Goal: Task Accomplishment & Management: Manage account settings

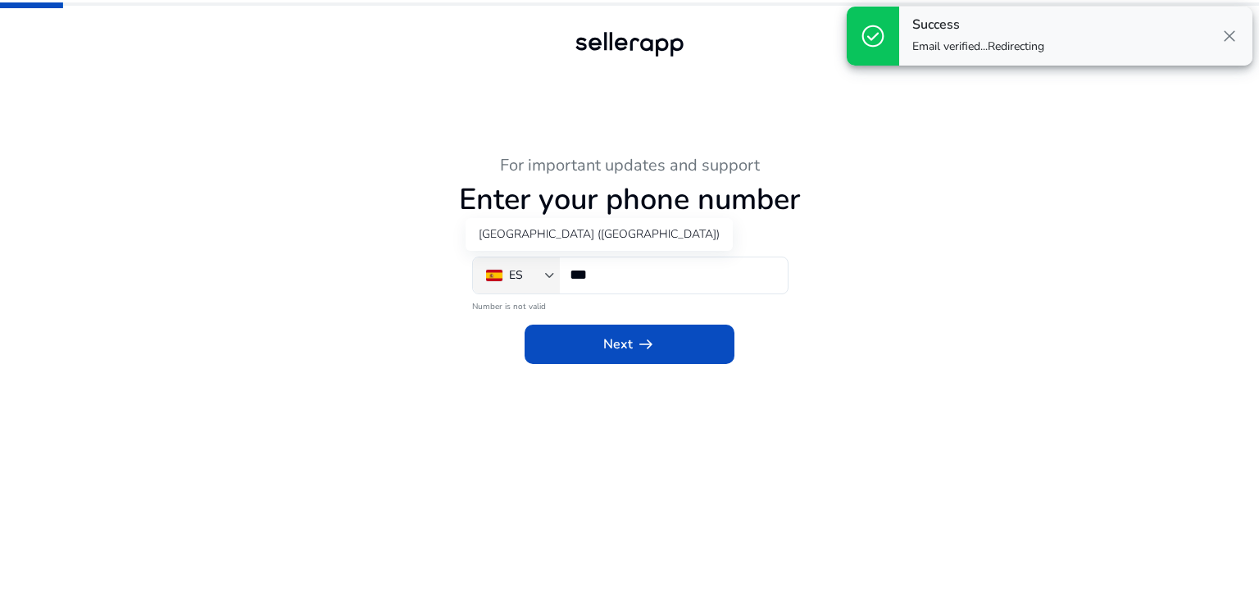
click at [520, 279] on div "ES" at bounding box center [516, 275] width 14 height 18
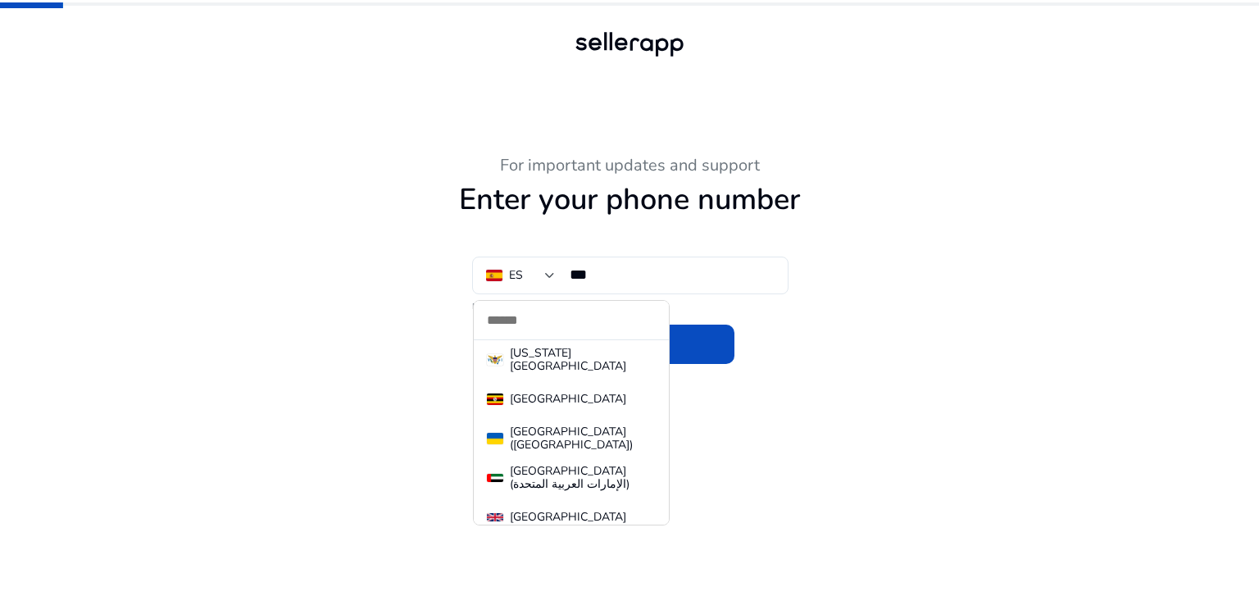
scroll to position [8864, 0]
click at [517, 379] on mat-option "Uganda" at bounding box center [571, 398] width 195 height 39
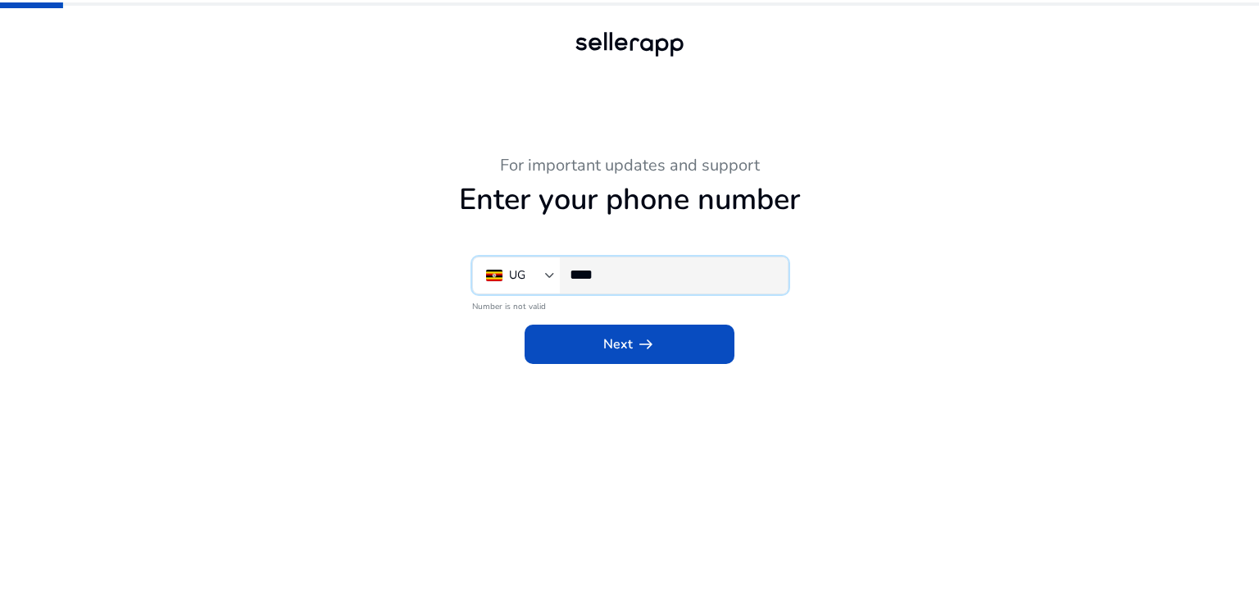
click at [650, 275] on input "****" at bounding box center [672, 275] width 205 height 18
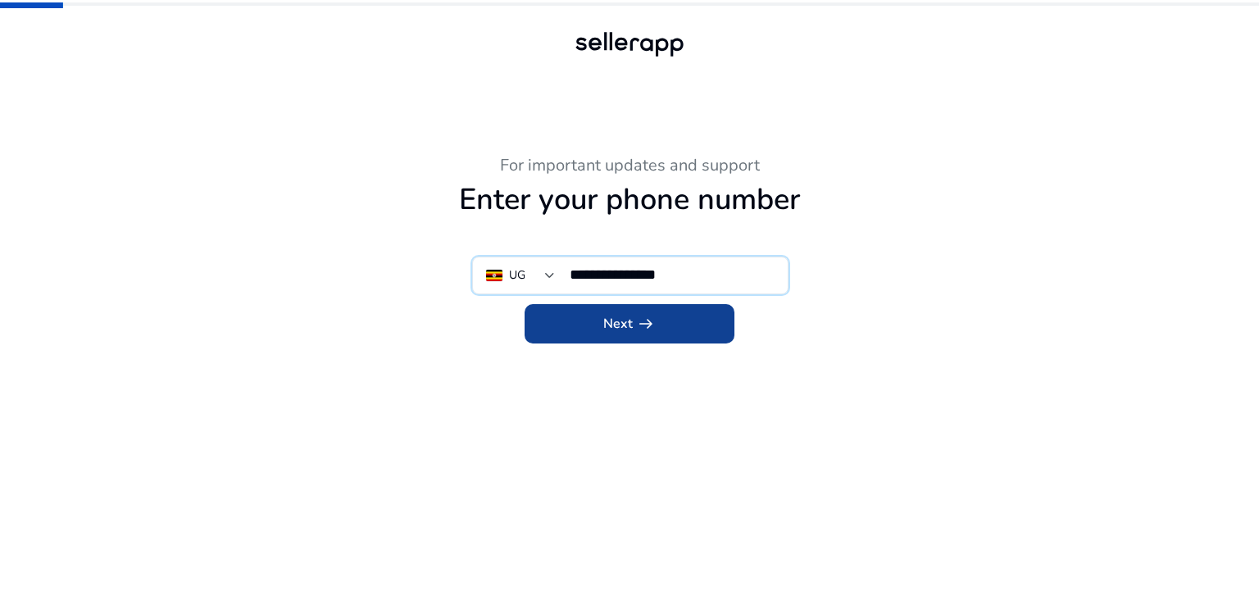
type input "**********"
click at [633, 325] on app-icon "arrow_right_alt" at bounding box center [644, 324] width 23 height 20
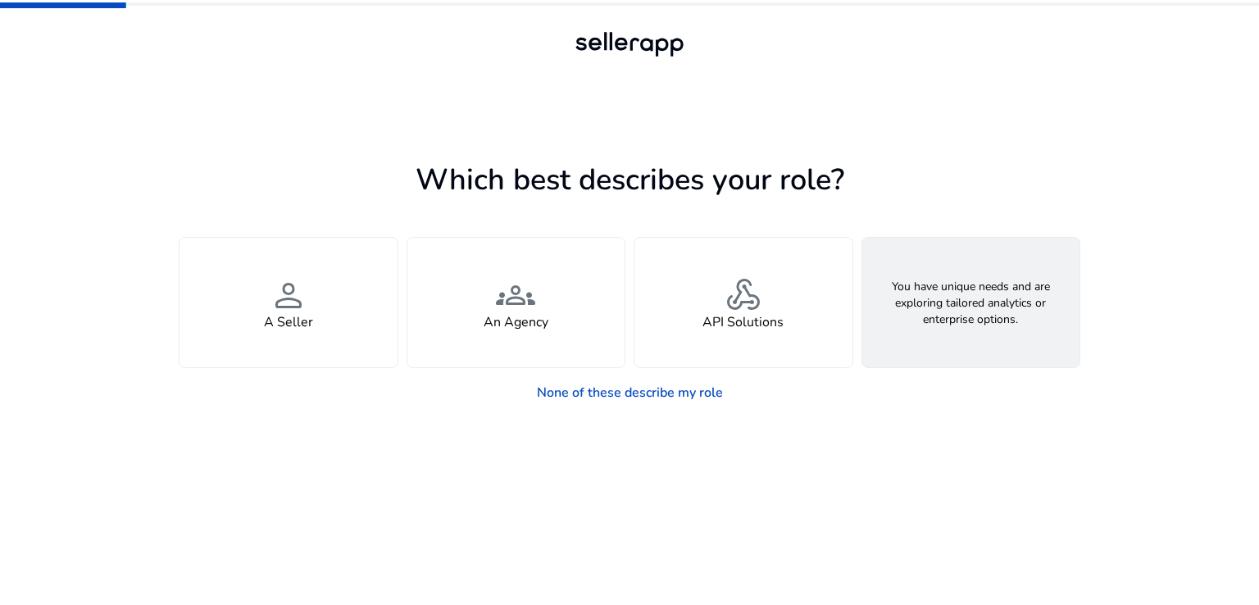
click at [948, 329] on h4 "Looking for Custom Solutions" at bounding box center [971, 323] width 176 height 16
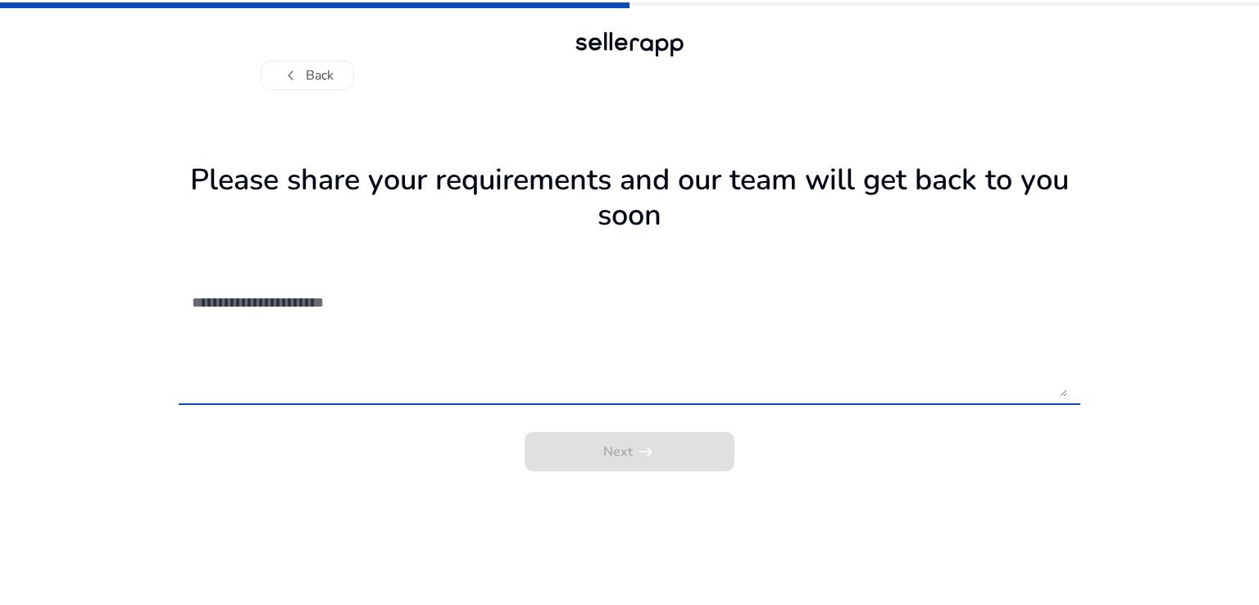
click at [270, 391] on textarea at bounding box center [629, 338] width 875 height 116
click at [256, 392] on textarea at bounding box center [629, 338] width 875 height 116
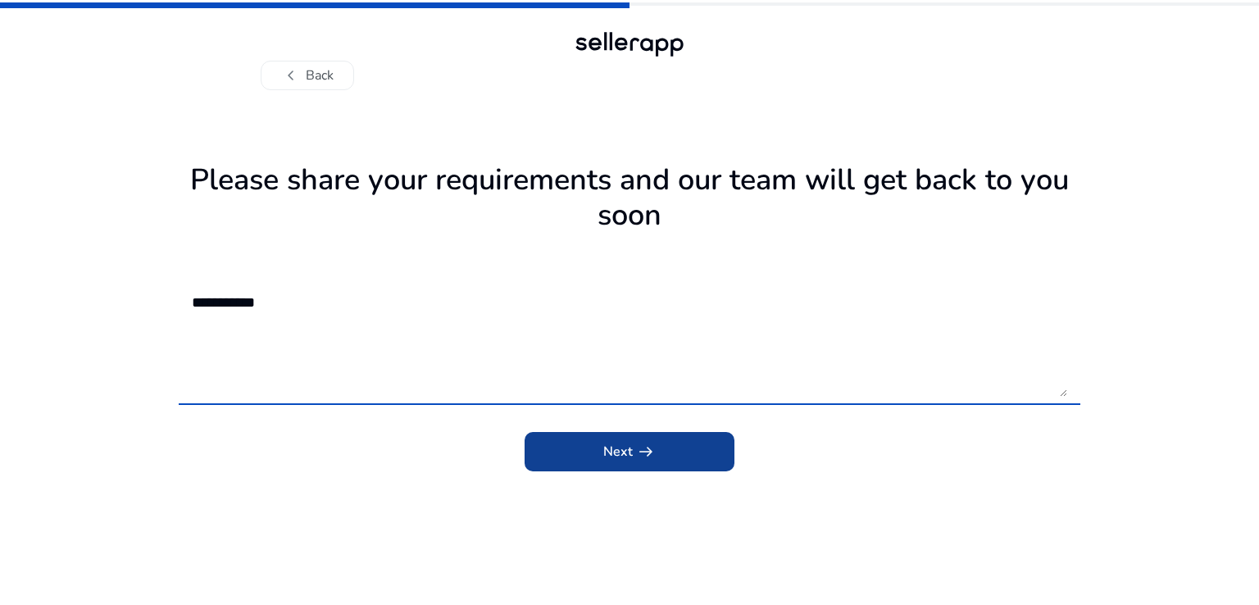
type textarea "**********"
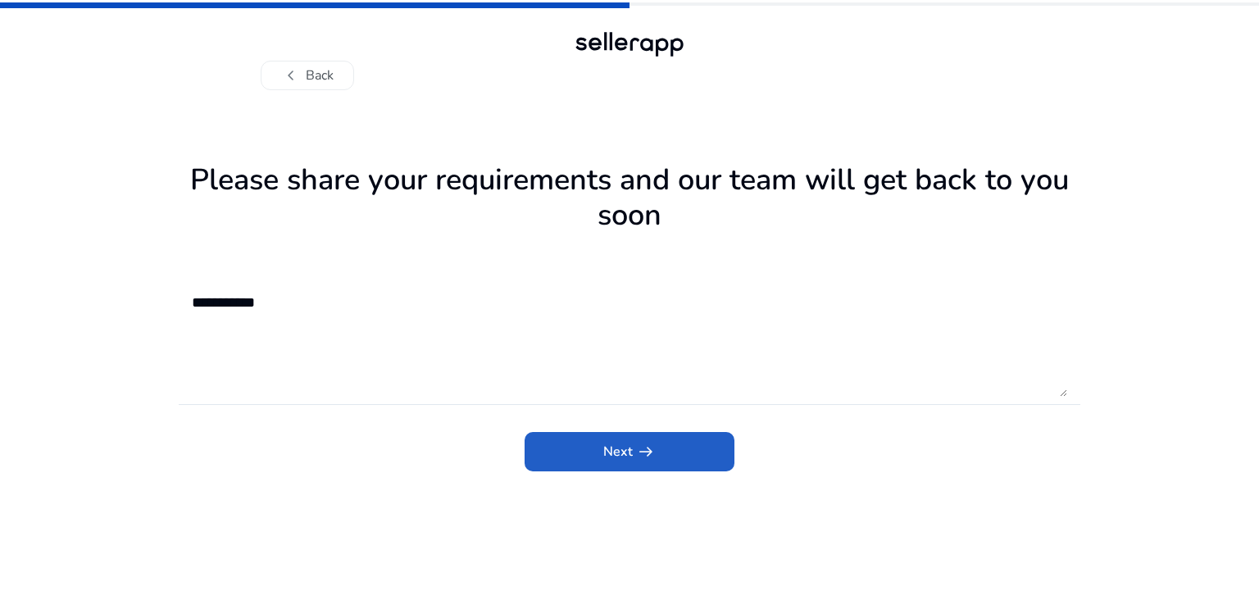
click at [632, 443] on span "Next arrow_right_alt" at bounding box center [629, 452] width 52 height 20
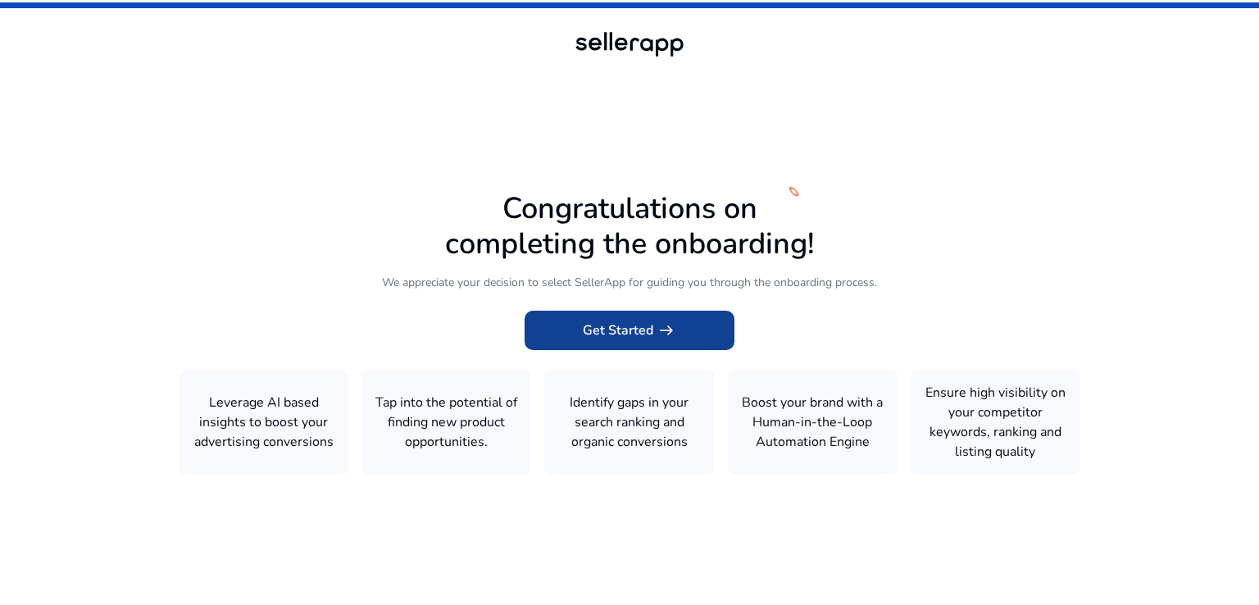
click at [636, 329] on span "Get Started arrow_right_alt" at bounding box center [629, 330] width 93 height 20
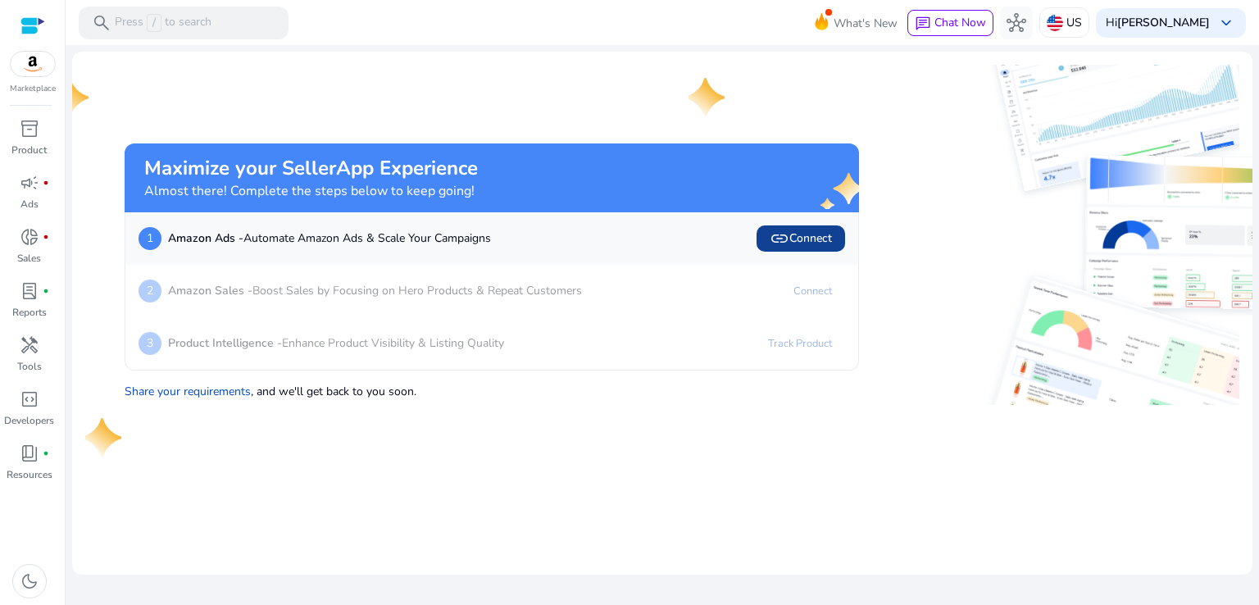
click at [797, 239] on span "link Connect" at bounding box center [801, 239] width 62 height 20
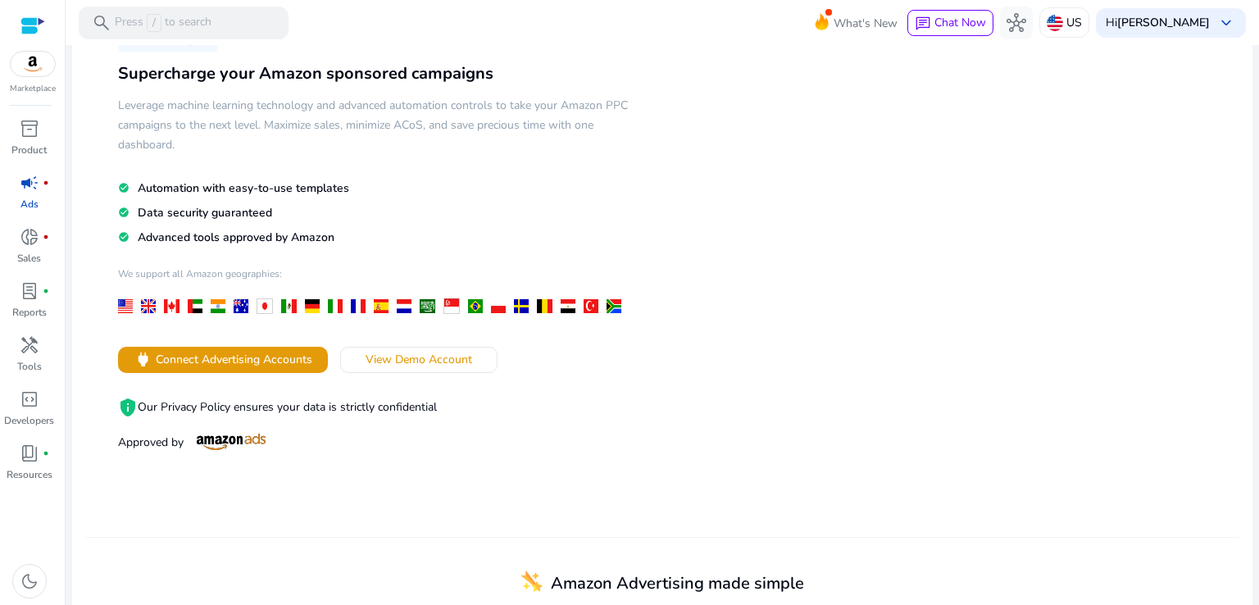
scroll to position [109, 0]
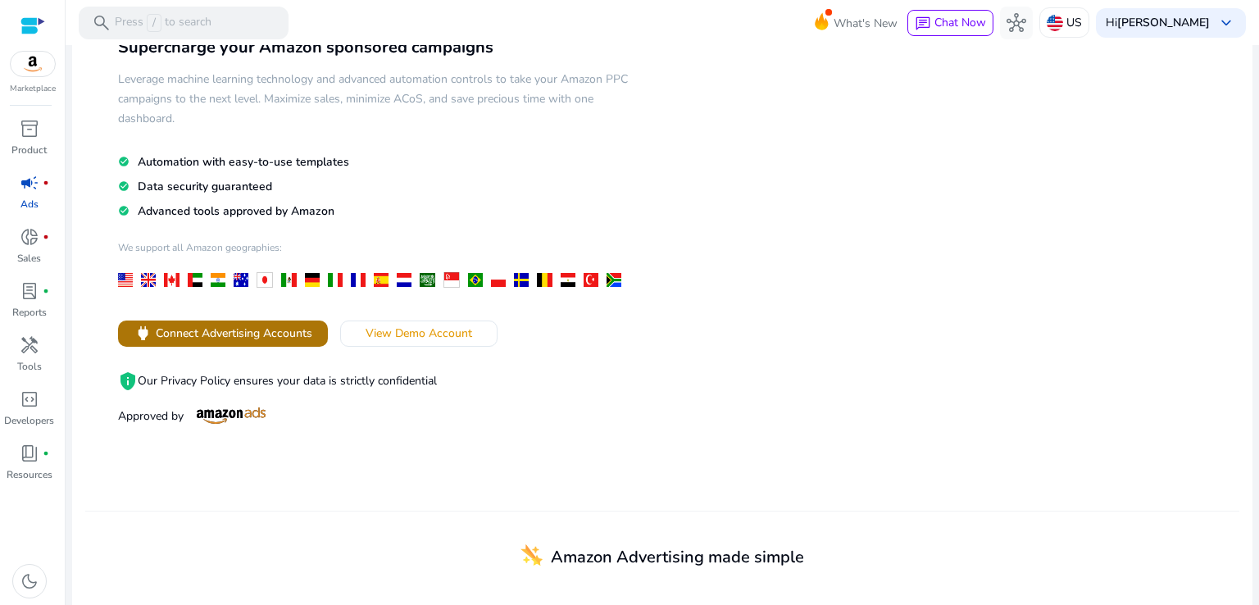
click at [229, 330] on span "Connect Advertising Accounts" at bounding box center [234, 333] width 157 height 17
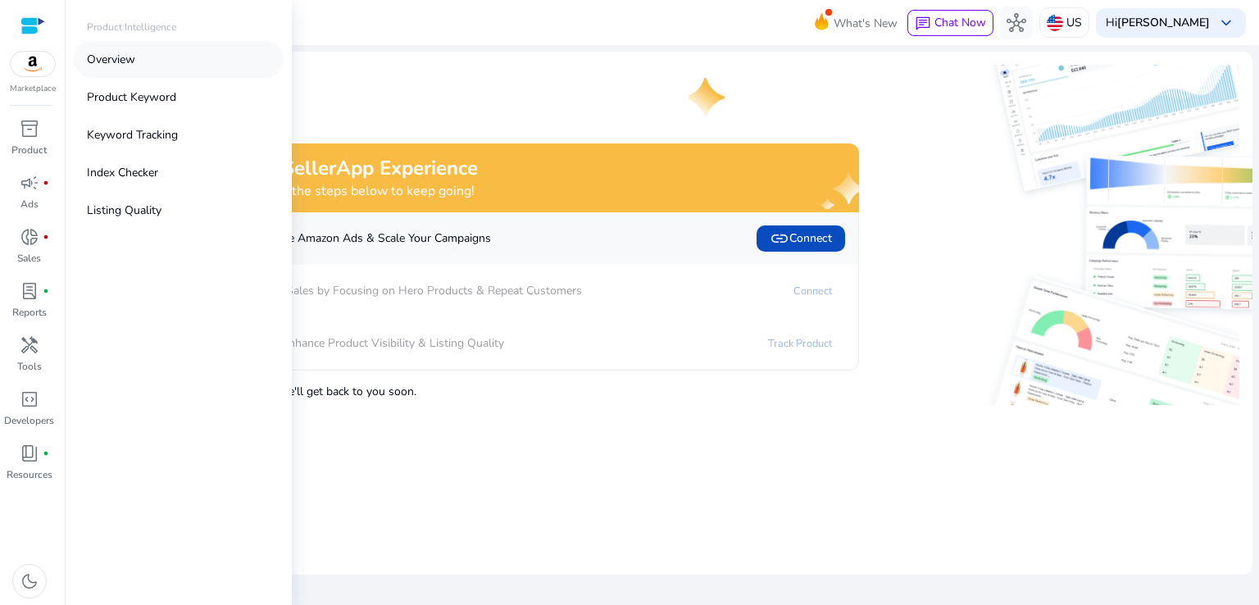
click at [165, 57] on link "Overview" at bounding box center [179, 59] width 210 height 37
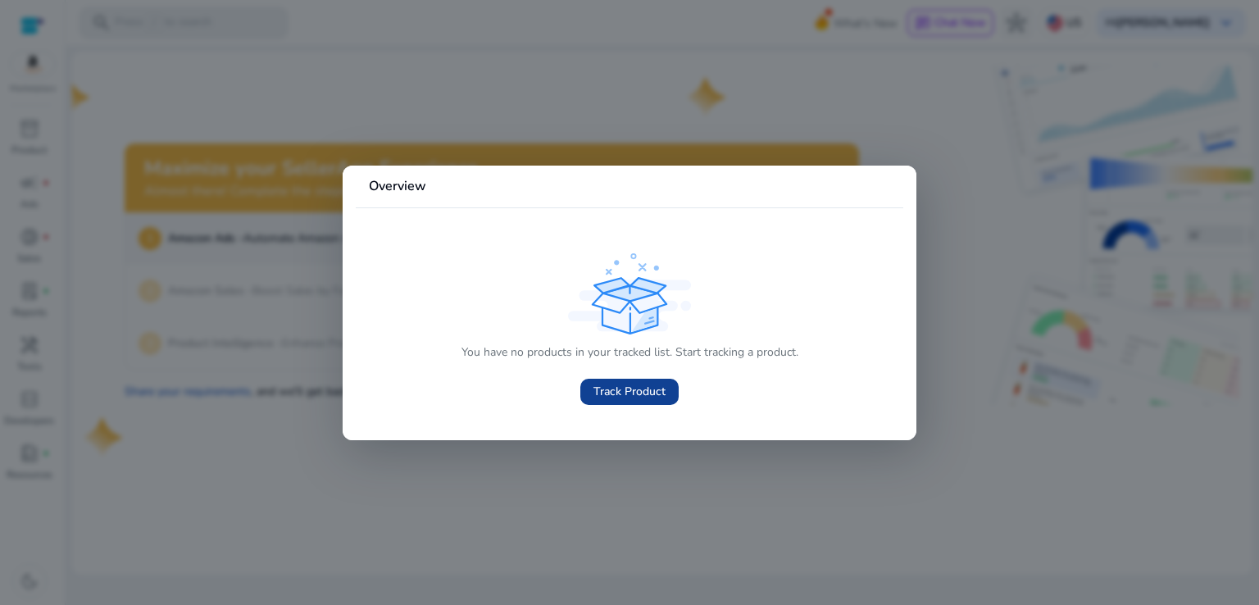
click at [616, 390] on span "Track Product" at bounding box center [629, 391] width 72 height 17
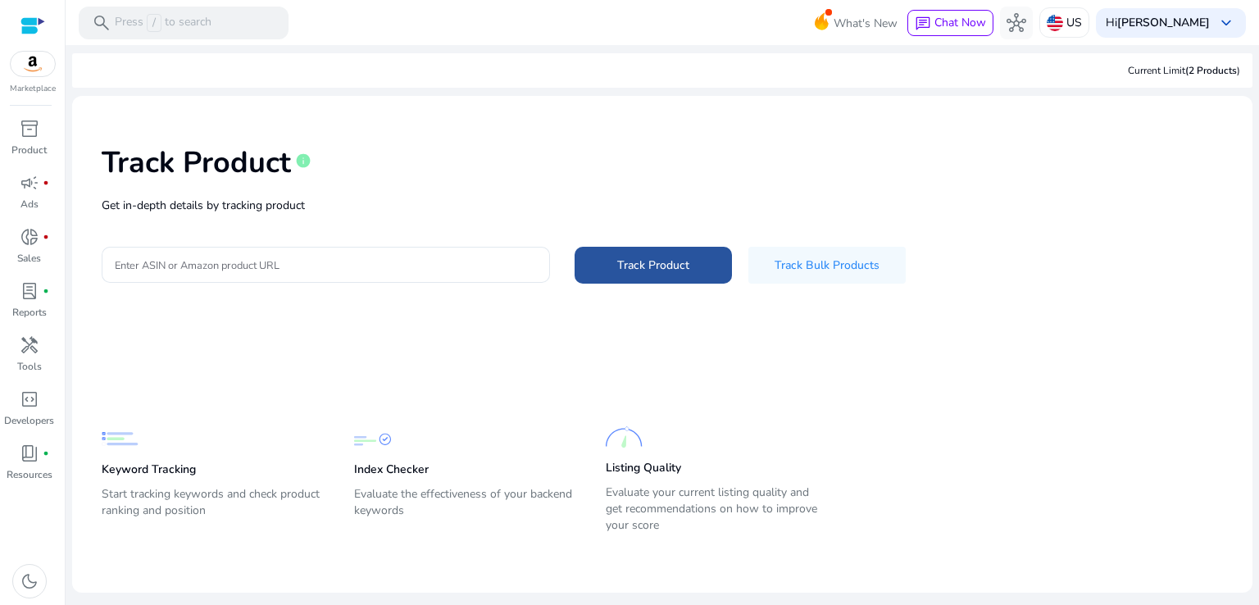
click at [637, 268] on span "Track Product" at bounding box center [653, 265] width 72 height 17
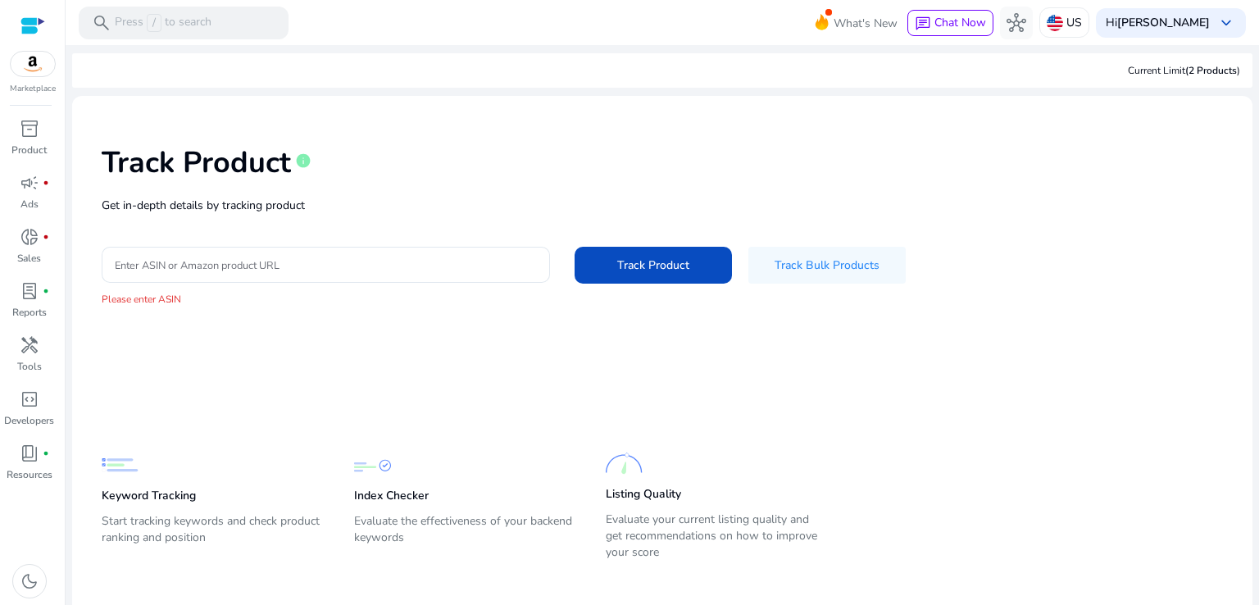
click at [623, 242] on div "Track Product info Get in-depth details by tracking product Enter ASIN or Amazo…" at bounding box center [662, 226] width 1154 height 234
click at [621, 274] on span at bounding box center [652, 264] width 157 height 39
click at [205, 261] on input "Enter ASIN or Amazon product URL" at bounding box center [326, 265] width 422 height 18
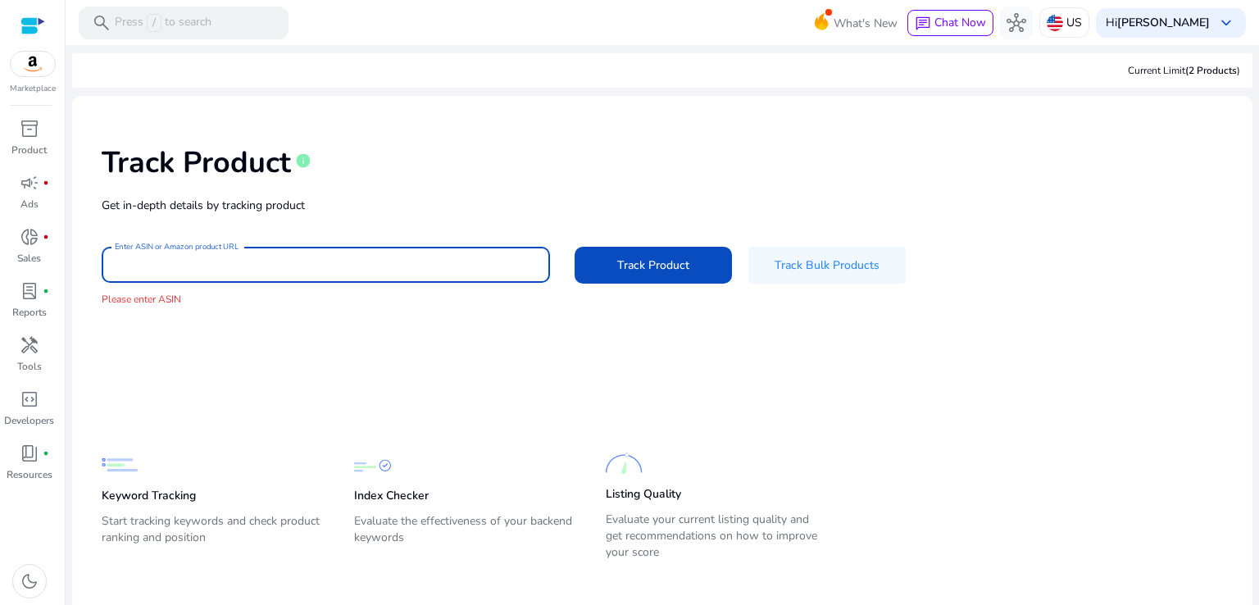
drag, startPoint x: 201, startPoint y: 273, endPoint x: 177, endPoint y: 263, distance: 25.7
click at [177, 263] on input "Enter ASIN or Amazon product URL" at bounding box center [326, 265] width 422 height 18
paste input "**********"
click at [669, 274] on span at bounding box center [652, 264] width 157 height 39
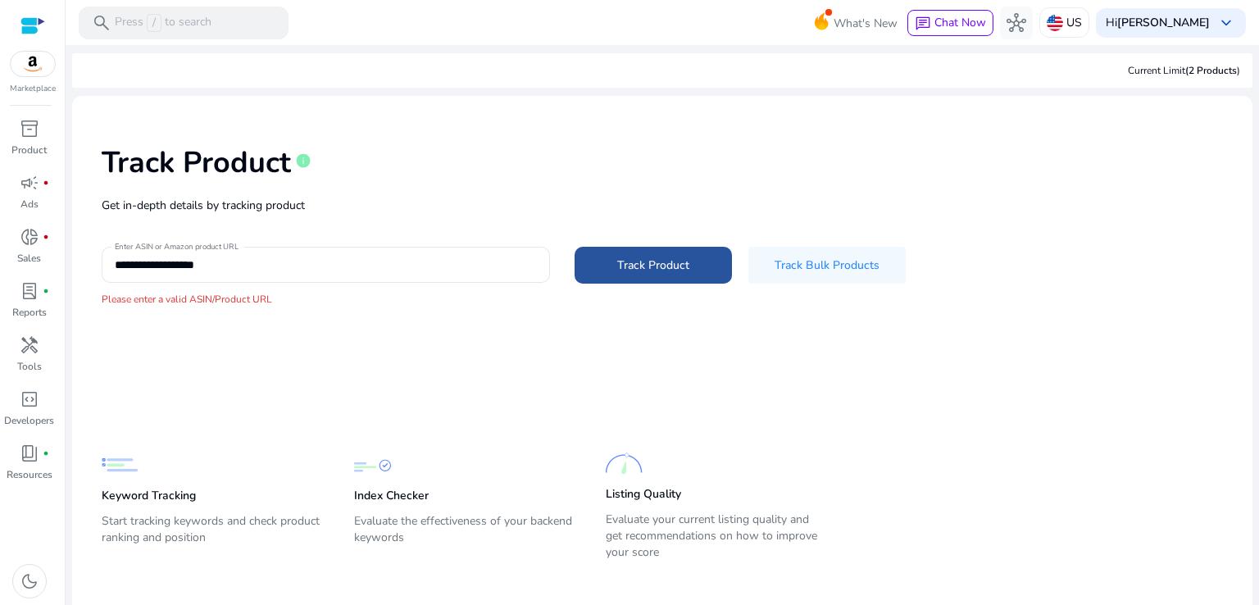
click at [674, 265] on span "Track Product" at bounding box center [653, 265] width 72 height 17
click at [236, 263] on input "**********" at bounding box center [326, 265] width 422 height 18
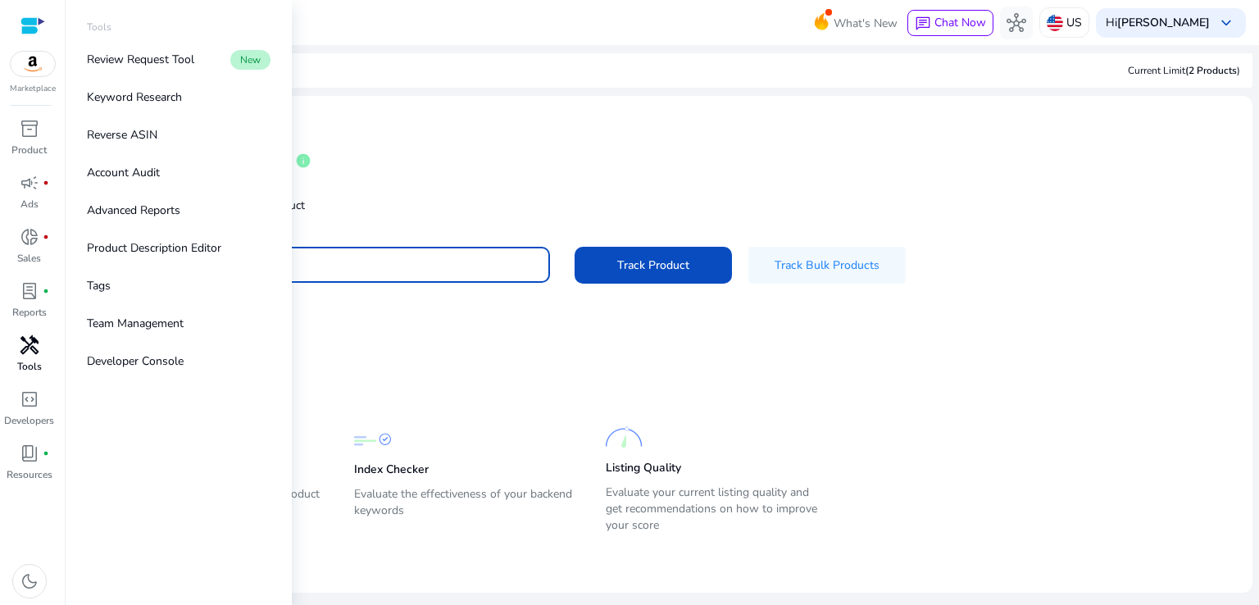
type input "**********"
click at [36, 368] on p "Tools" at bounding box center [29, 366] width 25 height 15
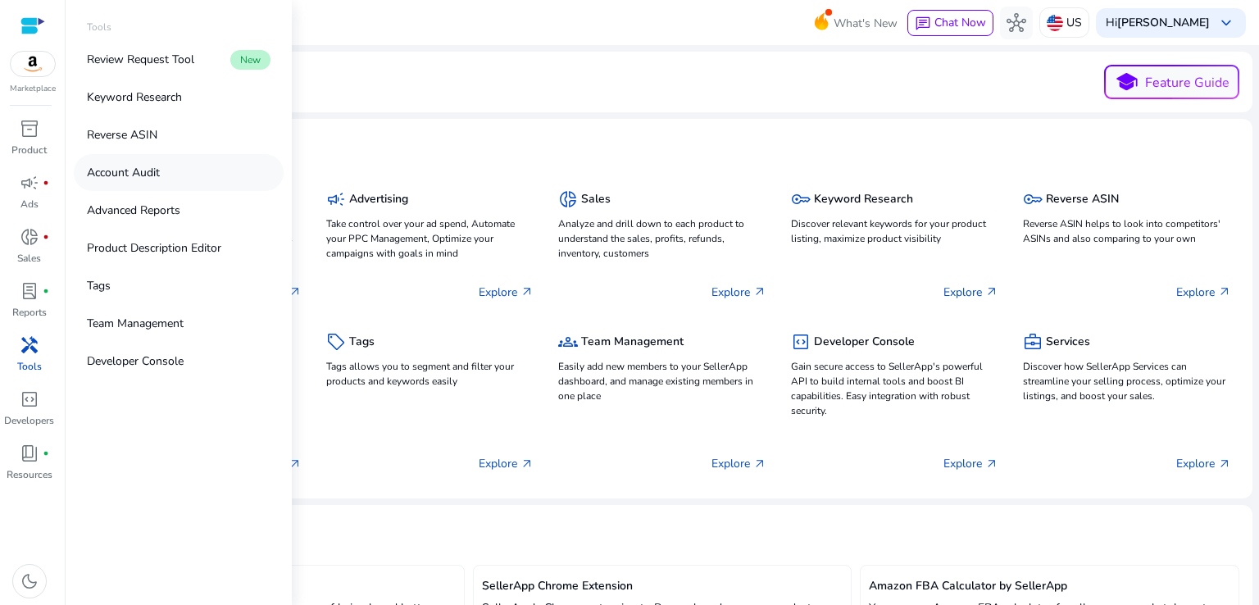
click at [111, 168] on p "Account Audit" at bounding box center [123, 172] width 73 height 17
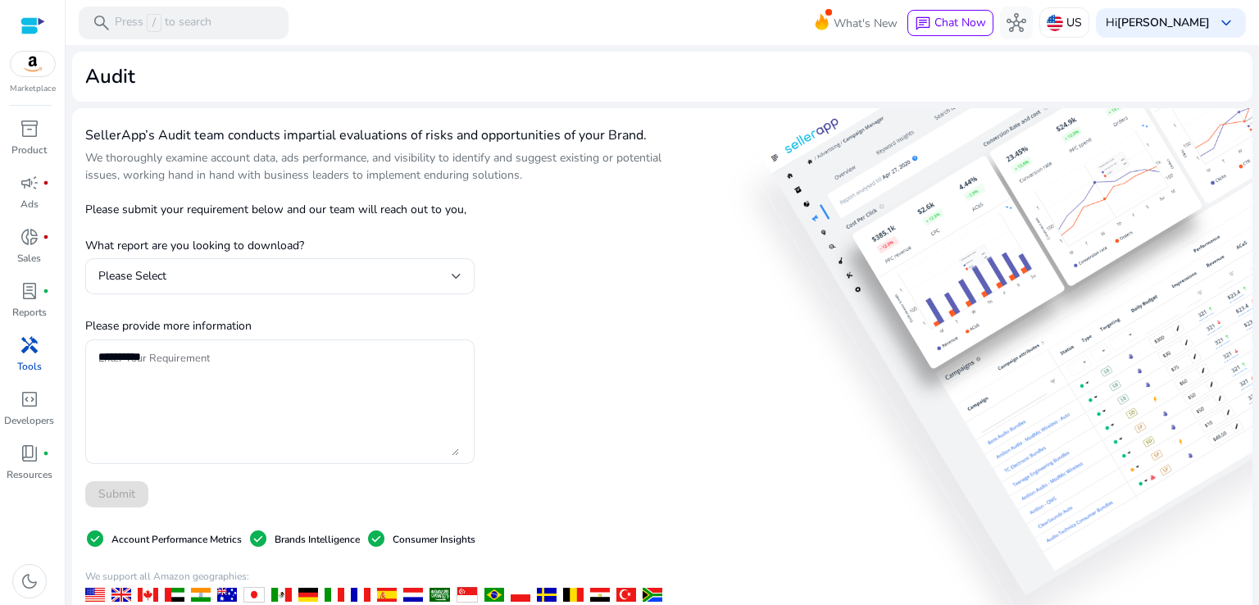
click at [483, 304] on div "SellerApp’s Audit team conducts impartial evaluations of risks and opportunitie…" at bounding box center [376, 477] width 583 height 712
click at [25, 290] on span "lab_profile" at bounding box center [30, 291] width 20 height 20
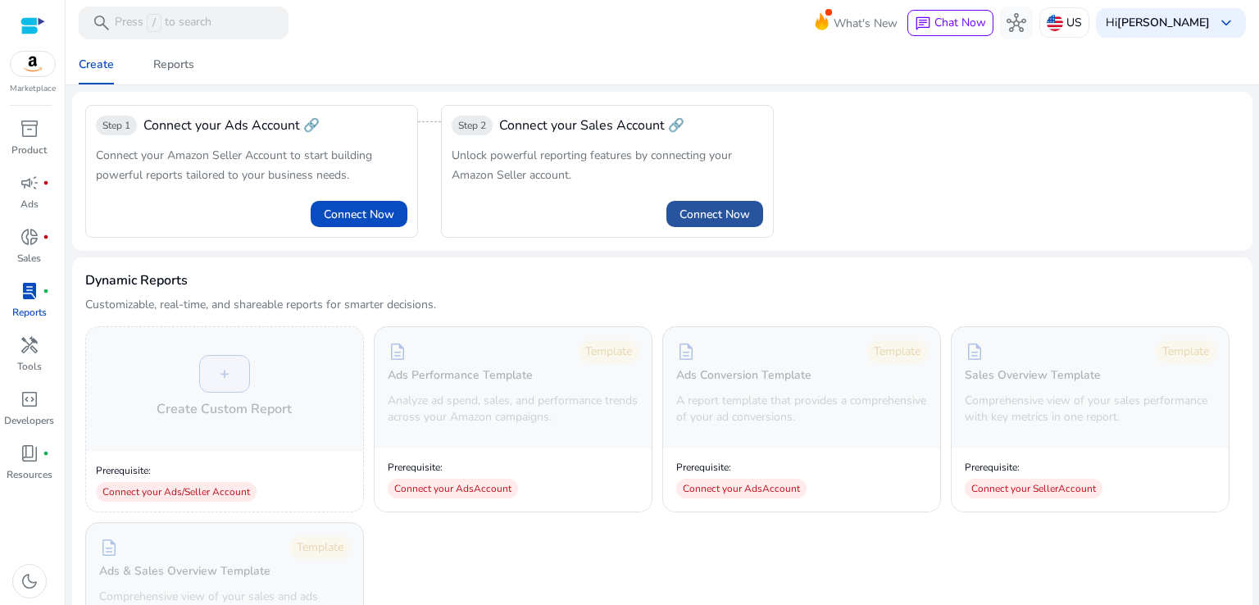
click at [743, 214] on span "Connect Now" at bounding box center [714, 214] width 70 height 17
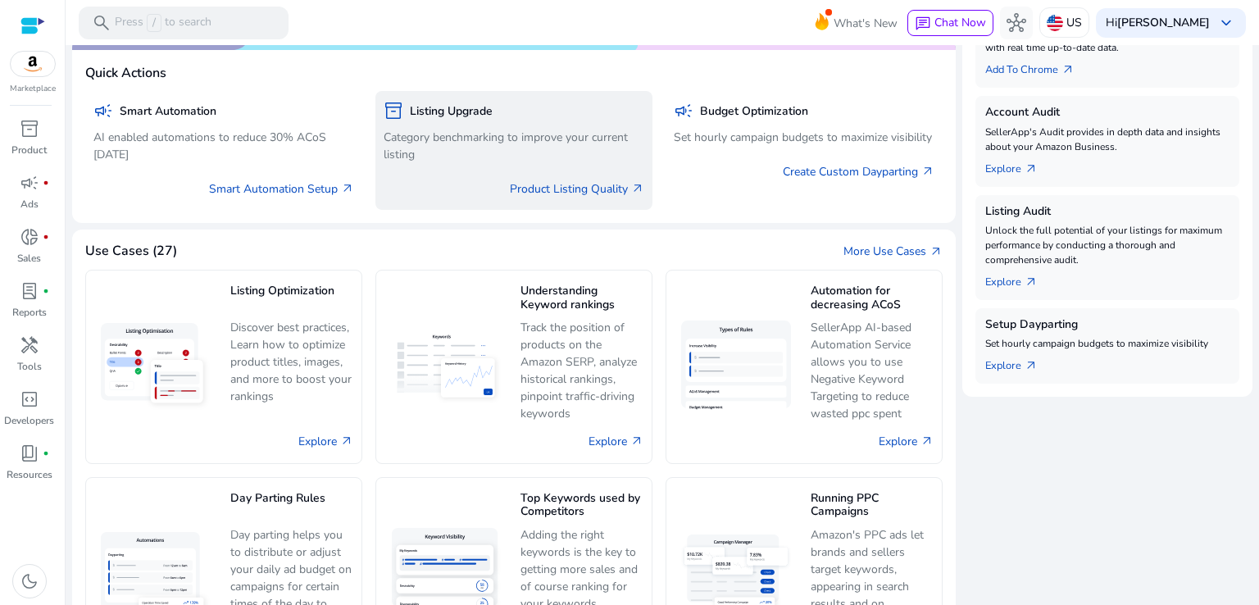
scroll to position [492, 0]
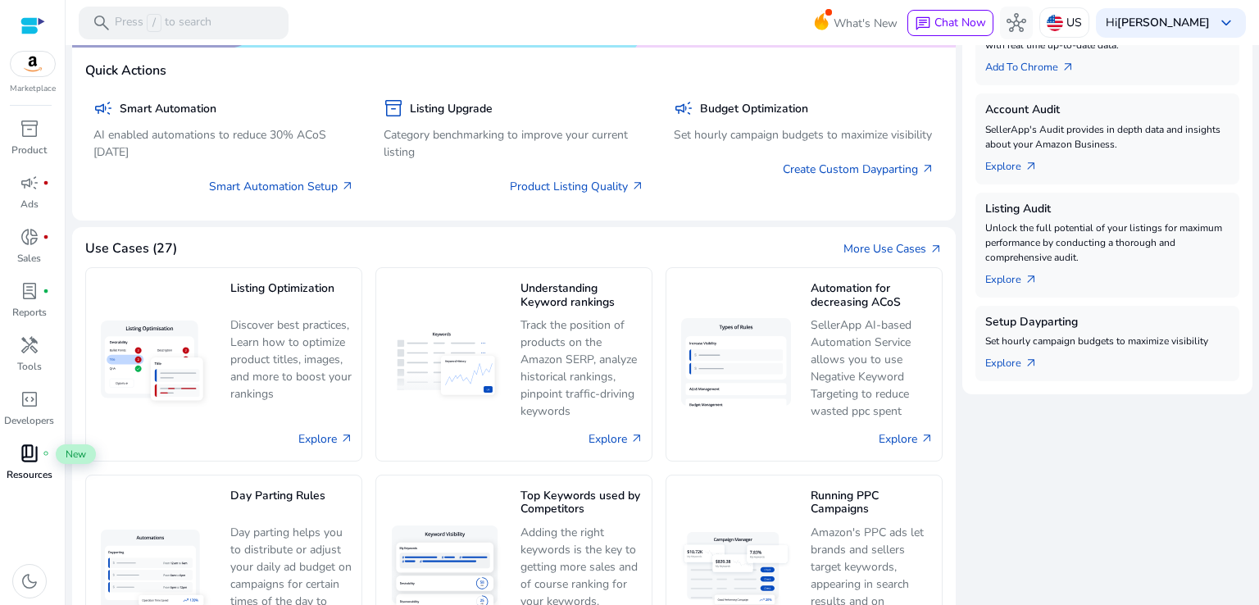
click at [30, 458] on span "book_4" at bounding box center [30, 453] width 20 height 20
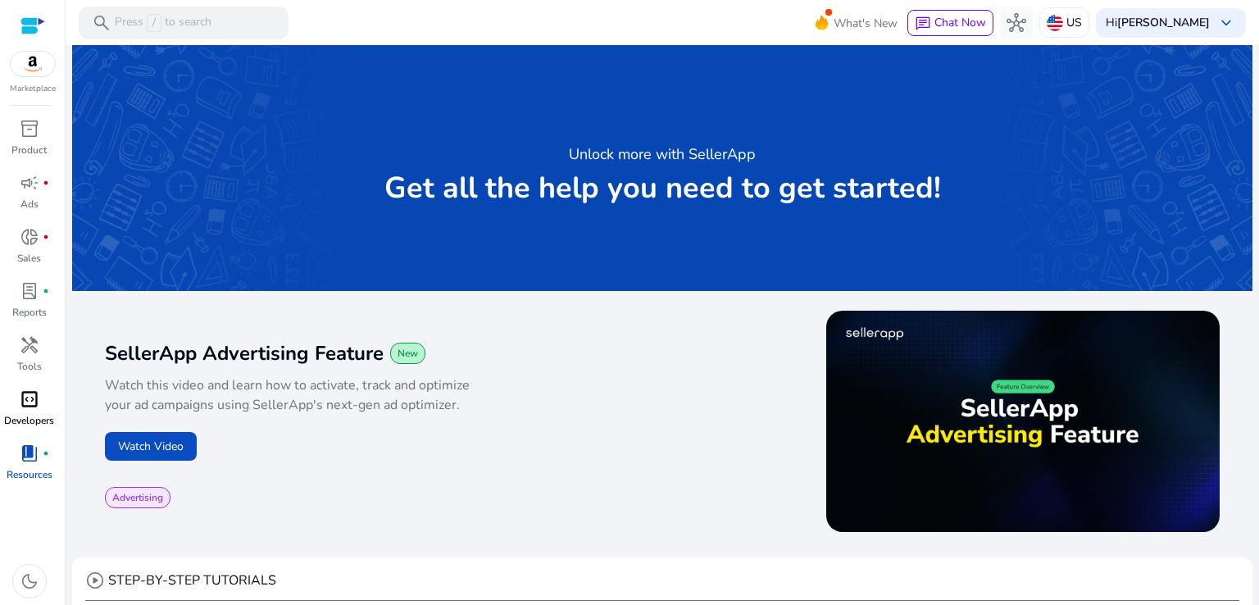
click at [30, 407] on span "code_blocks" at bounding box center [30, 399] width 20 height 20
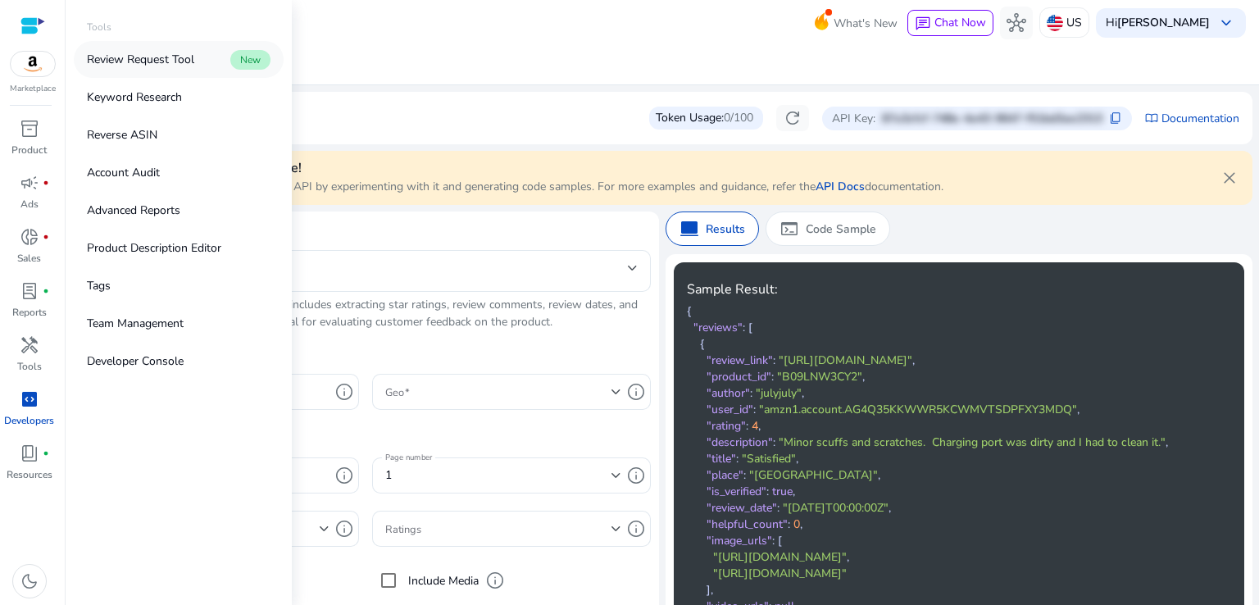
click at [156, 53] on p "Review Request Tool" at bounding box center [140, 59] width 107 height 17
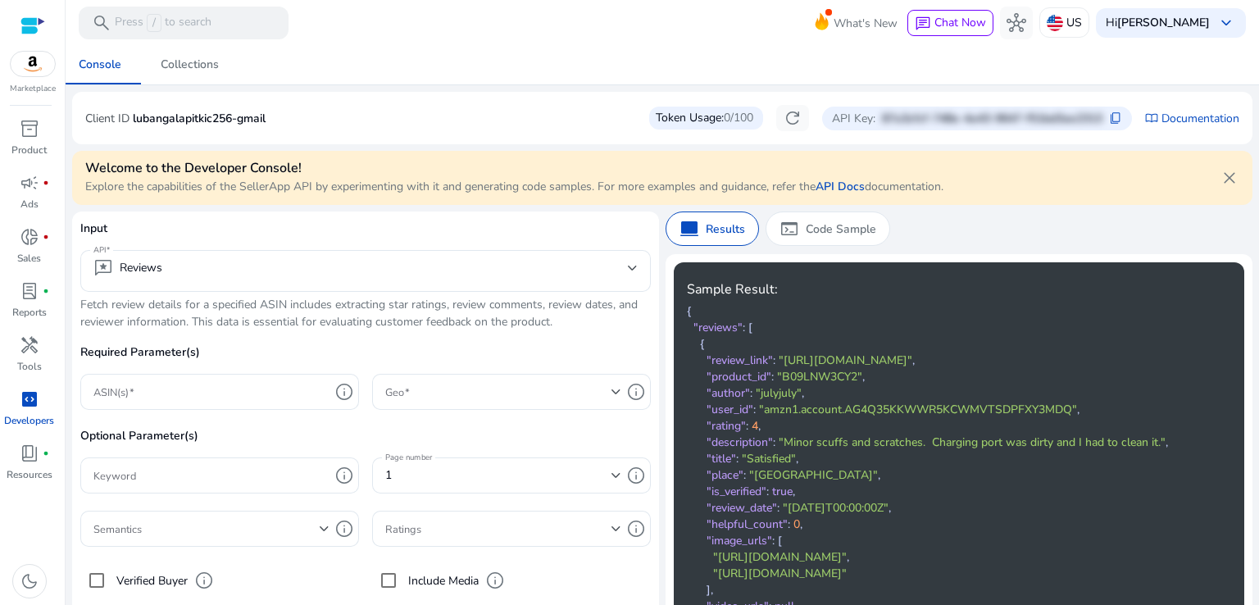
click at [688, 122] on div "Token Usage: 0/100" at bounding box center [706, 118] width 114 height 23
click at [706, 224] on p "Results" at bounding box center [725, 228] width 39 height 17
click at [1212, 127] on div "Token Usage: 0/100 refresh API Key: 87a3cfcf-748e-4a43-9647-f51bd3ae2313 conten…" at bounding box center [944, 118] width 590 height 26
click at [1207, 125] on link "Documentation" at bounding box center [1200, 118] width 78 height 17
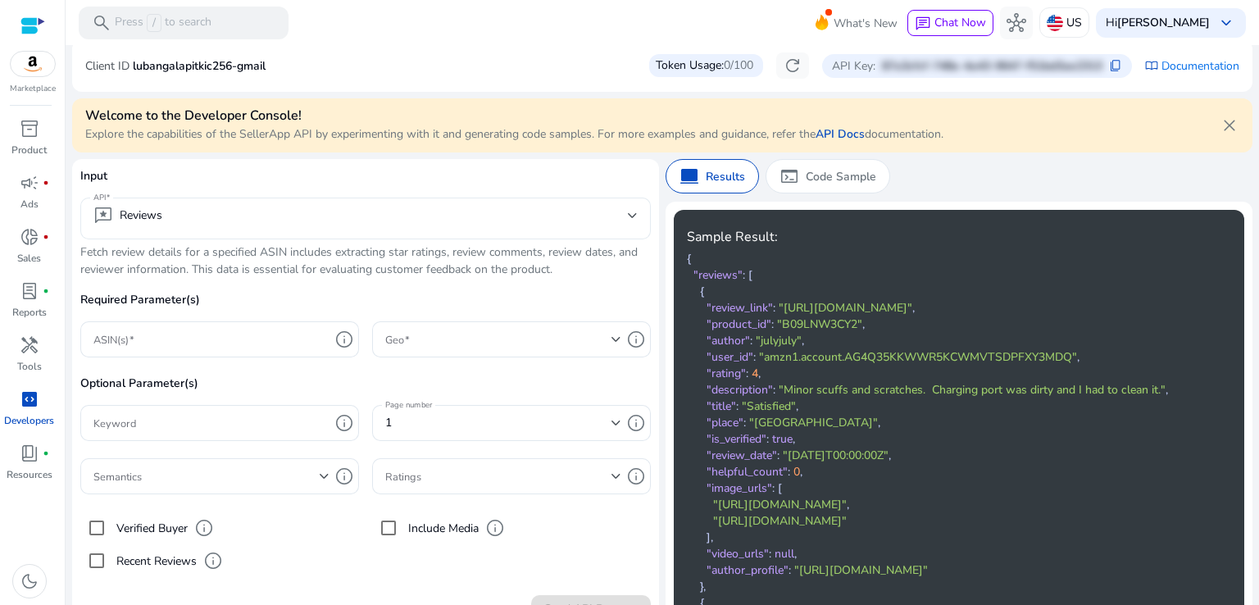
scroll to position [54, 0]
click at [730, 66] on span "0/100" at bounding box center [739, 64] width 30 height 16
click at [783, 61] on span "refresh" at bounding box center [793, 64] width 20 height 20
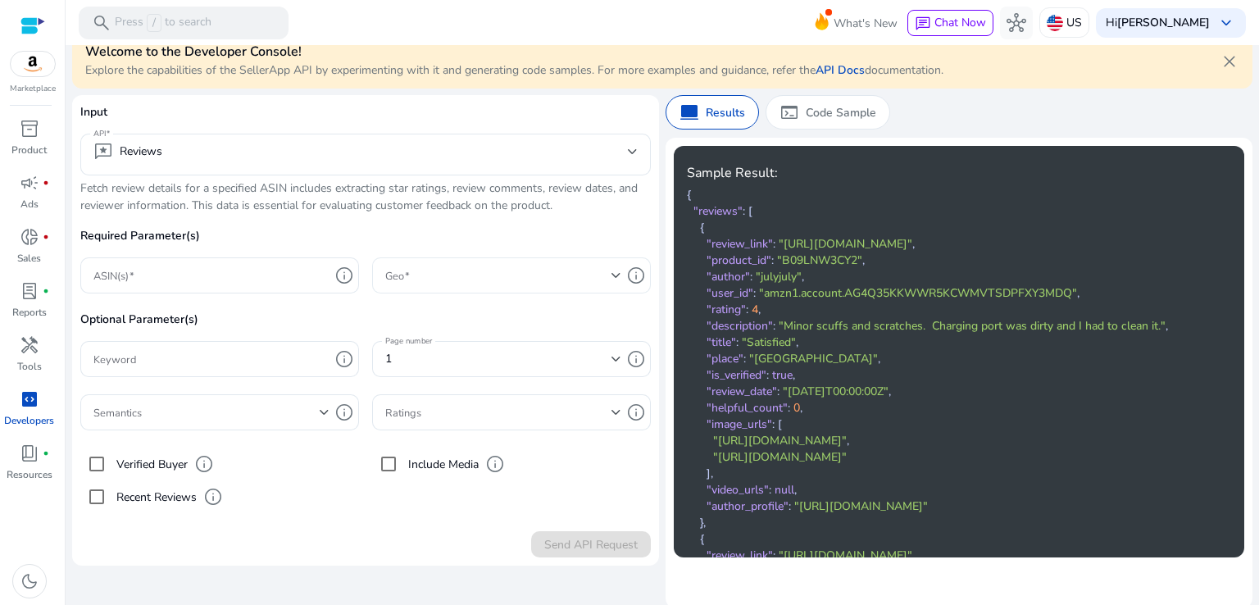
scroll to position [119, 0]
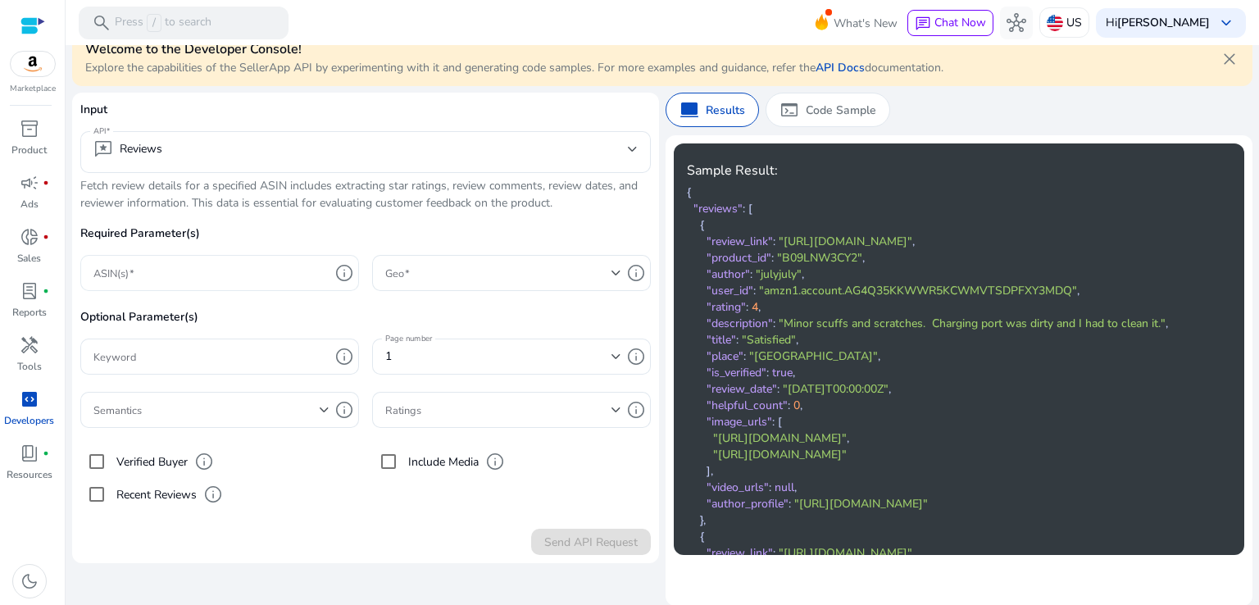
click at [259, 273] on input "ASIN(s)" at bounding box center [211, 273] width 236 height 18
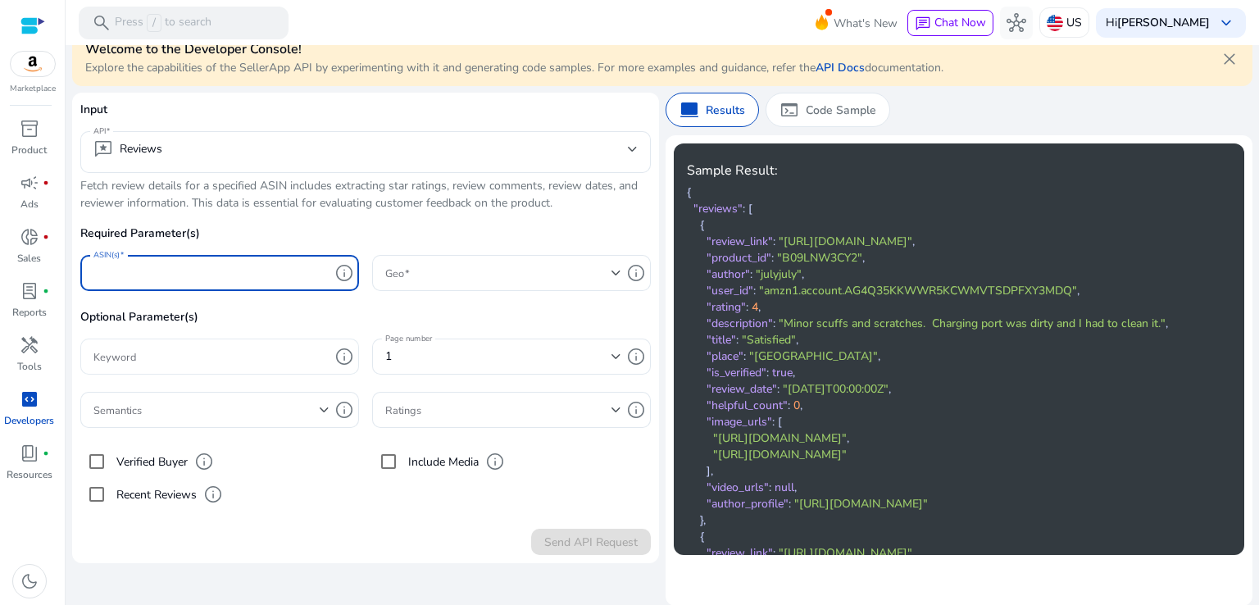
click at [203, 356] on input "Keyword" at bounding box center [211, 356] width 236 height 18
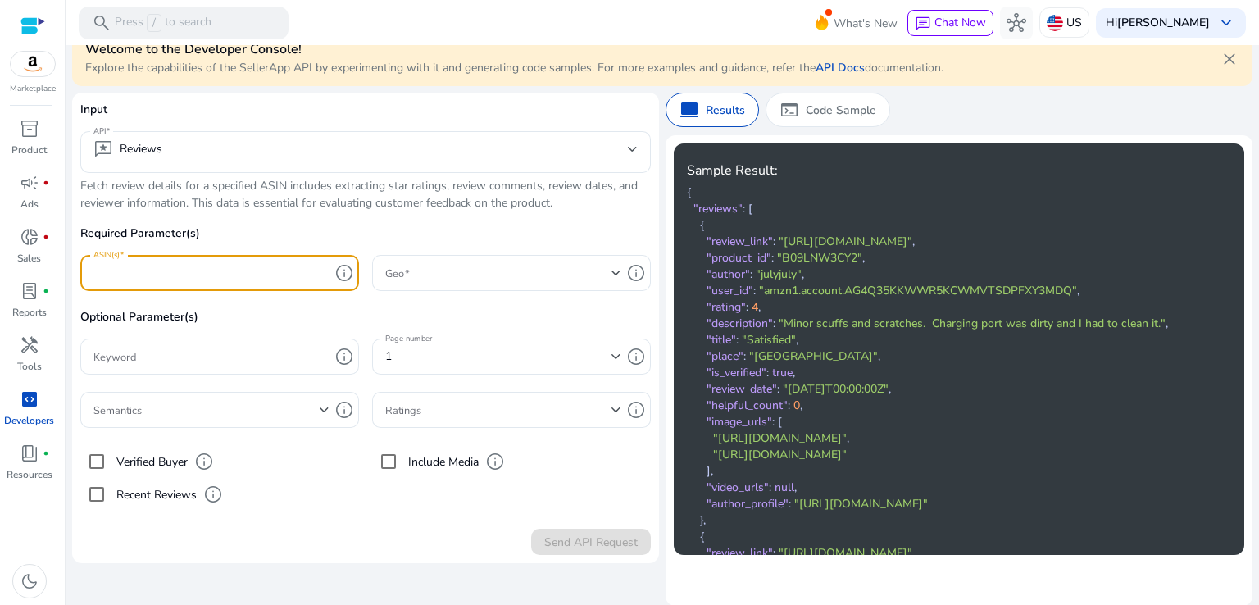
click at [216, 275] on input "ASIN(s)" at bounding box center [211, 273] width 236 height 18
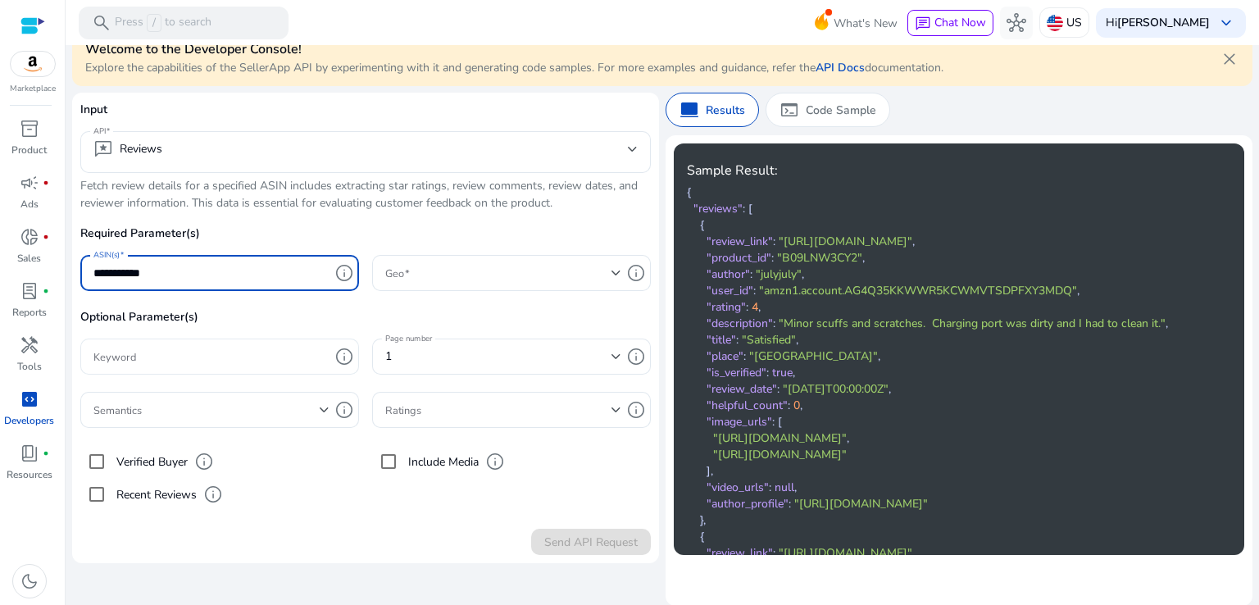
type input "**********"
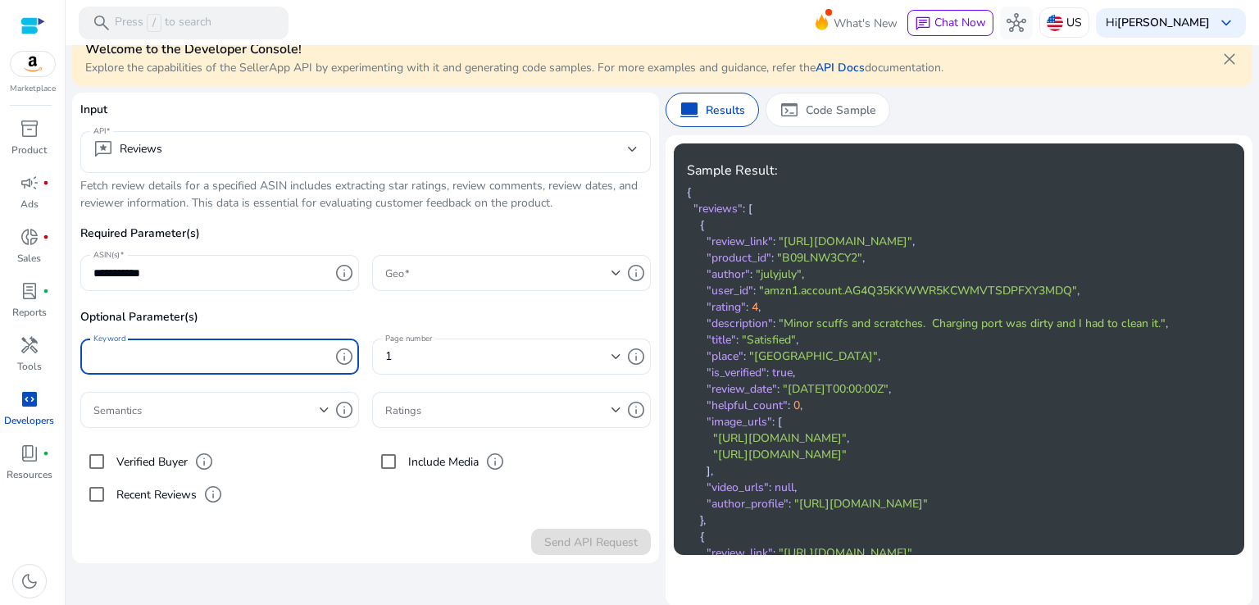
click at [181, 354] on input "Keyword" at bounding box center [211, 356] width 236 height 18
type input "**********"
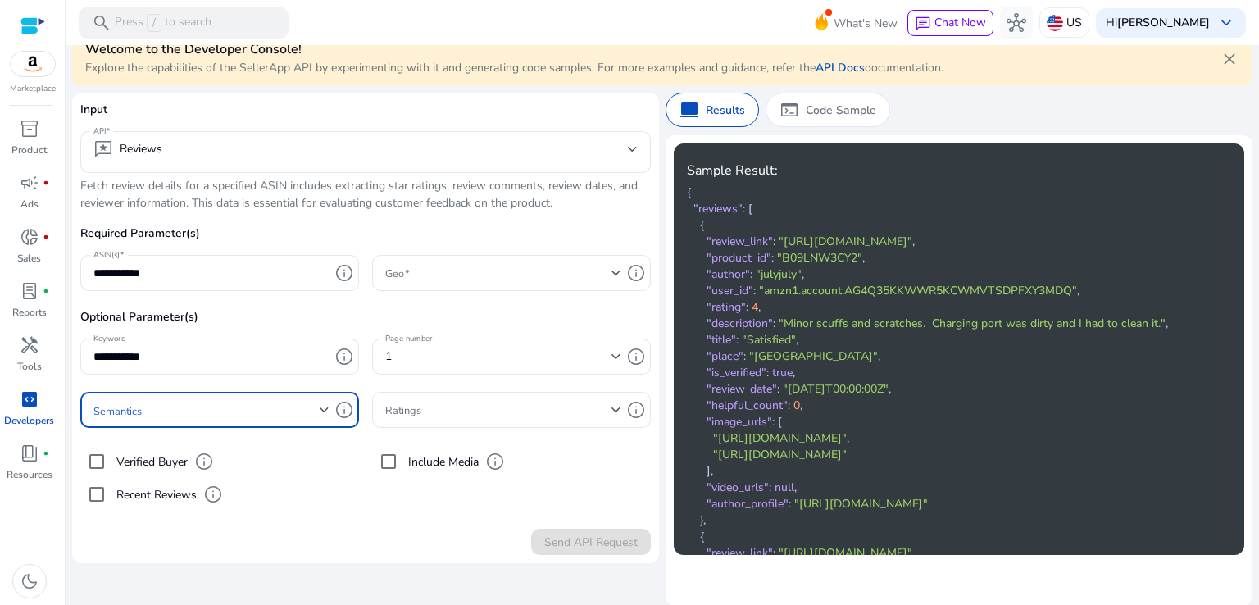
click at [166, 402] on span at bounding box center [206, 410] width 226 height 18
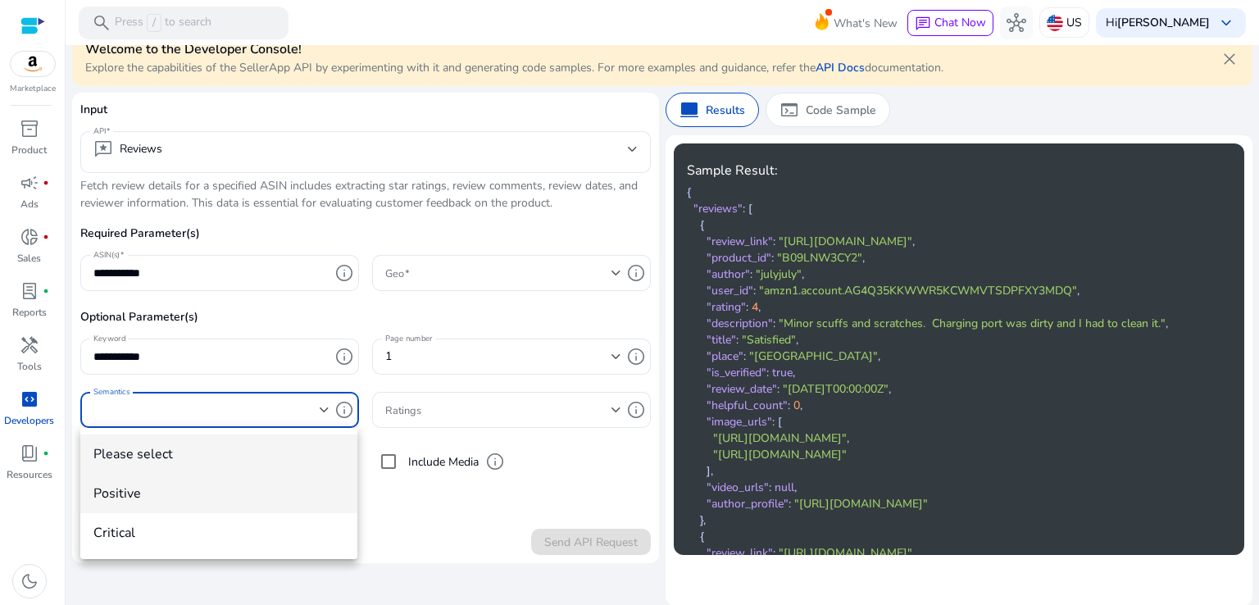
drag, startPoint x: 175, startPoint y: 535, endPoint x: 157, endPoint y: 494, distance: 44.8
click at [157, 494] on div "Please select positive critical" at bounding box center [218, 493] width 277 height 131
click at [154, 489] on span "positive" at bounding box center [218, 493] width 251 height 18
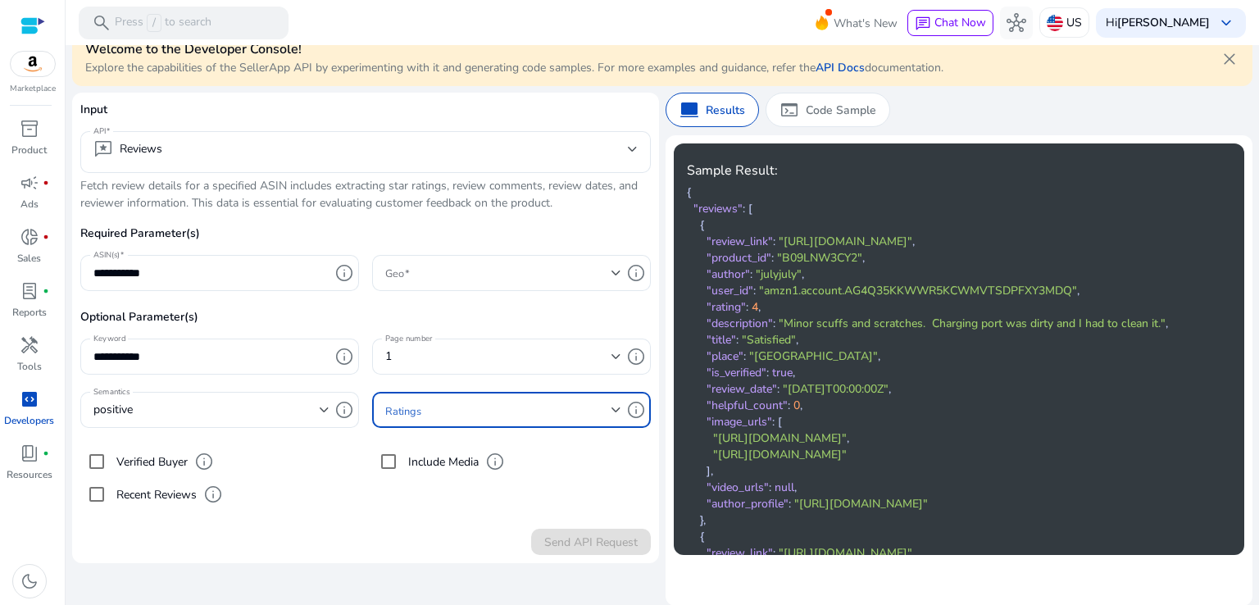
click at [462, 412] on span at bounding box center [498, 410] width 226 height 18
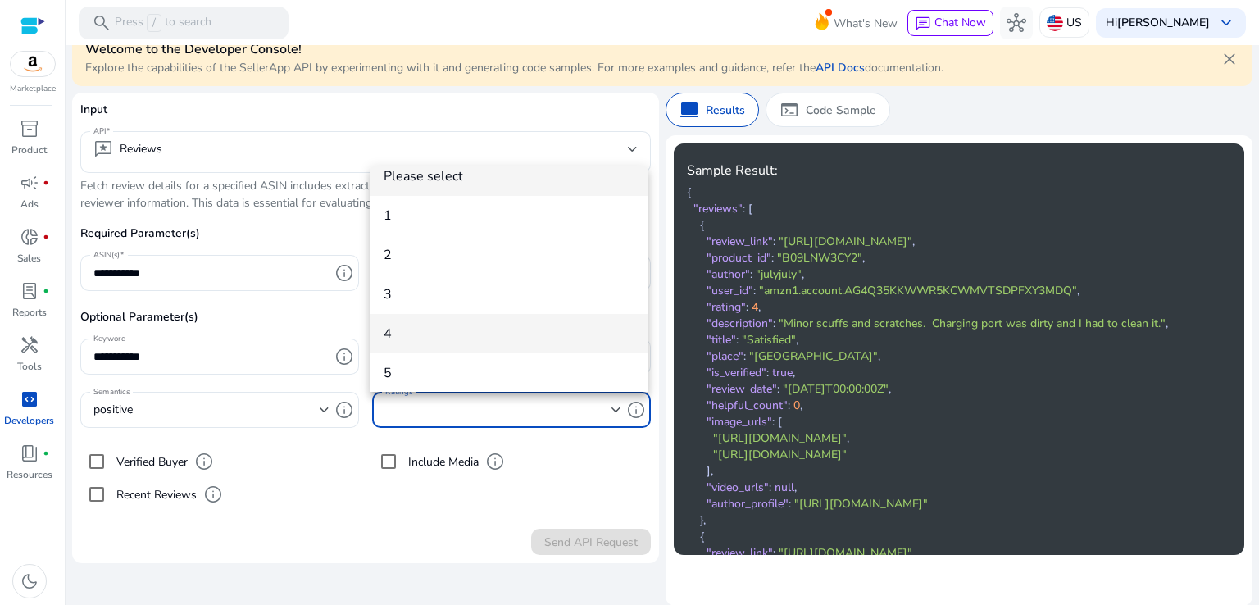
scroll to position [23, 0]
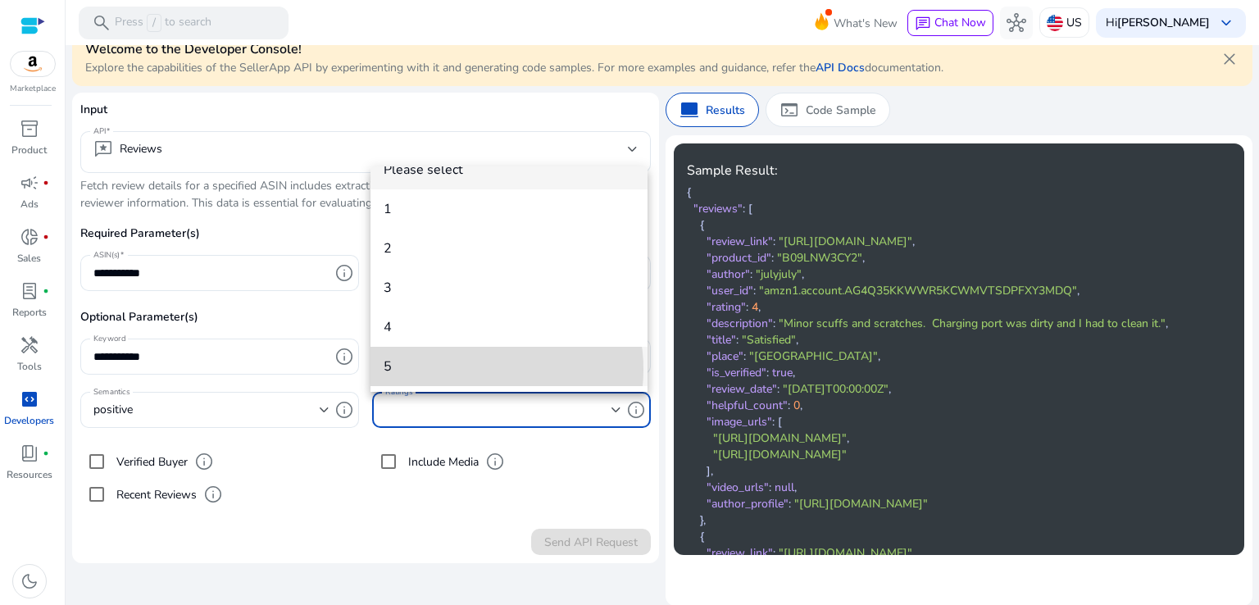
click at [473, 368] on span "5" at bounding box center [509, 366] width 251 height 18
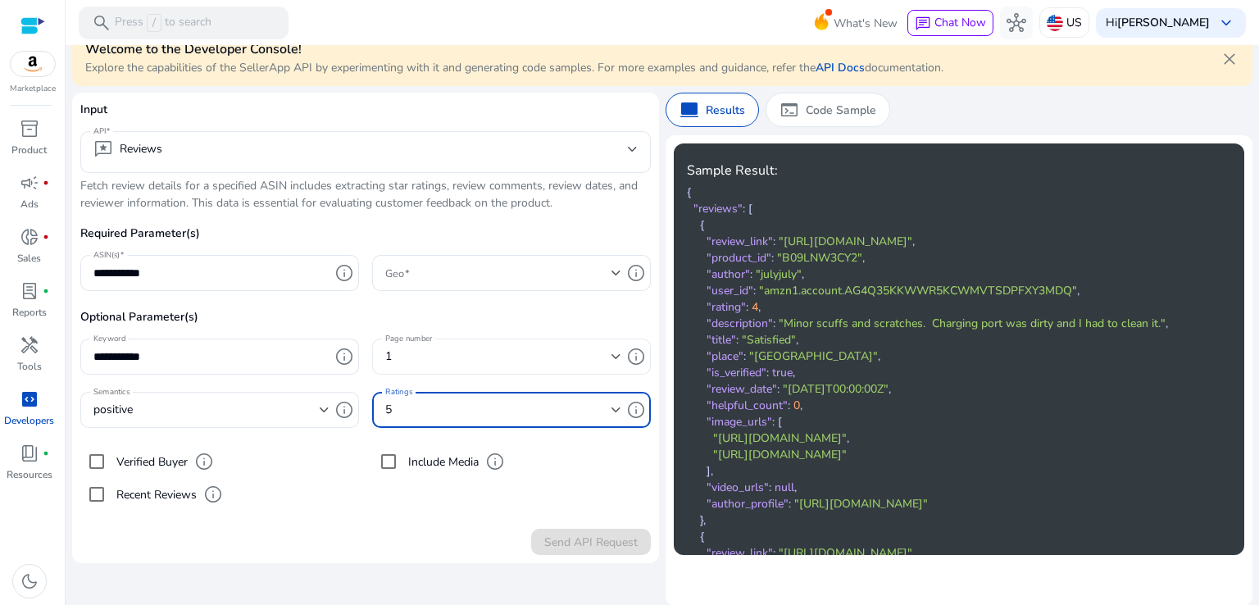
click at [488, 355] on div "1" at bounding box center [498, 356] width 226 height 18
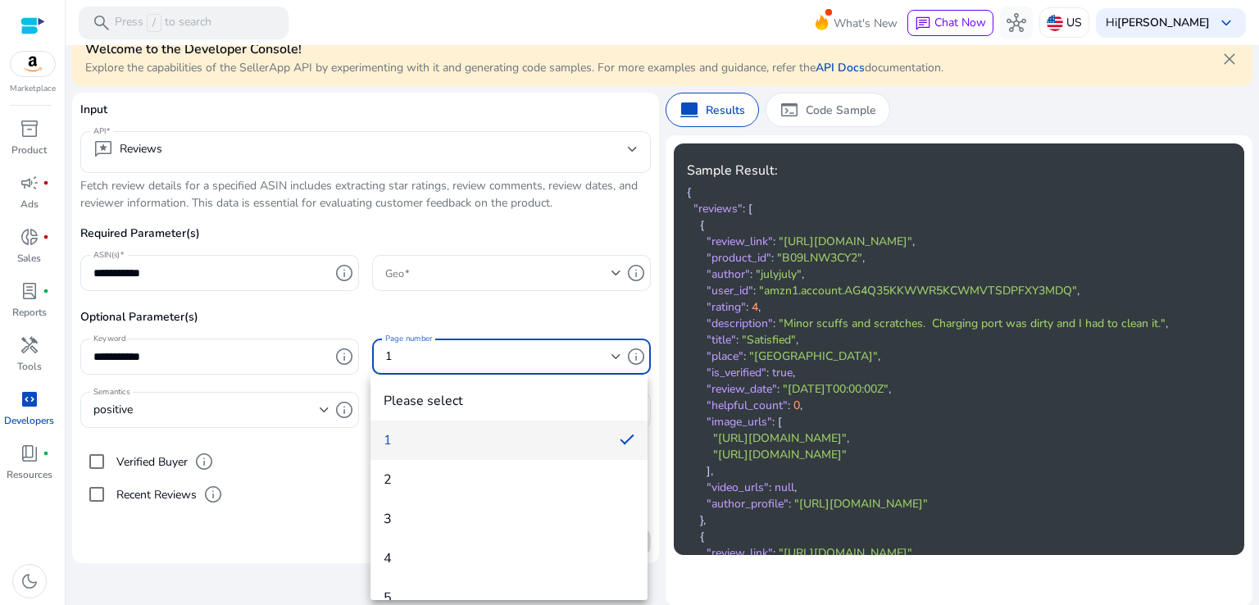
click at [488, 355] on div at bounding box center [629, 302] width 1259 height 605
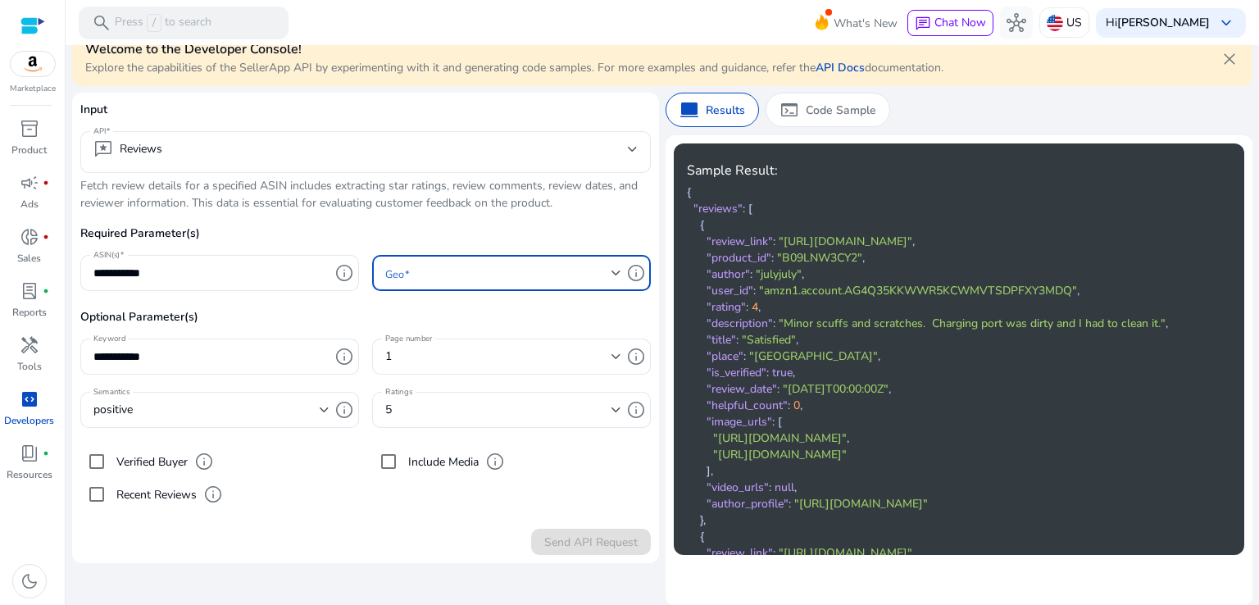
click at [485, 277] on span at bounding box center [498, 273] width 226 height 18
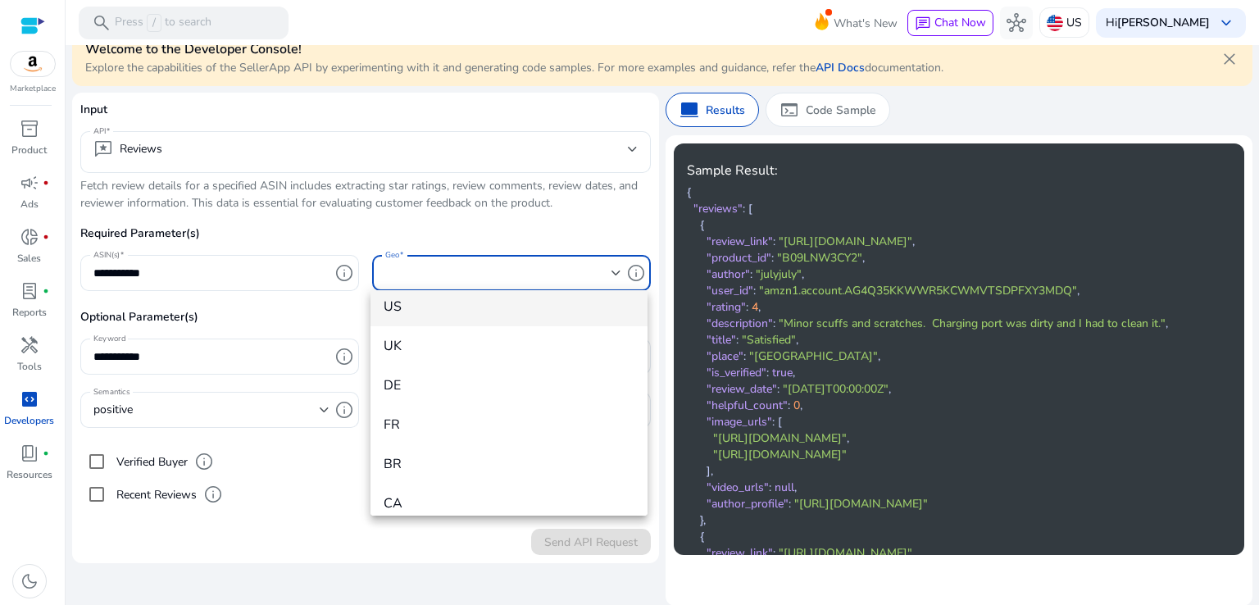
scroll to position [0, 0]
click at [476, 316] on span "US" at bounding box center [509, 316] width 251 height 18
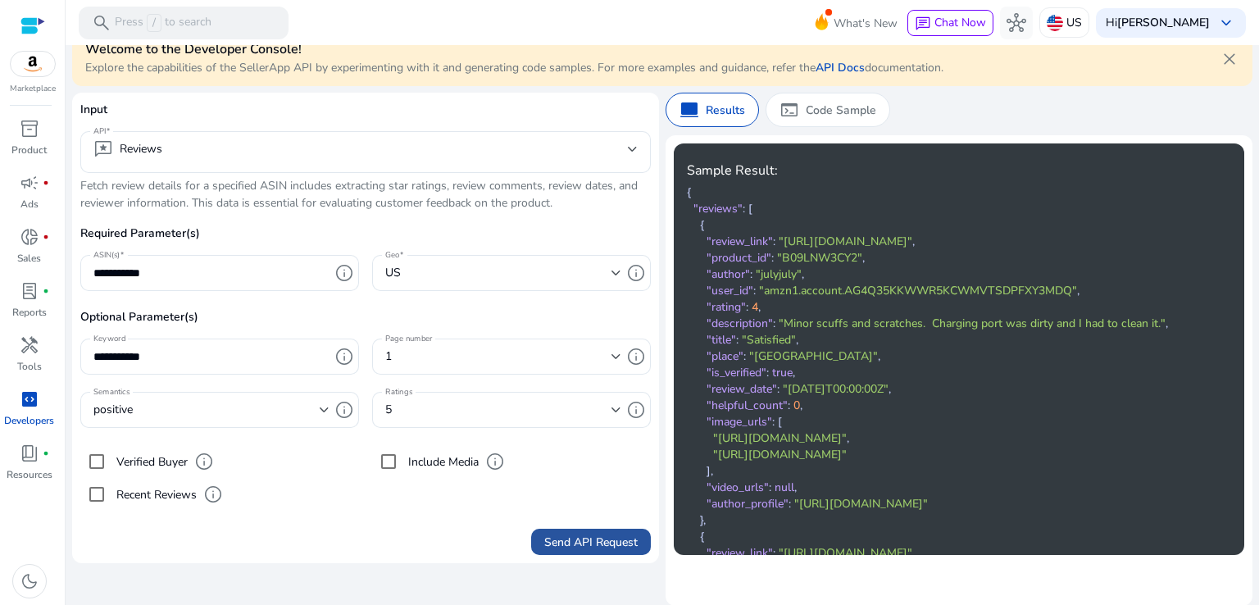
click at [551, 543] on span "Send API Request" at bounding box center [590, 541] width 93 height 17
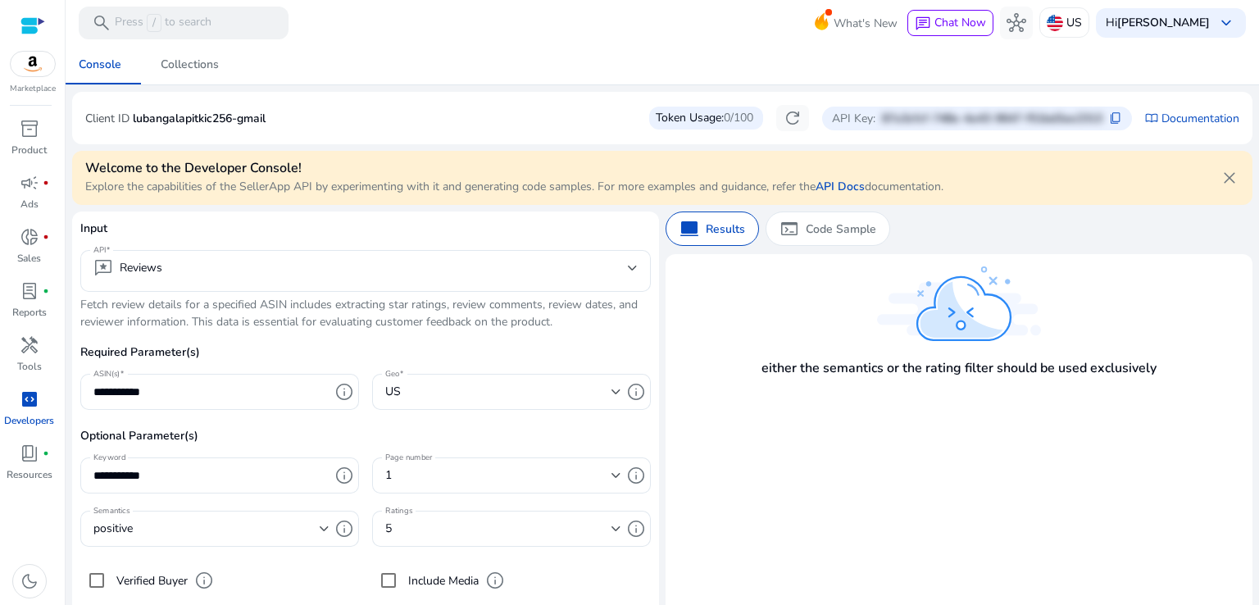
click at [655, 120] on div "Token Usage: 0/100" at bounding box center [706, 118] width 114 height 23
click at [43, 181] on span "fiber_manual_record" at bounding box center [46, 182] width 7 height 7
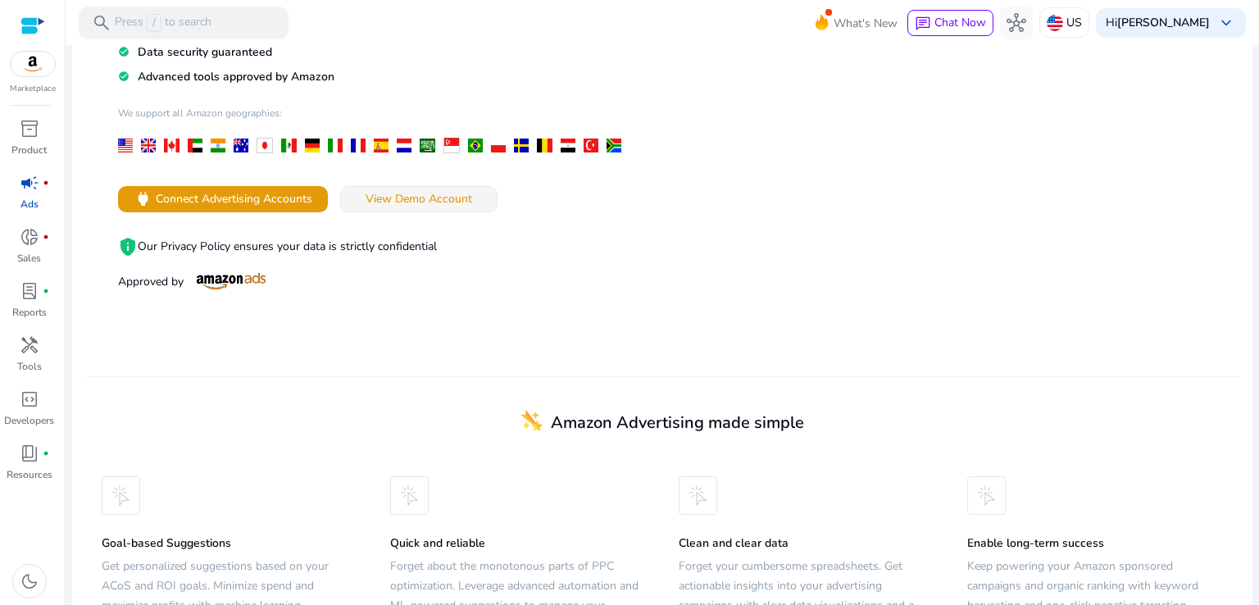
scroll to position [246, 0]
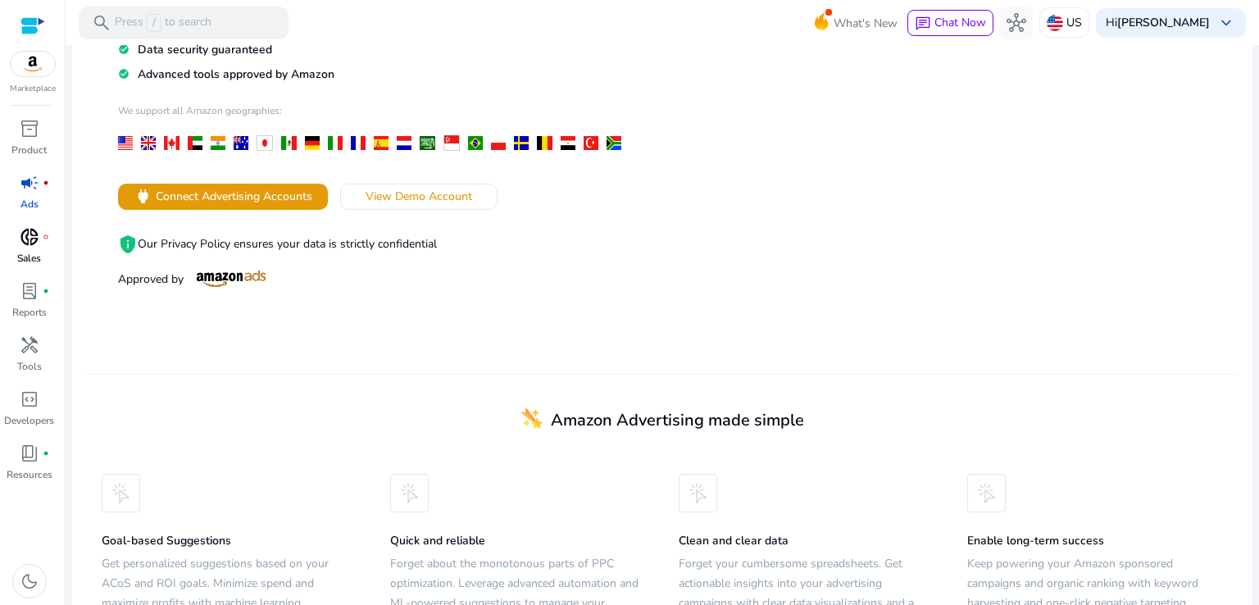
click at [30, 251] on p "Sales" at bounding box center [29, 258] width 24 height 15
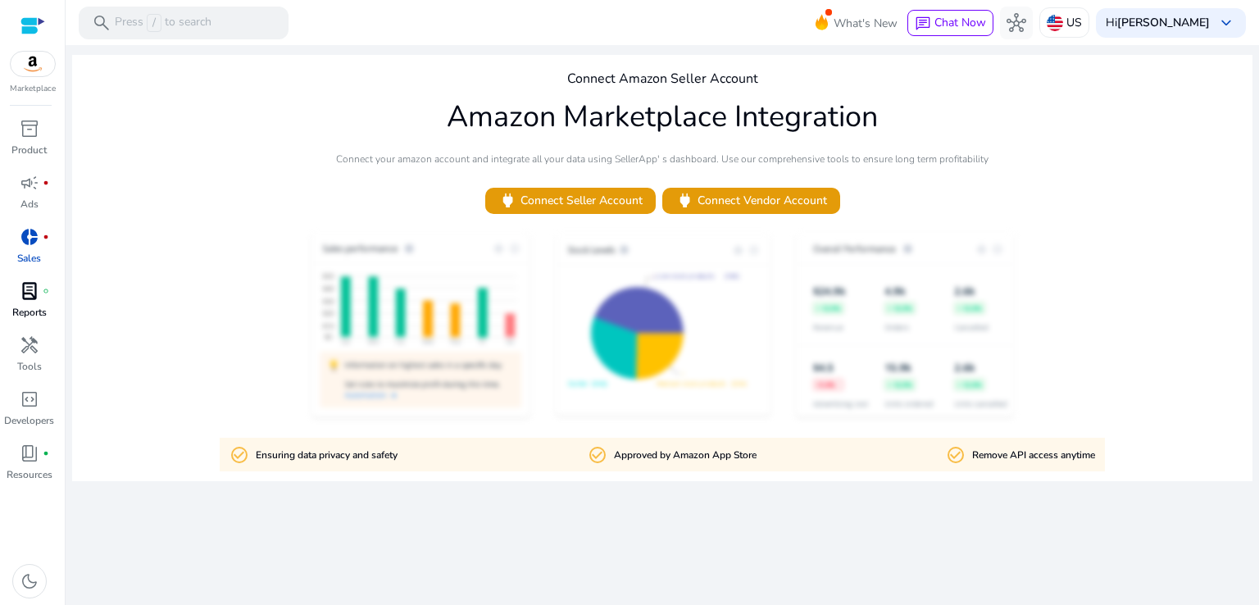
click at [37, 315] on p "Reports" at bounding box center [29, 312] width 34 height 15
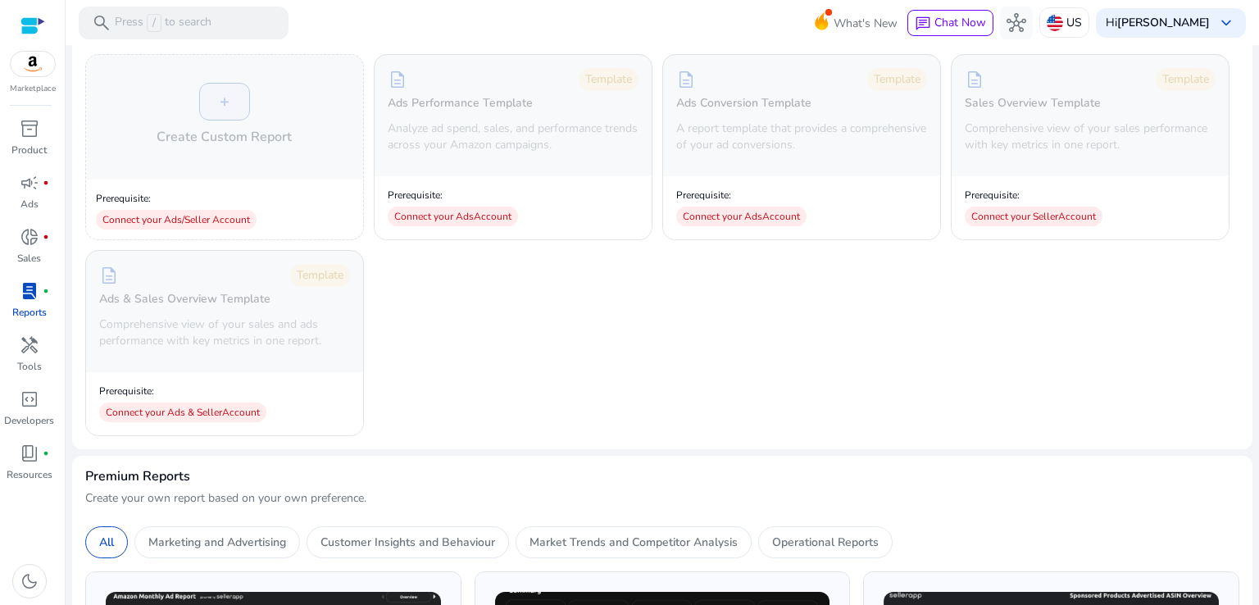
scroll to position [273, 0]
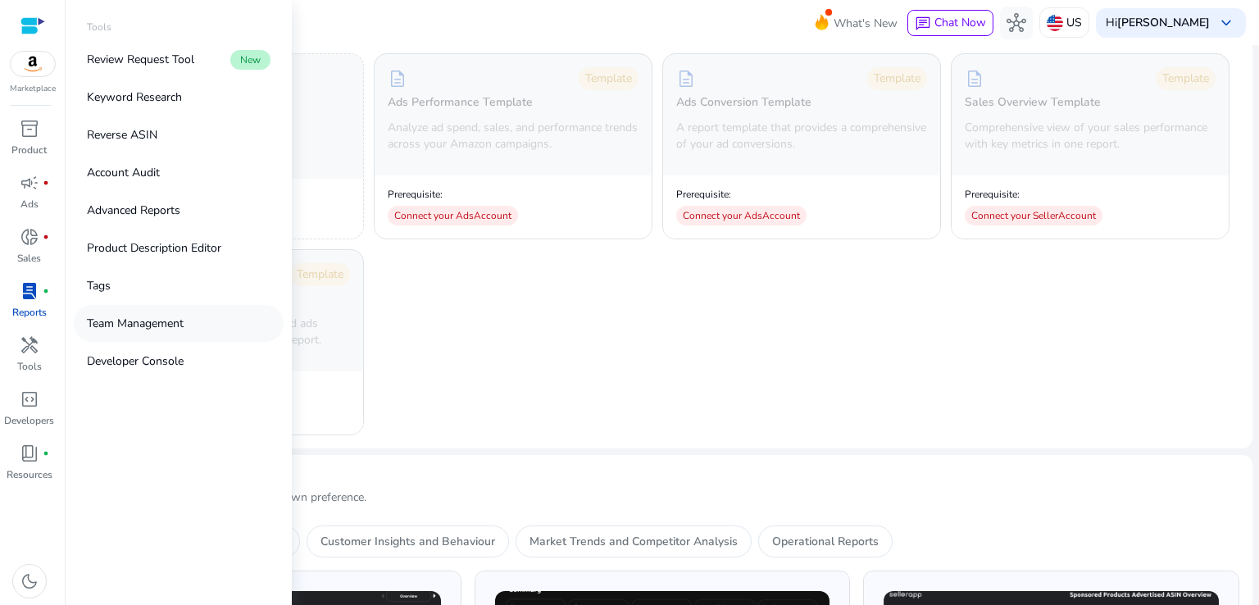
click at [170, 321] on p "Team Management" at bounding box center [135, 323] width 97 height 17
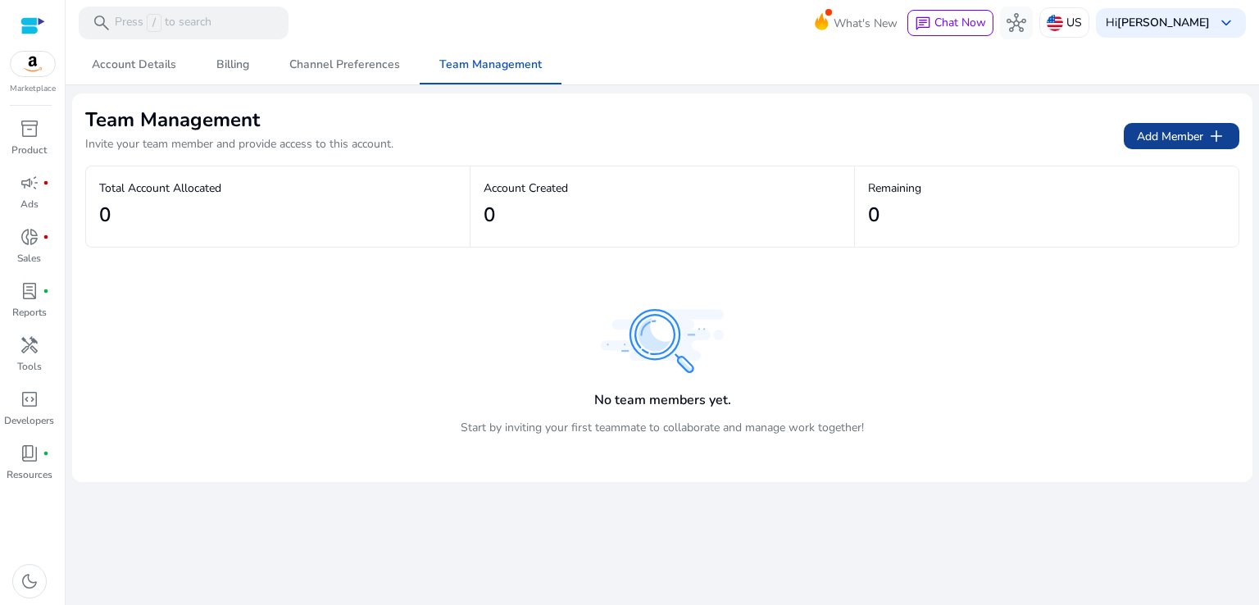
click at [1187, 138] on span "Add Member add" at bounding box center [1181, 136] width 89 height 20
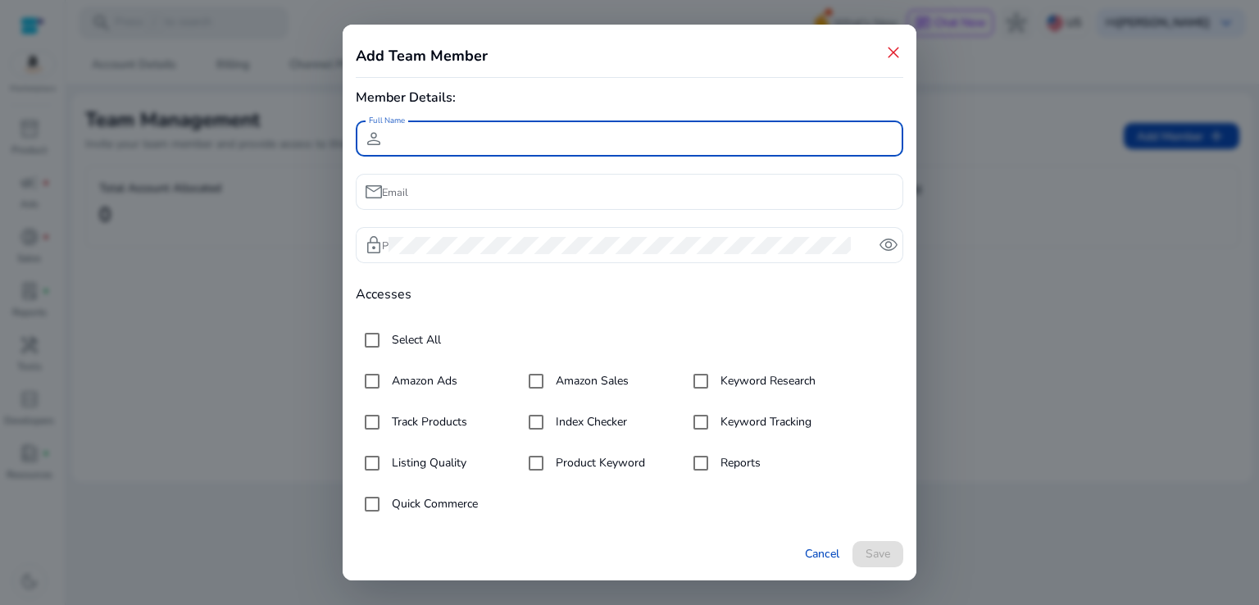
click at [493, 138] on input "Full Name" at bounding box center [639, 138] width 502 height 18
type input "**********"
click at [485, 188] on input "Email" at bounding box center [639, 192] width 502 height 18
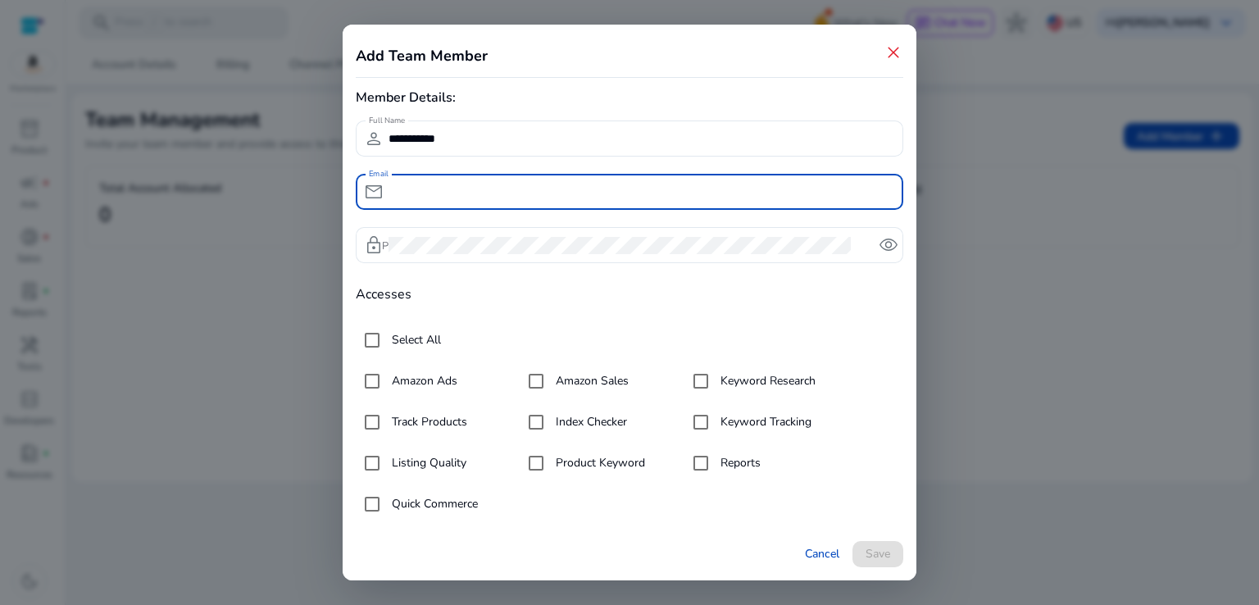
type input "**********"
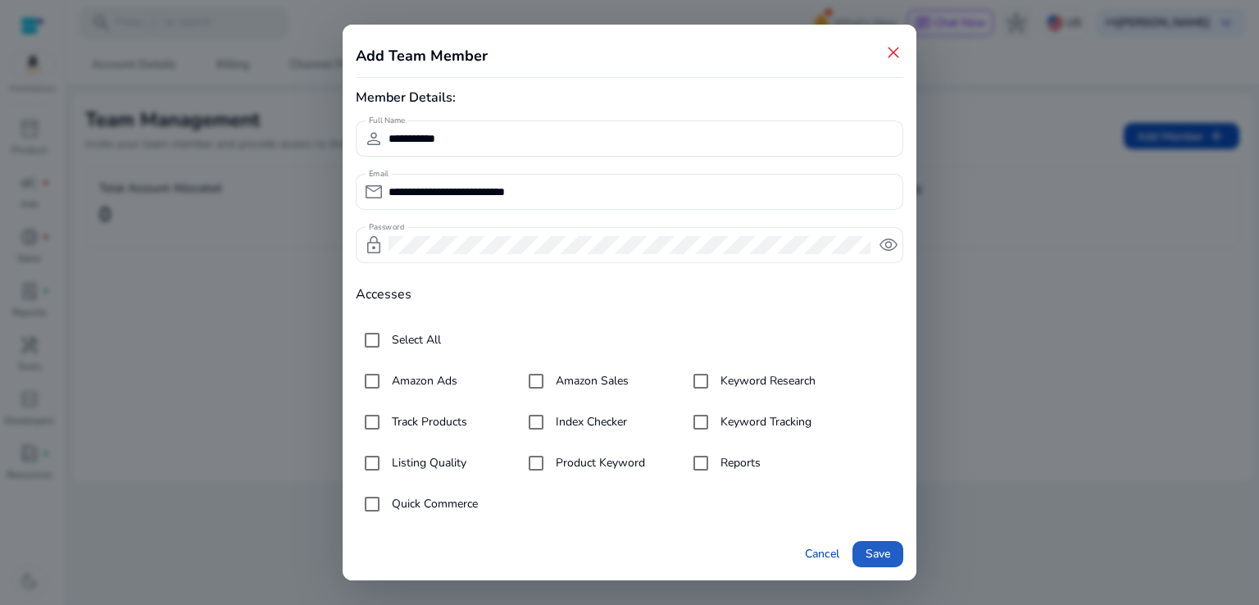
click at [883, 552] on span "Save" at bounding box center [877, 553] width 25 height 17
click at [898, 249] on div "remove_red_eye" at bounding box center [886, 245] width 33 height 20
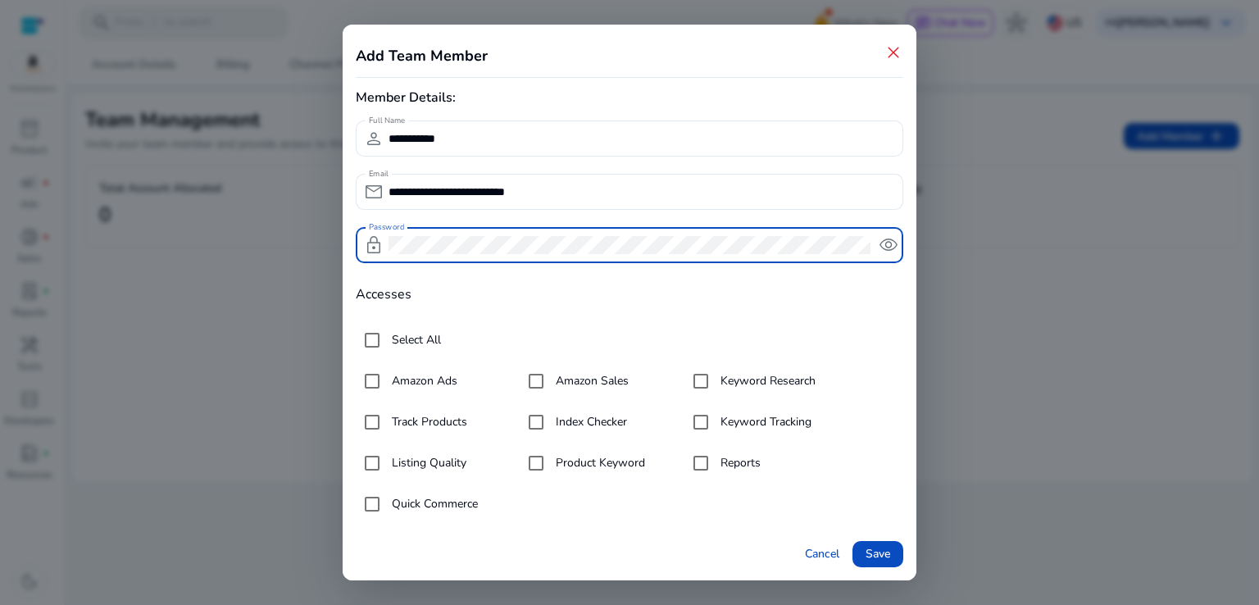
click at [895, 249] on span "remove_red_eye" at bounding box center [889, 245] width 20 height 20
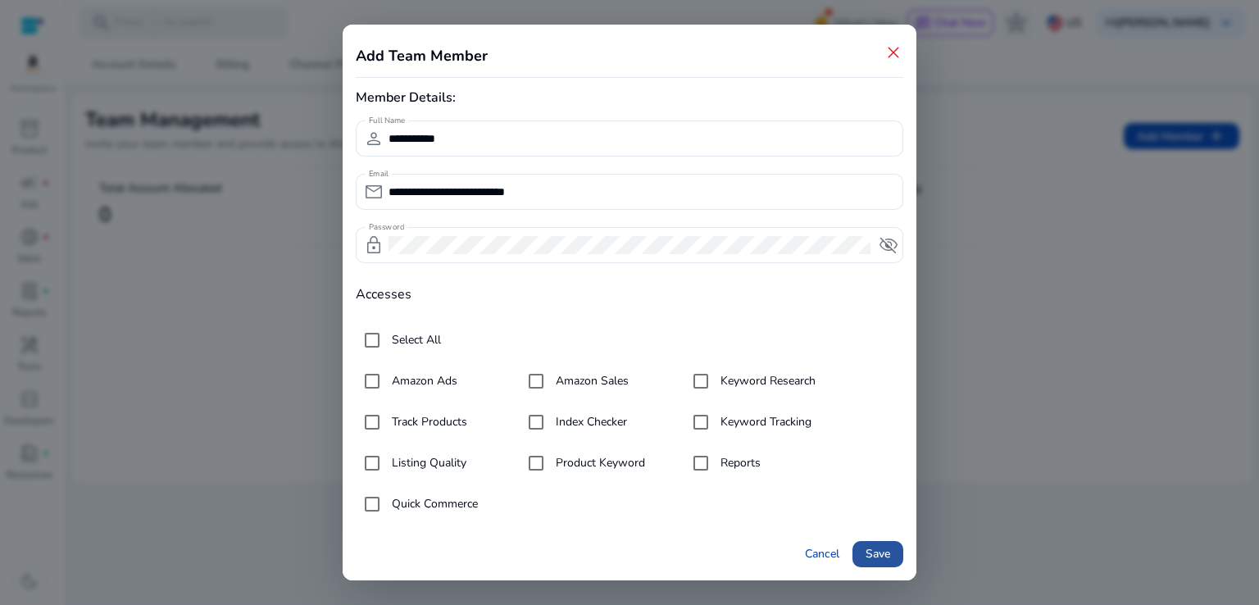
click at [885, 548] on span "Save" at bounding box center [877, 553] width 25 height 17
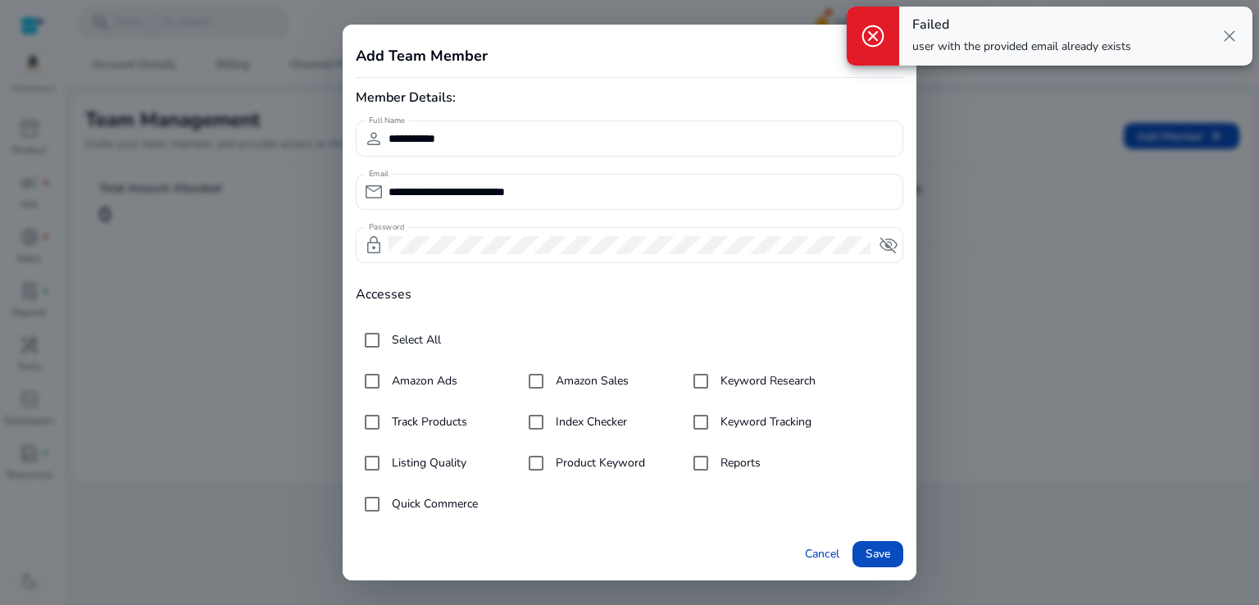
click at [1223, 39] on span "close" at bounding box center [1229, 36] width 20 height 20
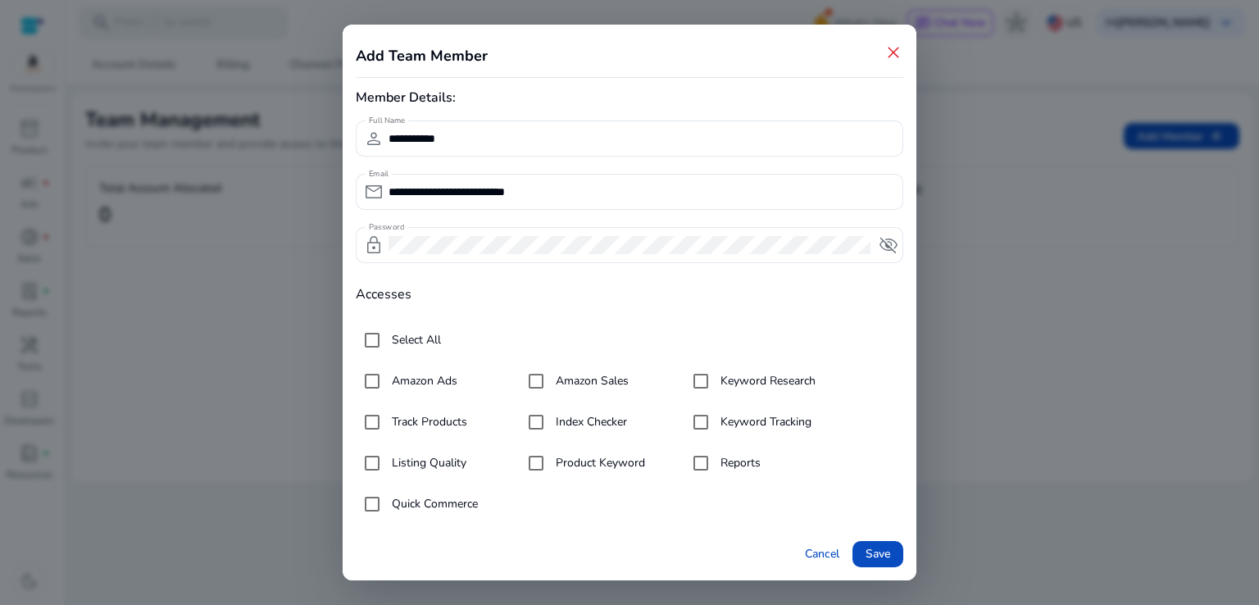
click at [899, 57] on span "close" at bounding box center [893, 53] width 20 height 20
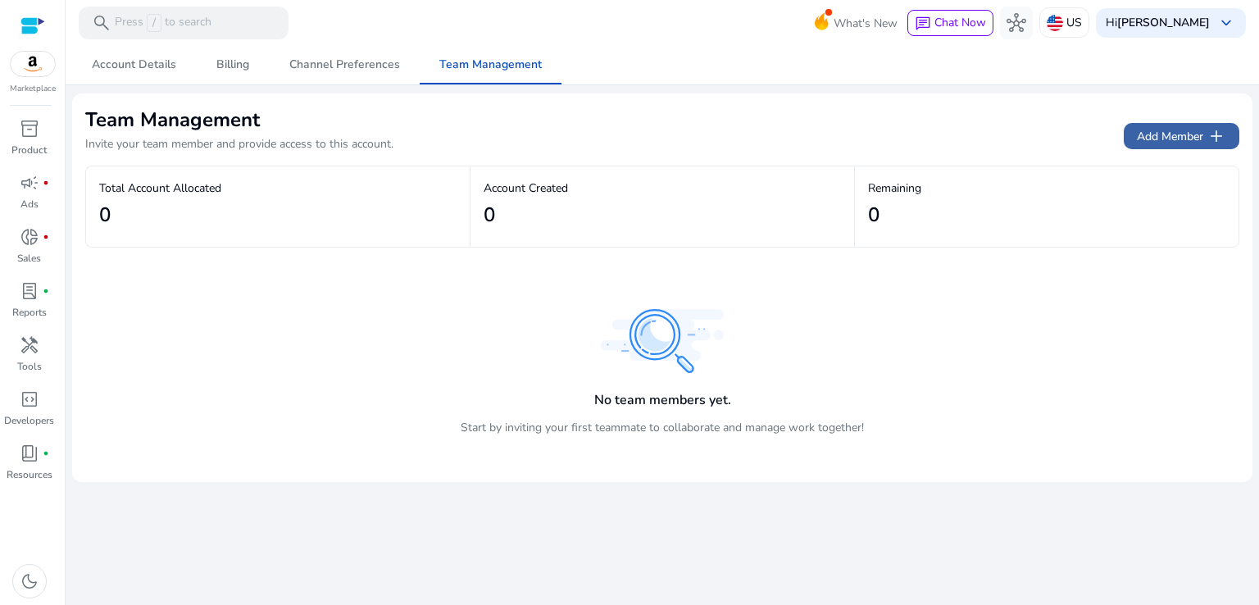
click at [1168, 125] on span at bounding box center [1182, 135] width 116 height 39
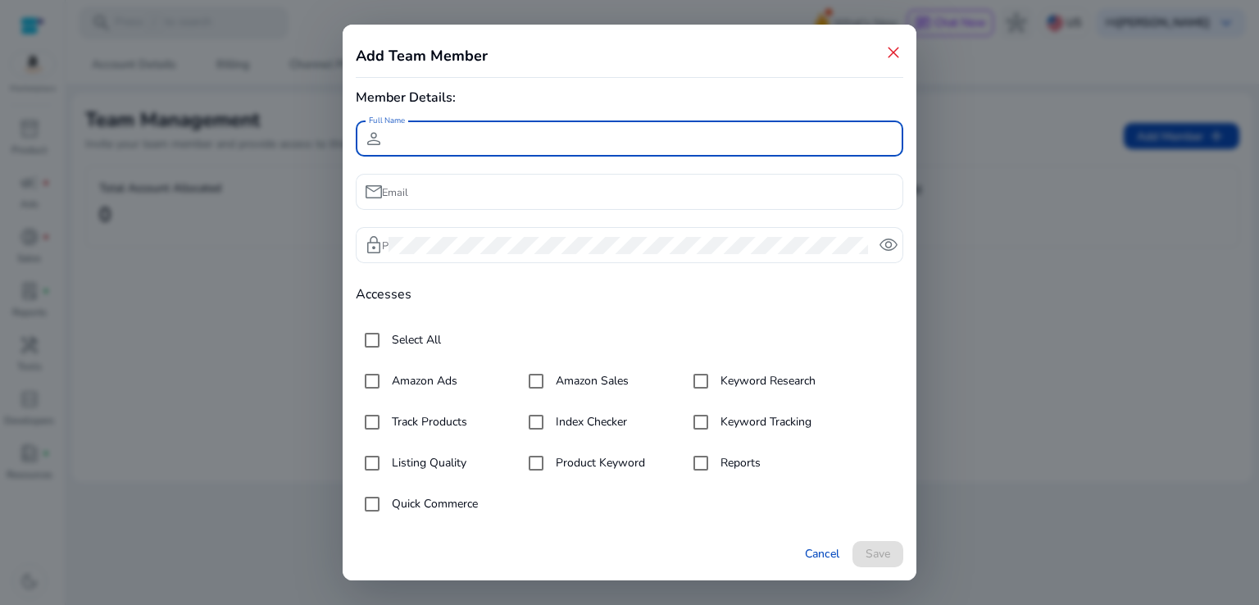
click at [452, 141] on input "Full Name" at bounding box center [639, 138] width 502 height 18
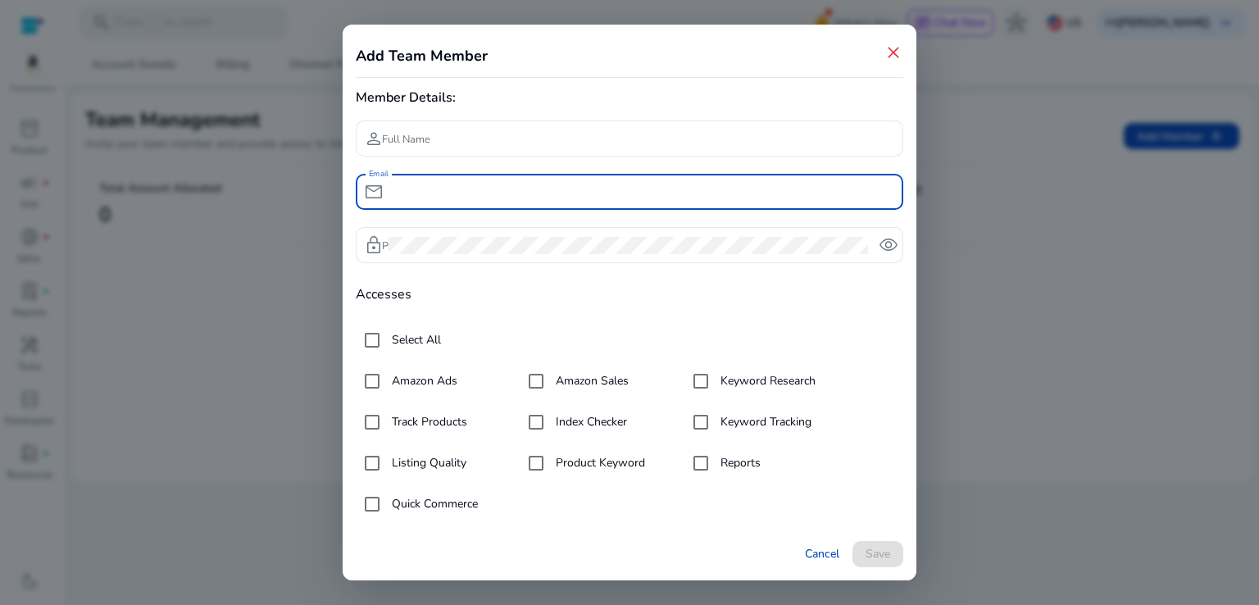
click at [440, 193] on input "Email" at bounding box center [639, 192] width 502 height 18
type input "**********"
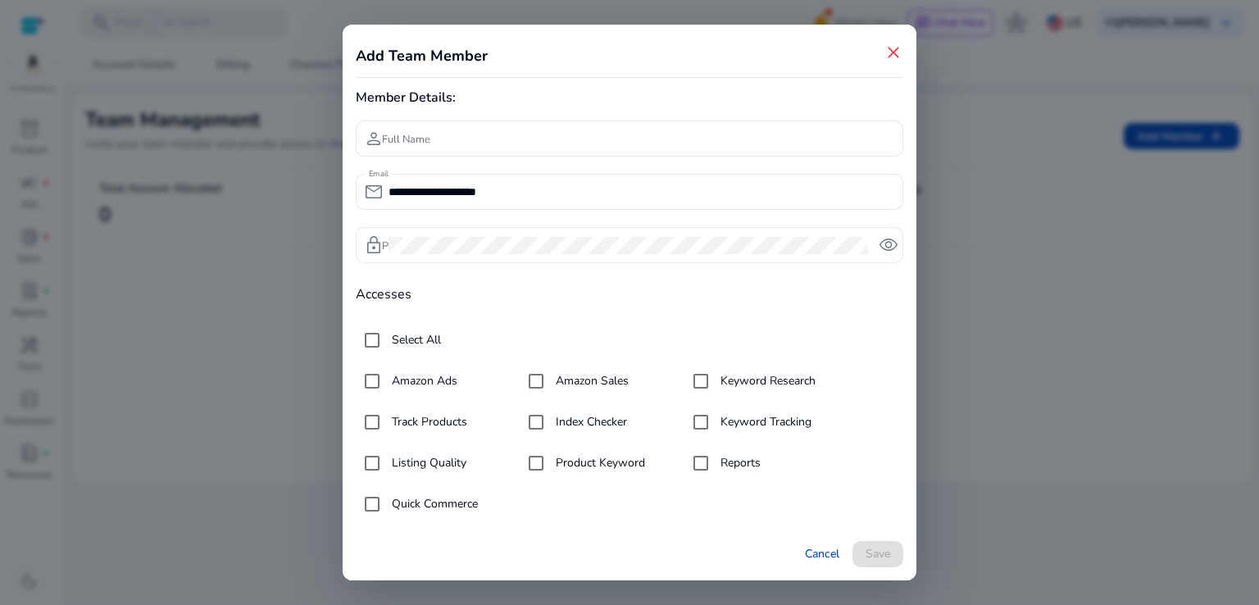
click at [533, 260] on div at bounding box center [629, 245] width 482 height 36
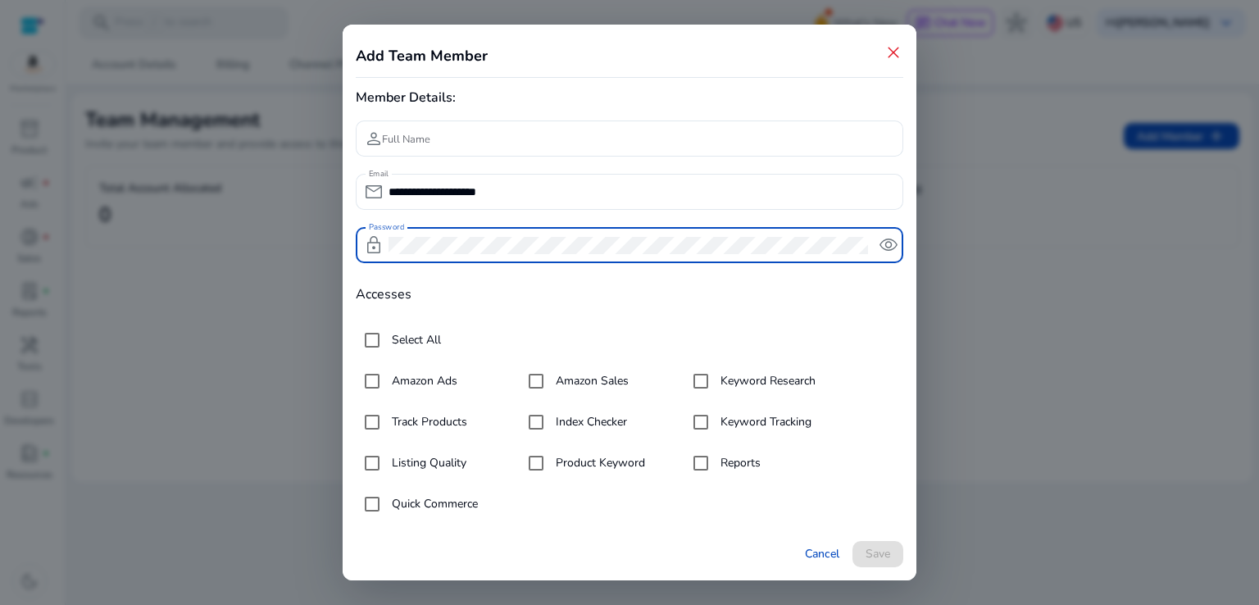
click at [533, 260] on div at bounding box center [629, 245] width 482 height 36
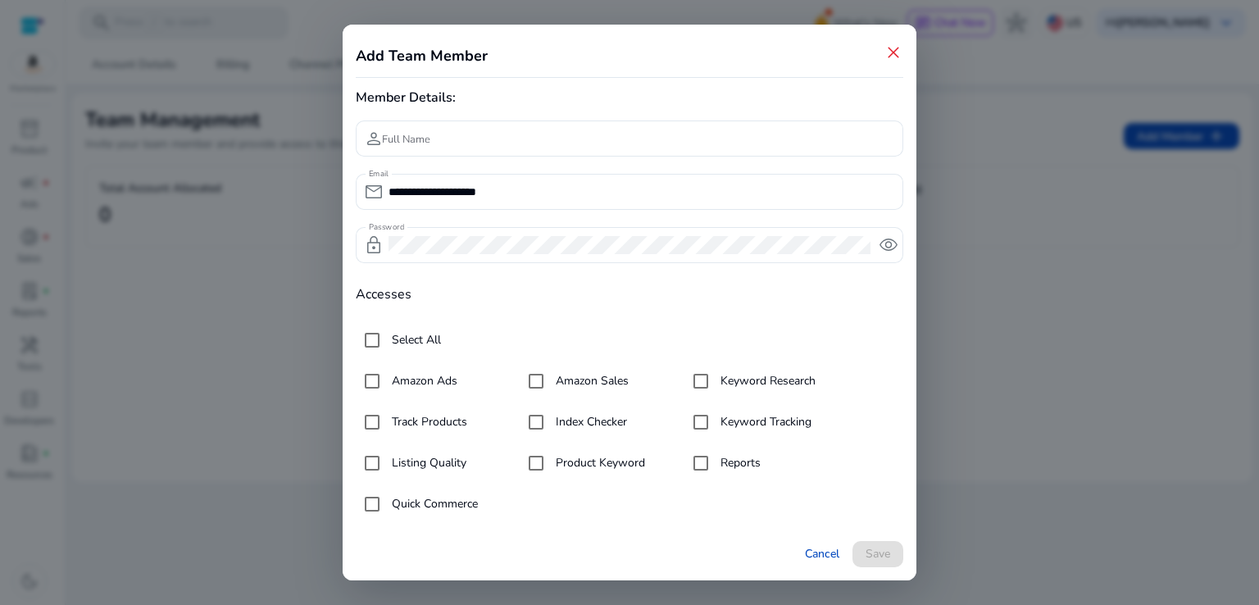
click at [728, 320] on div "Select All Amazon Ads Amazon Sales Keyword Research Track Products Index Checke…" at bounding box center [629, 422] width 547 height 205
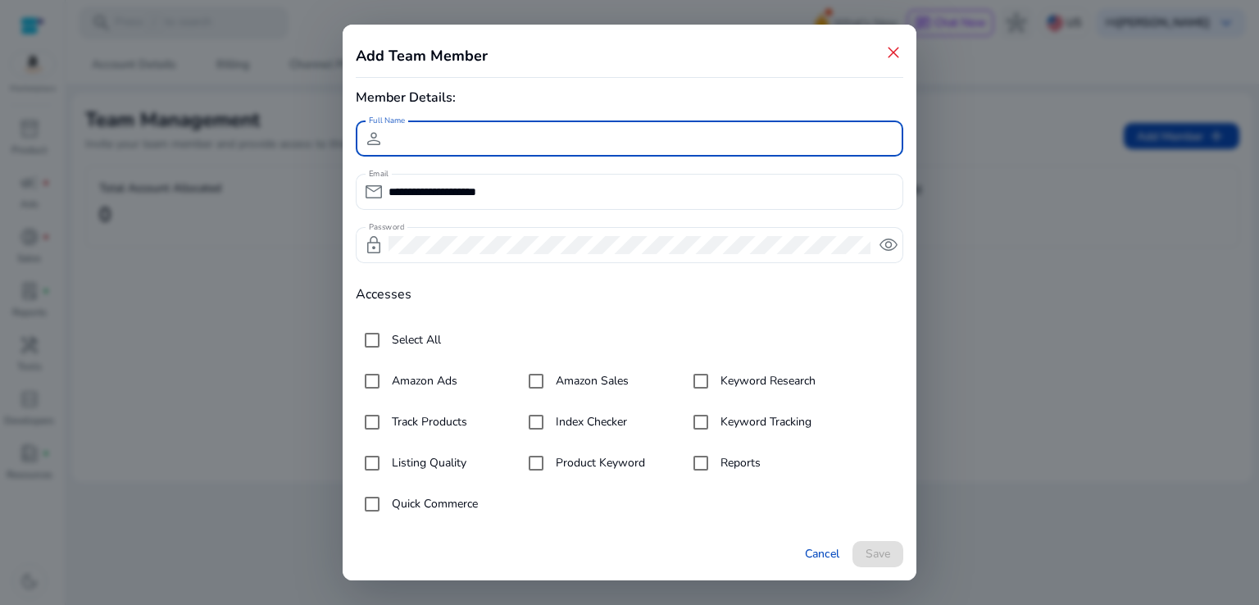
click at [525, 138] on input "Full Name" at bounding box center [639, 138] width 502 height 18
click at [416, 139] on input "**********" at bounding box center [639, 138] width 502 height 18
type input "**********"
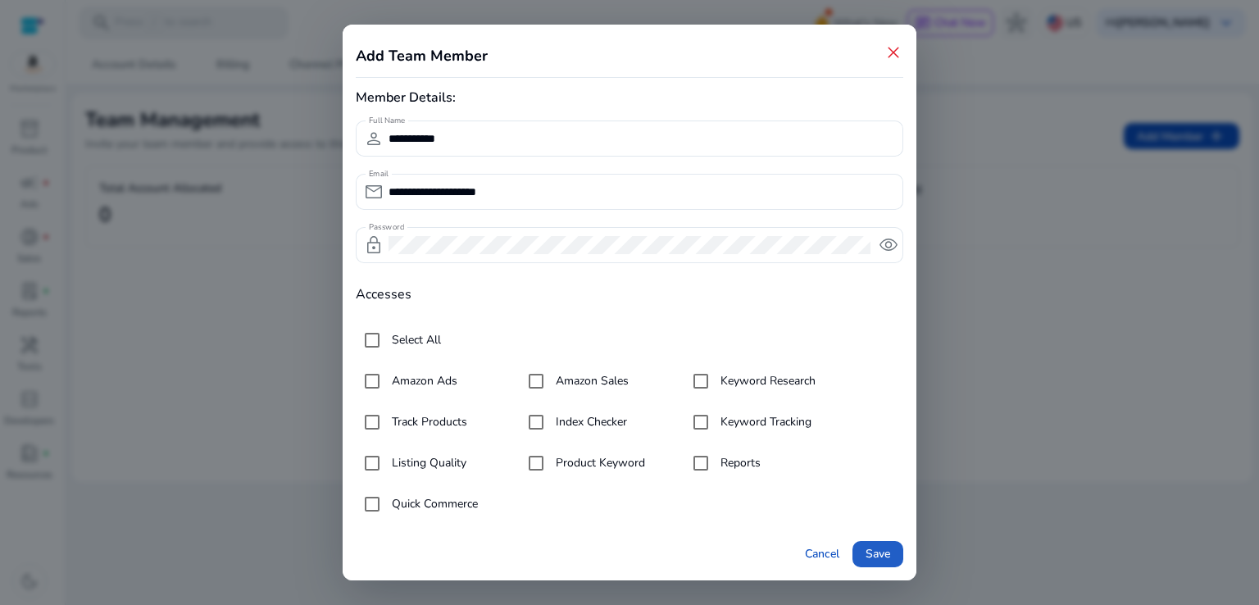
click at [866, 555] on span "Save" at bounding box center [877, 553] width 25 height 17
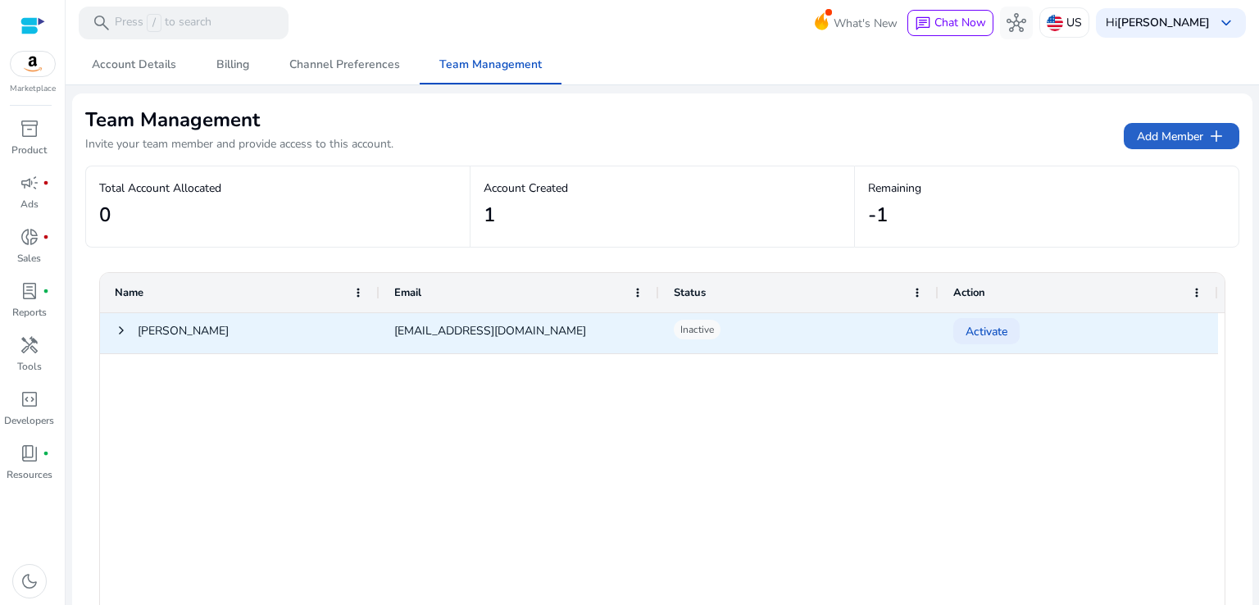
click at [985, 334] on span "Activate" at bounding box center [986, 332] width 42 height 34
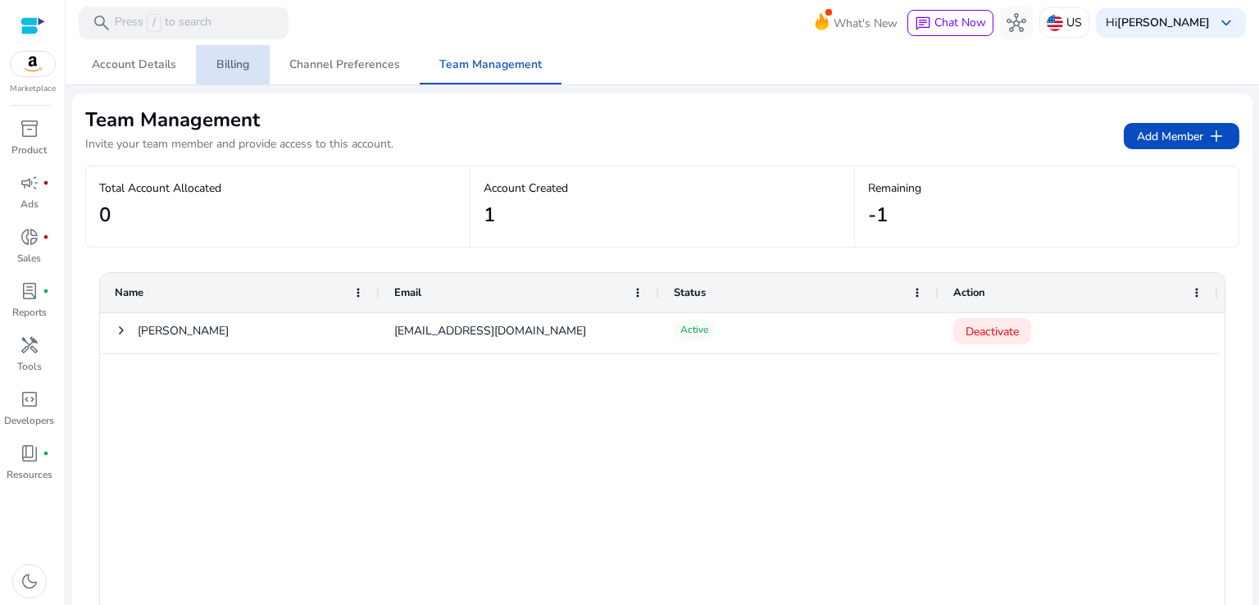
click at [229, 62] on span "Billing" at bounding box center [232, 64] width 33 height 11
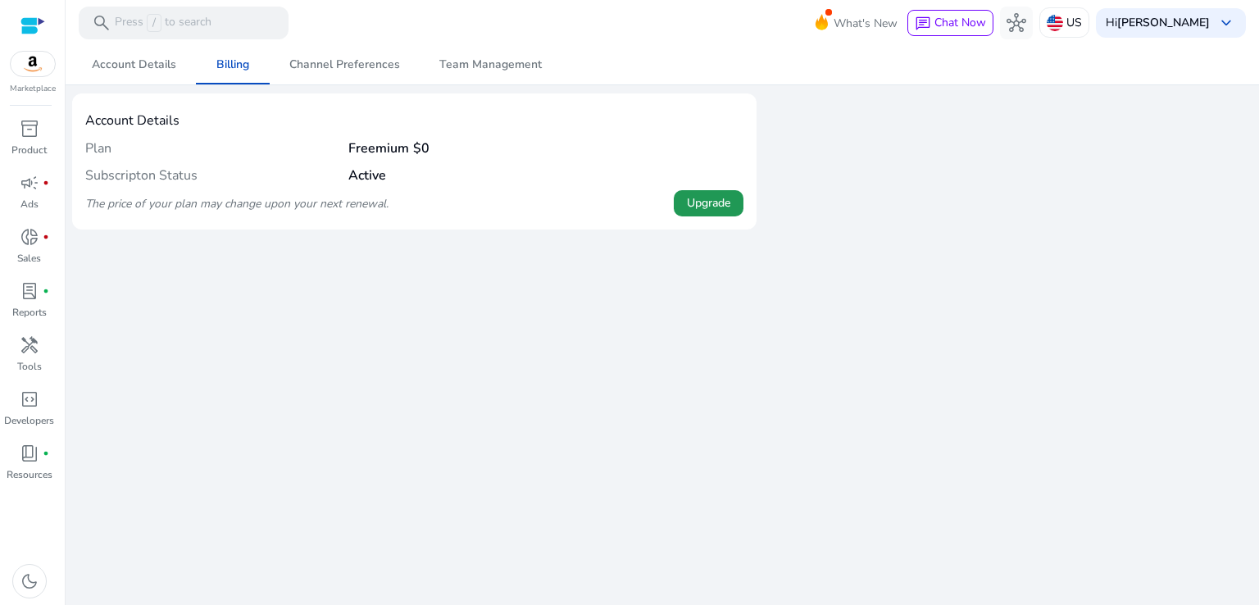
click at [711, 204] on span "Upgrade" at bounding box center [708, 202] width 43 height 17
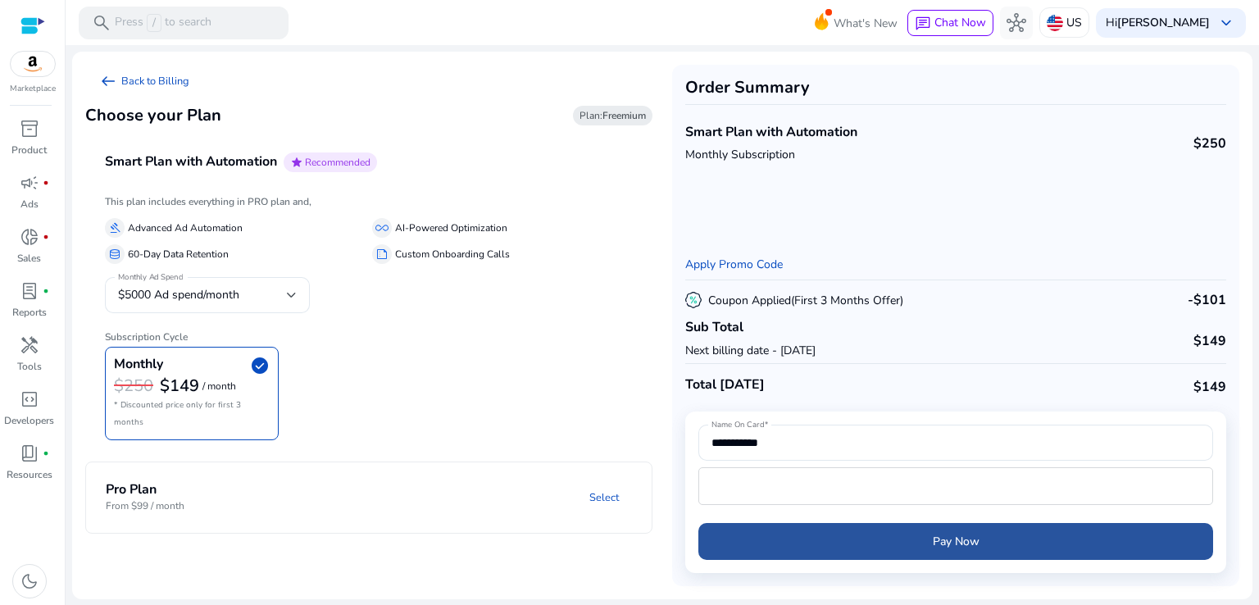
click at [1019, 534] on span "submit" at bounding box center [955, 541] width 515 height 39
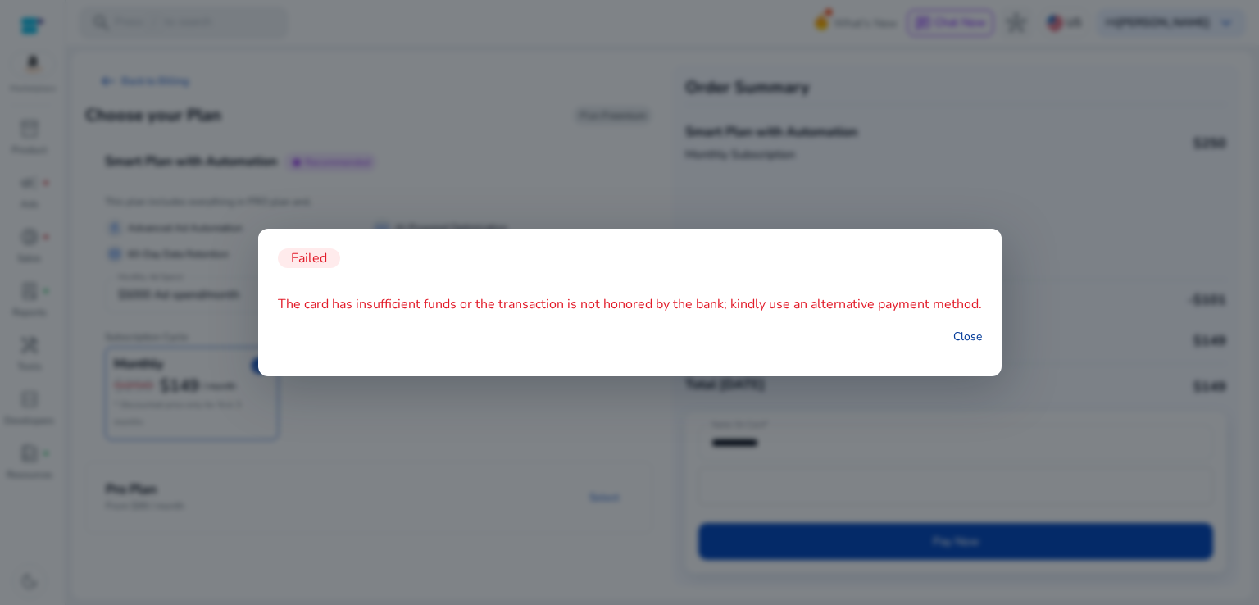
click at [978, 341] on link "Close" at bounding box center [967, 336] width 29 height 17
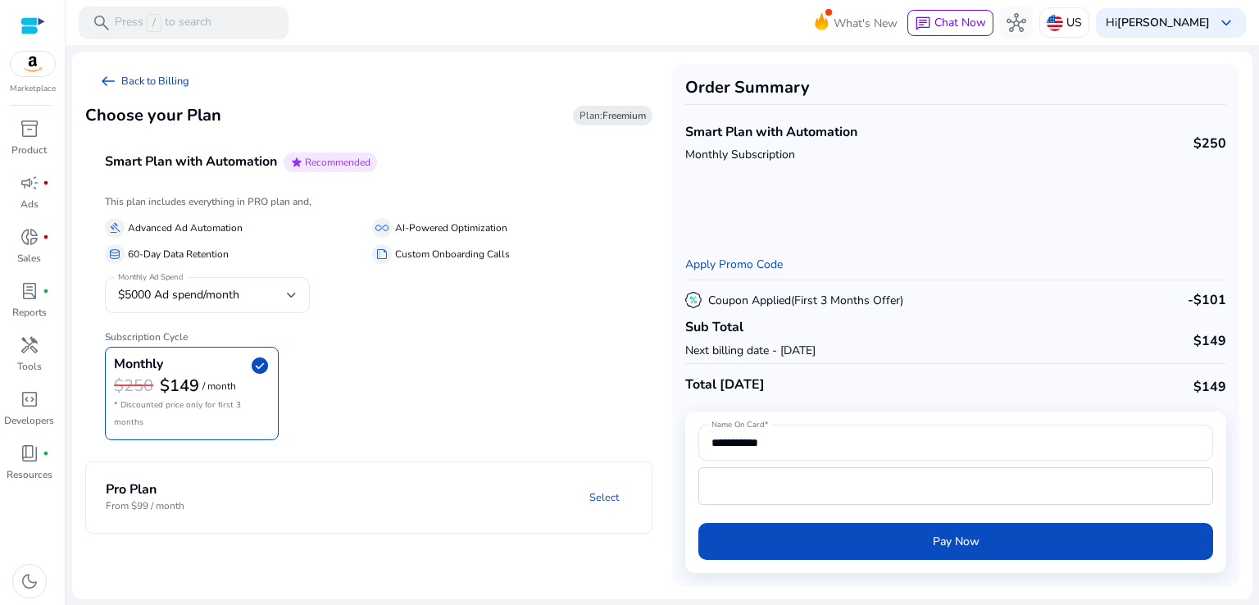
click at [143, 74] on link "arrow_left_alt Back to Billing" at bounding box center [143, 81] width 117 height 33
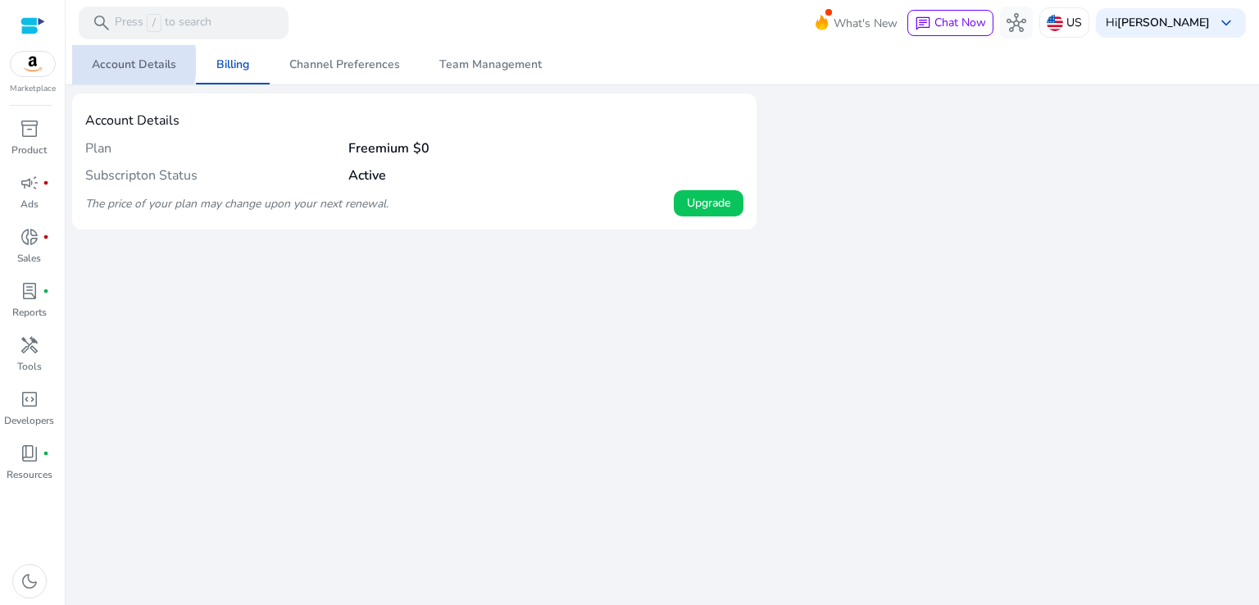
click at [101, 62] on span "Account Details" at bounding box center [134, 64] width 84 height 11
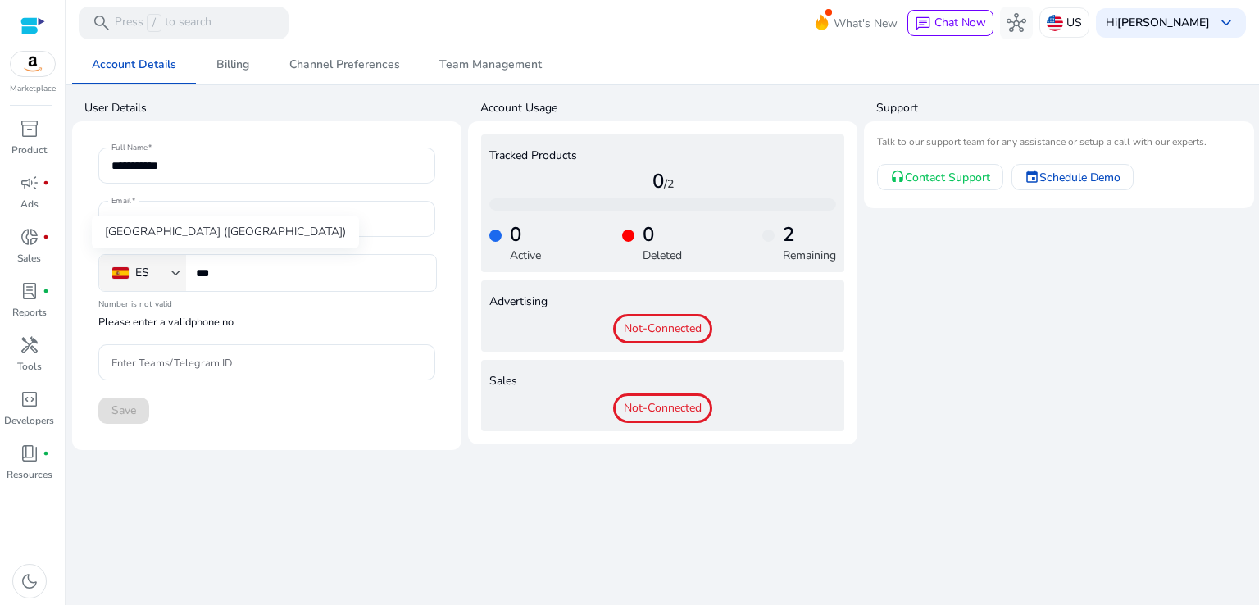
click at [170, 270] on div "ES" at bounding box center [141, 273] width 59 height 18
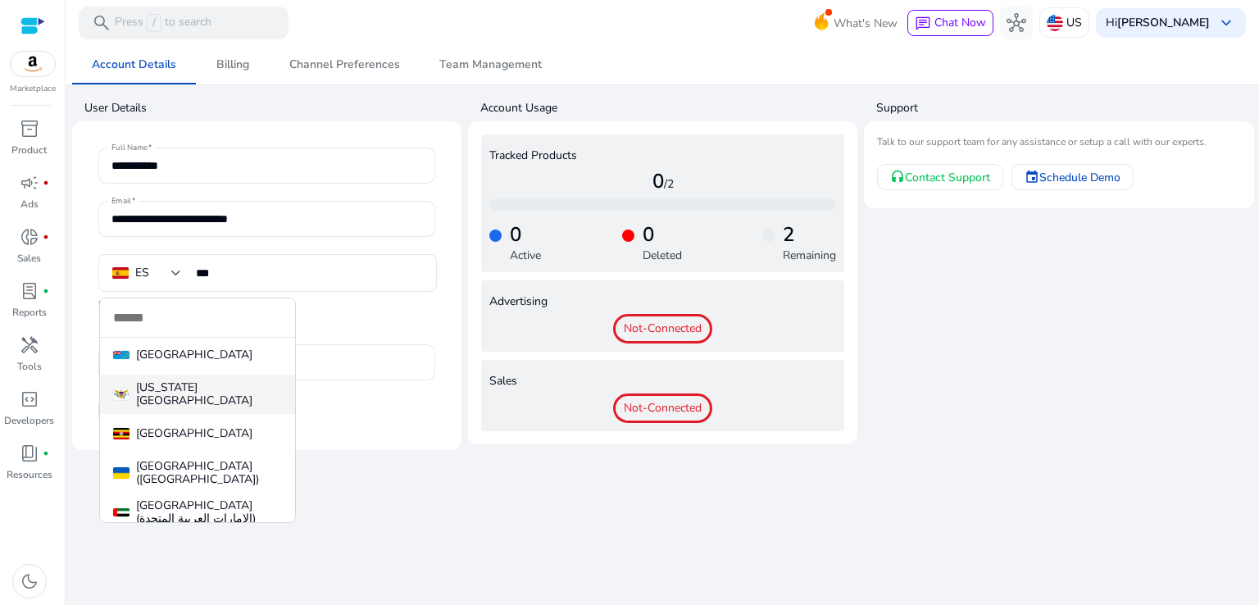
scroll to position [8837, 0]
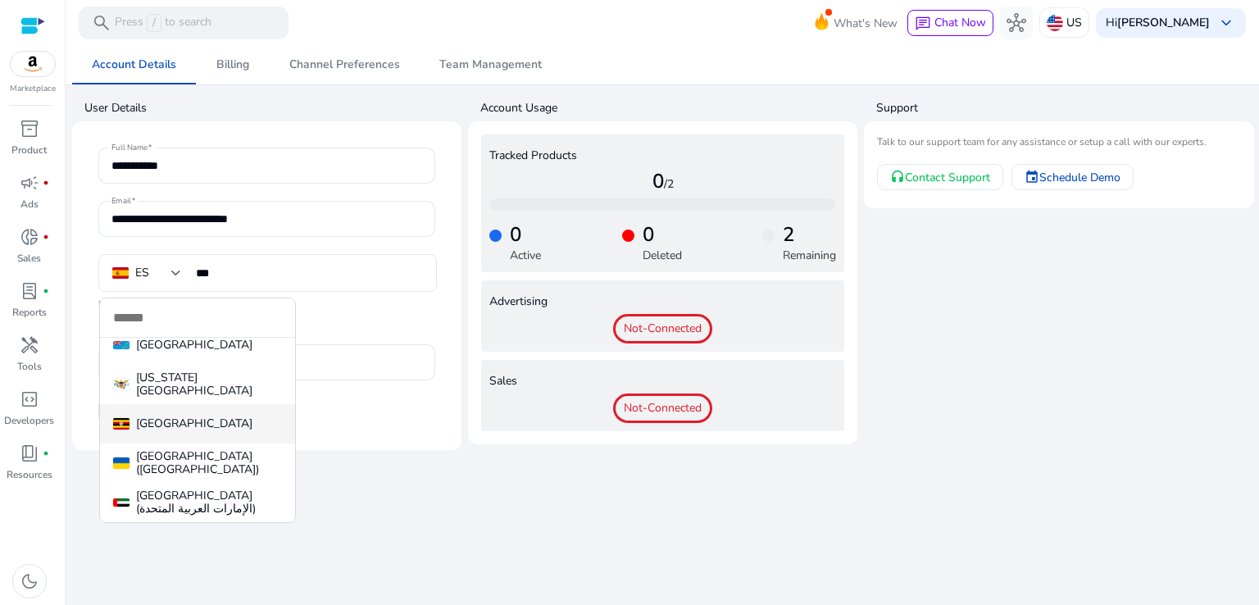
click at [169, 417] on div "Uganda" at bounding box center [194, 423] width 116 height 13
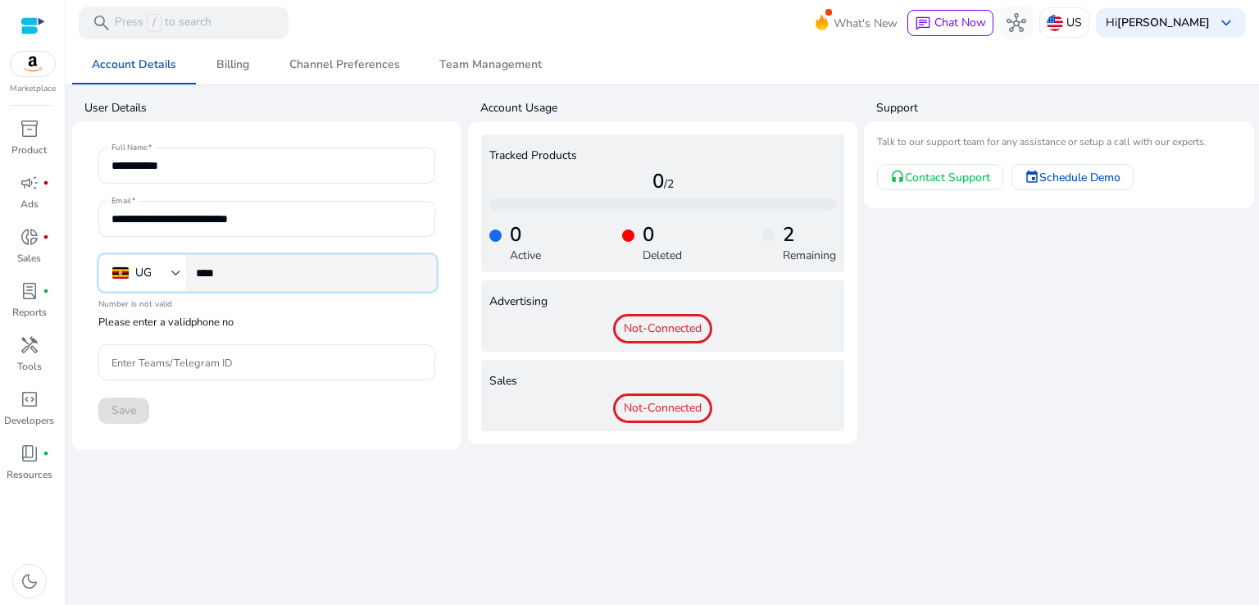
click at [267, 270] on input "****" at bounding box center [309, 273] width 227 height 18
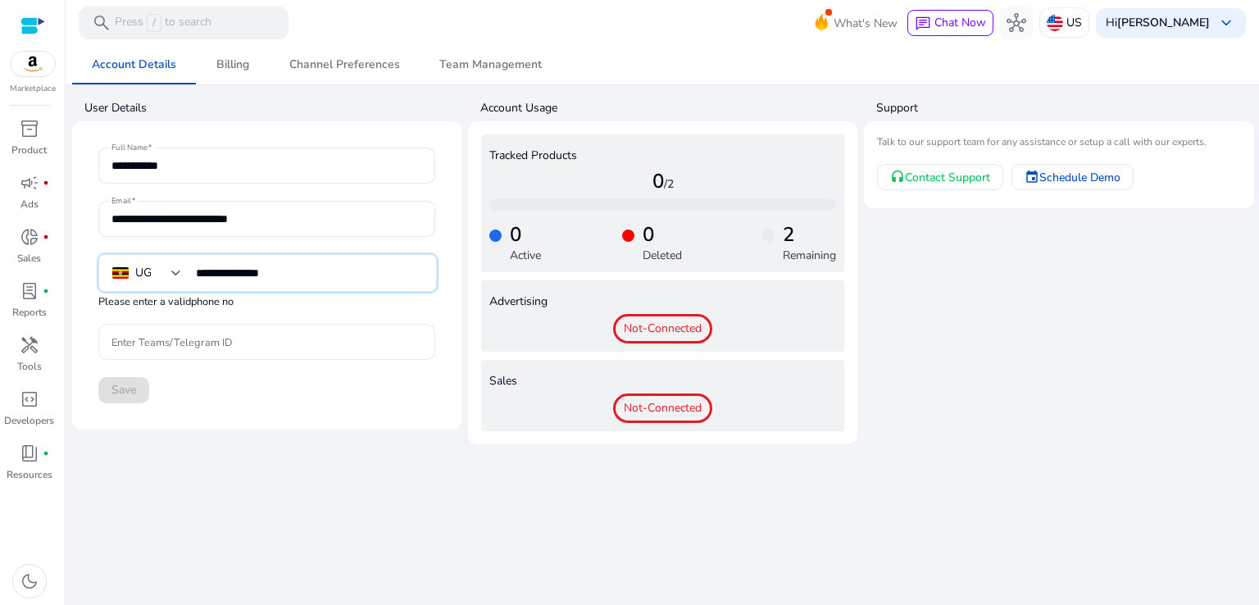
type input "**********"
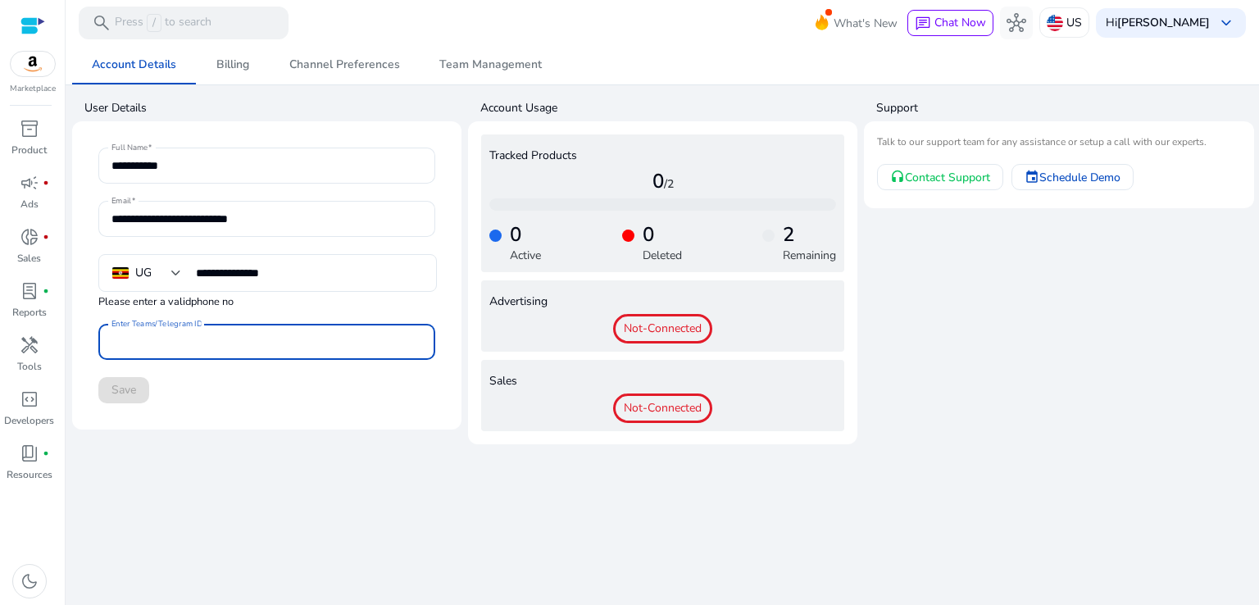
click at [225, 338] on input "Enter Teams/Telegram ID" at bounding box center [266, 342] width 311 height 18
type input "*"
type input "*********"
click at [1097, 178] on span "Schedule Demo" at bounding box center [1079, 177] width 81 height 17
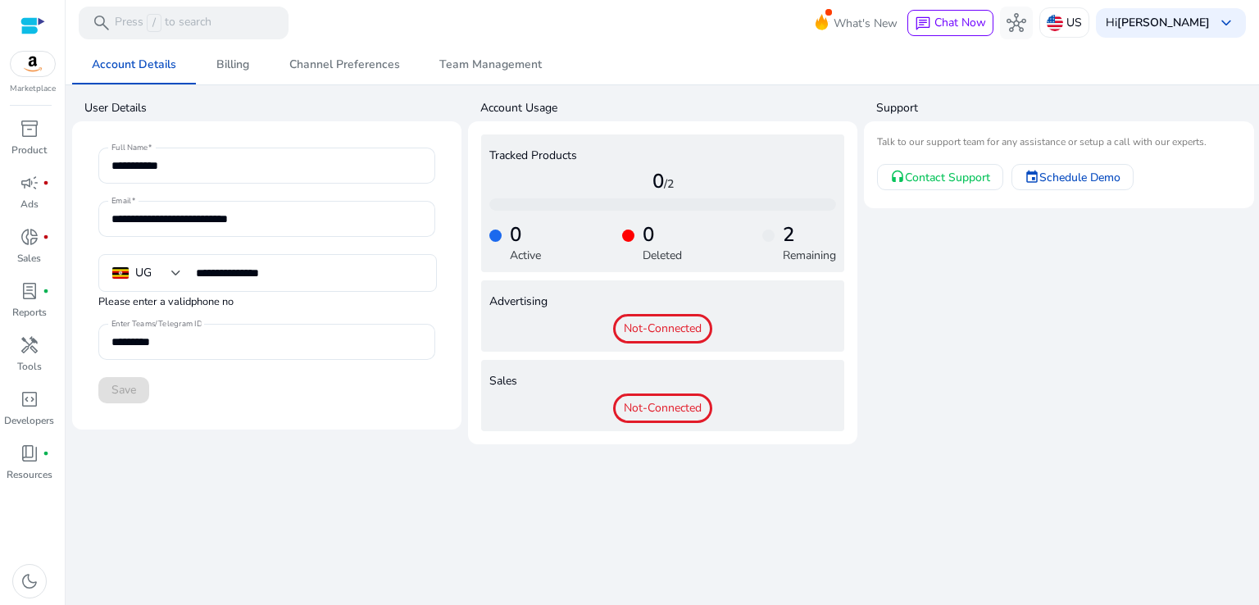
click at [688, 324] on span "Not-Connected" at bounding box center [662, 329] width 99 height 30
type input "***"
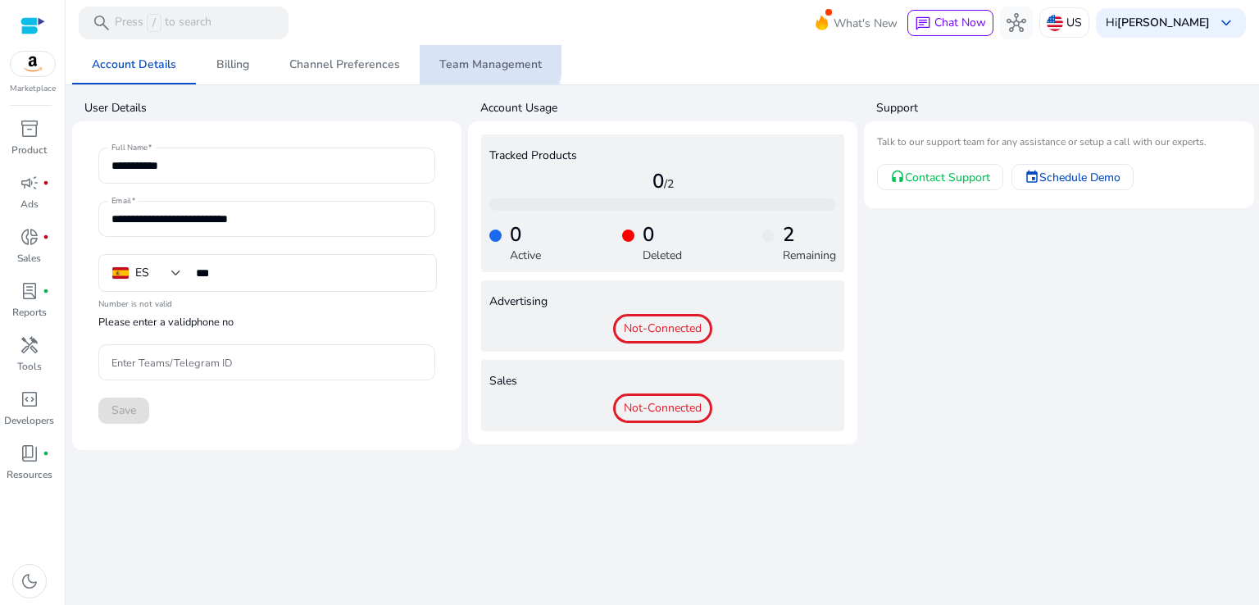
click at [458, 59] on span "Team Management" at bounding box center [490, 64] width 102 height 11
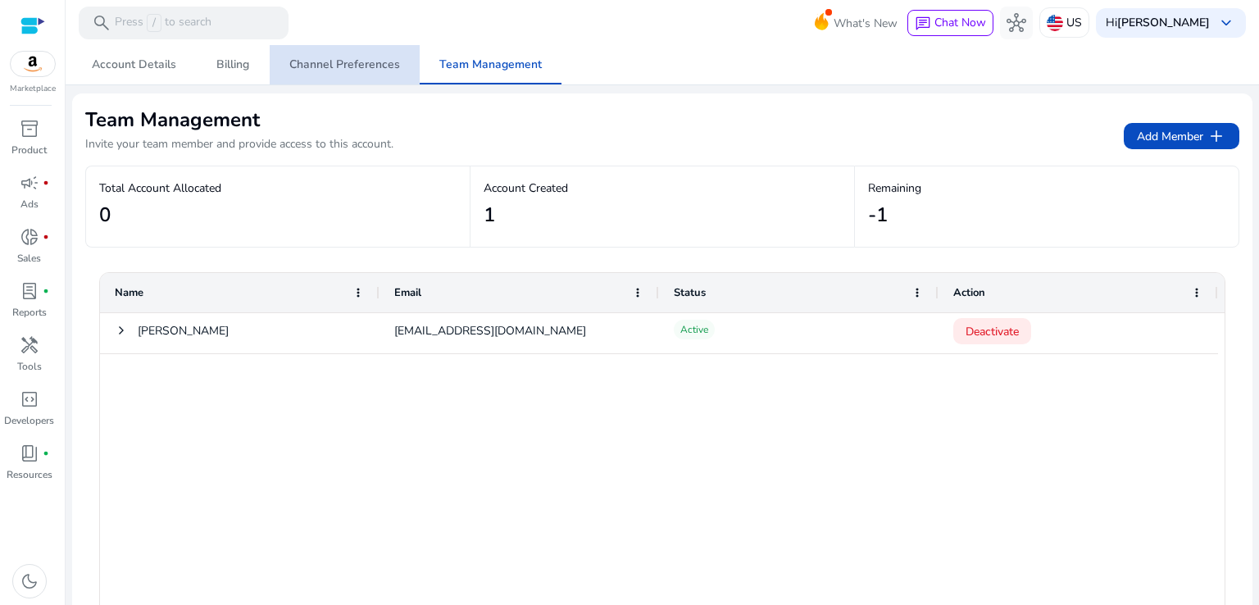
click at [365, 63] on span "Channel Preferences" at bounding box center [344, 64] width 111 height 11
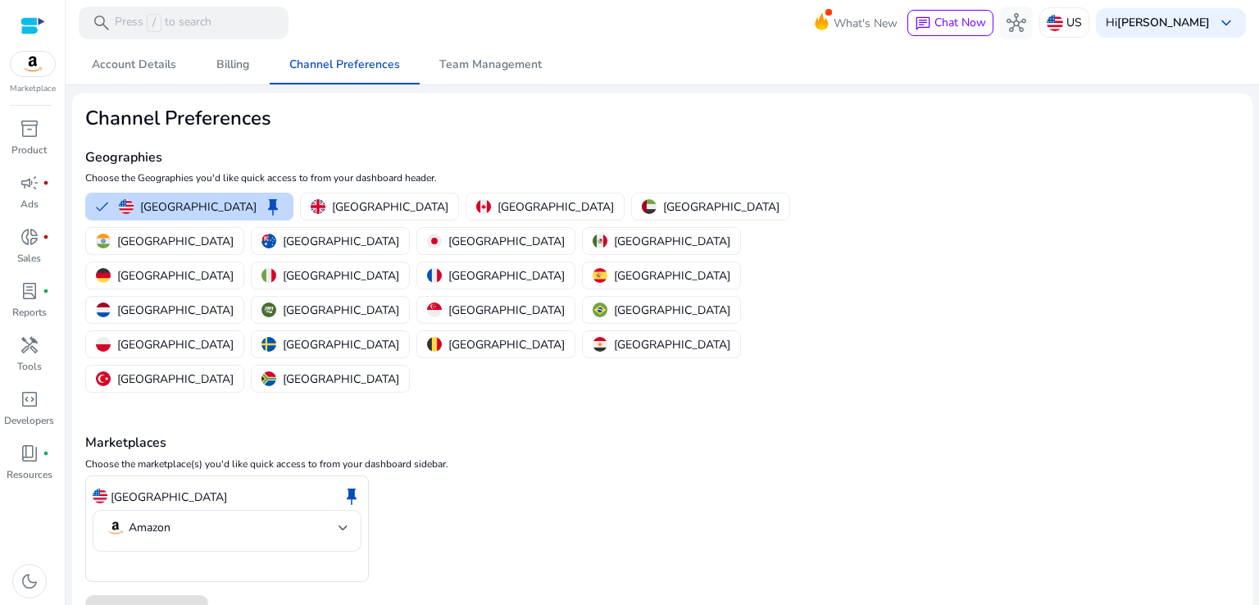
click at [258, 558] on mat-error at bounding box center [227, 566] width 269 height 16
drag, startPoint x: 337, startPoint y: 420, endPoint x: 535, endPoint y: 522, distance: 222.8
click at [538, 595] on div "Save Preferences" at bounding box center [662, 613] width 1154 height 37
click at [332, 202] on p "[GEOGRAPHIC_DATA]" at bounding box center [390, 206] width 116 height 17
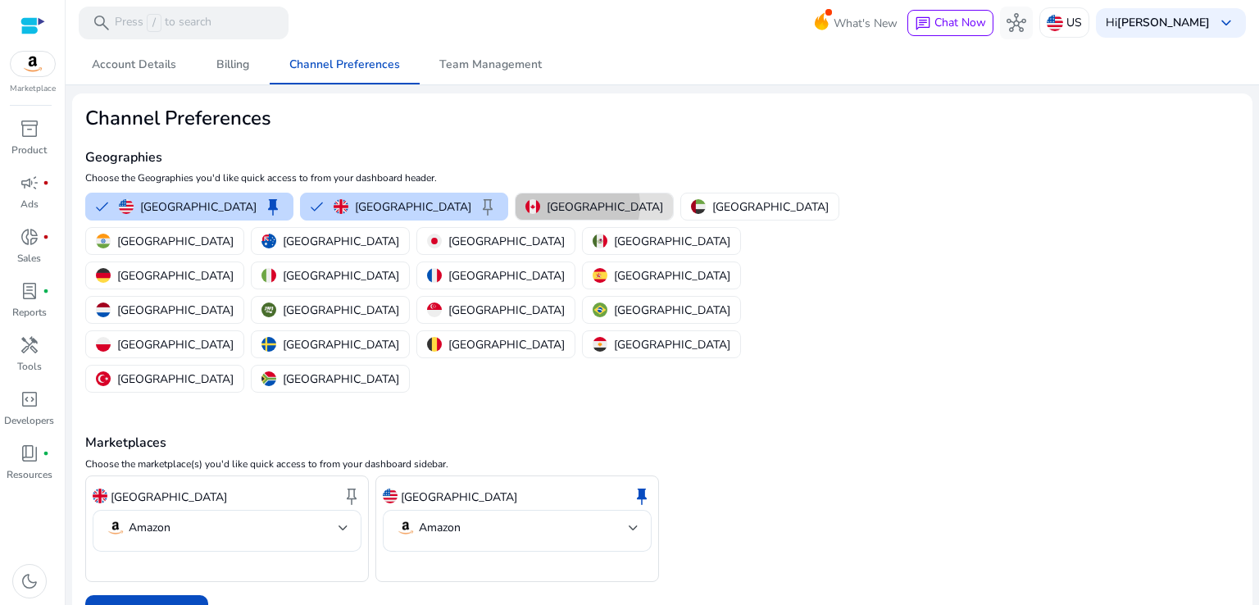
click at [547, 205] on p "[GEOGRAPHIC_DATA]" at bounding box center [605, 206] width 116 height 17
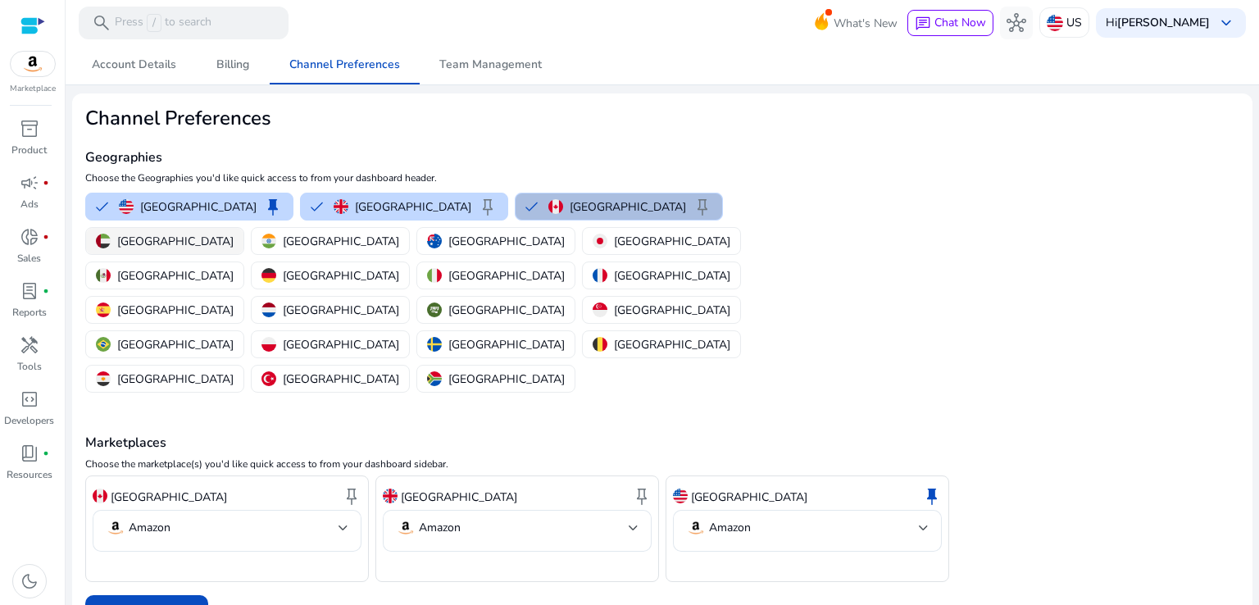
drag, startPoint x: 610, startPoint y: 206, endPoint x: 659, endPoint y: 208, distance: 49.2
click at [234, 233] on p "United Arab Emirates" at bounding box center [175, 241] width 116 height 17
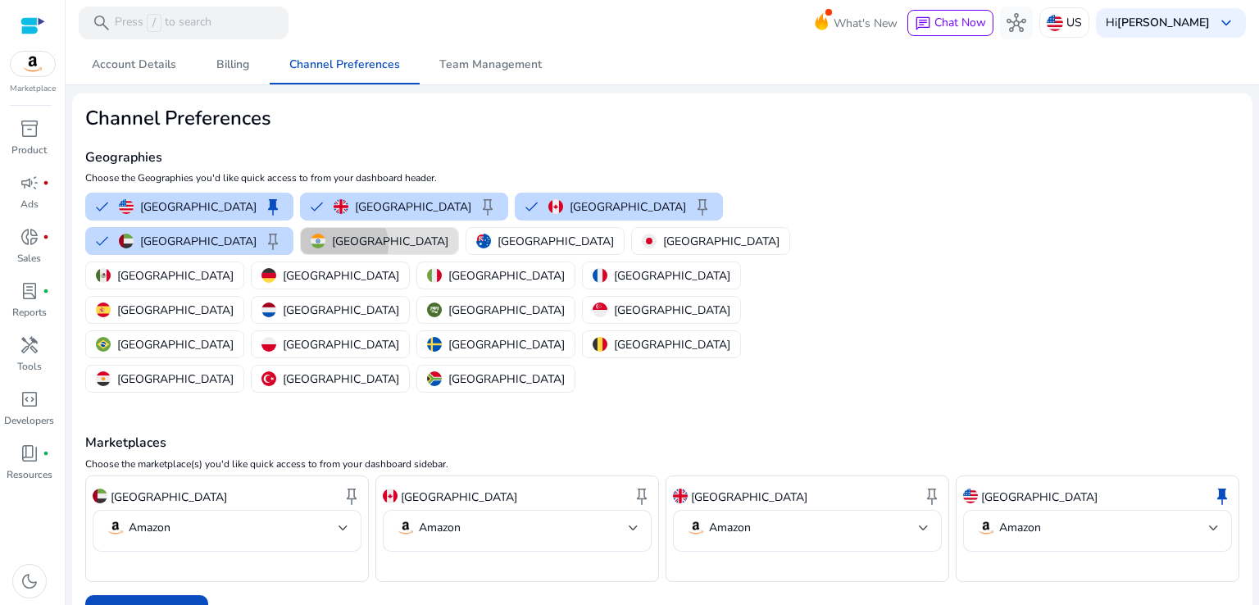
click at [448, 233] on p "[GEOGRAPHIC_DATA]" at bounding box center [390, 241] width 116 height 17
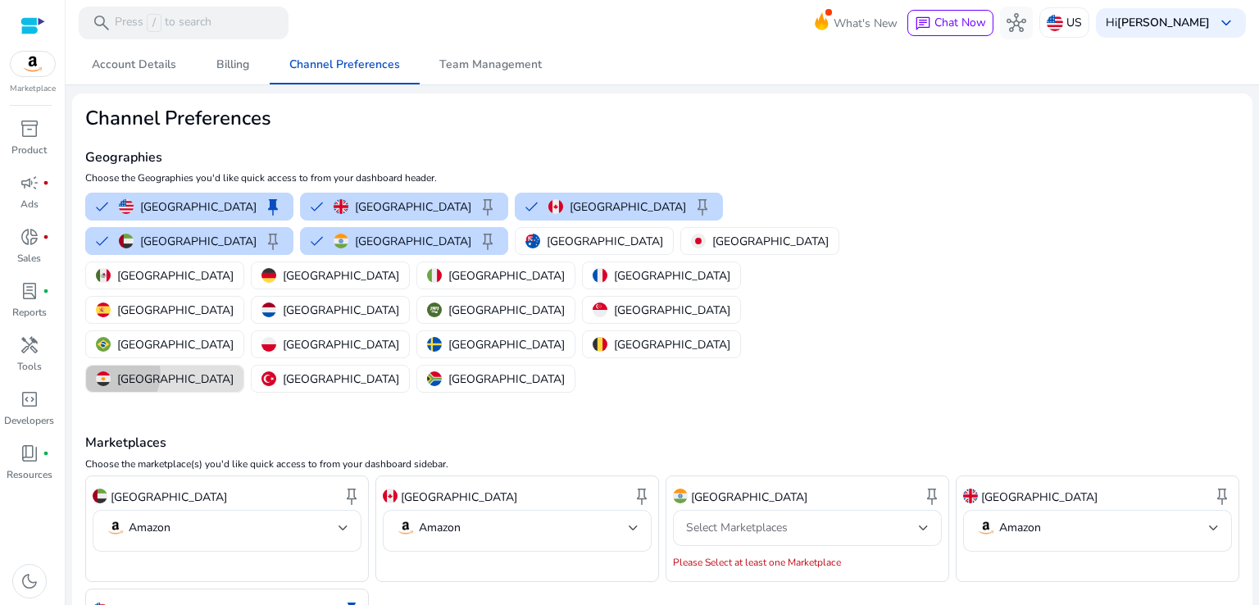
click at [234, 370] on p "[GEOGRAPHIC_DATA]" at bounding box center [175, 378] width 116 height 17
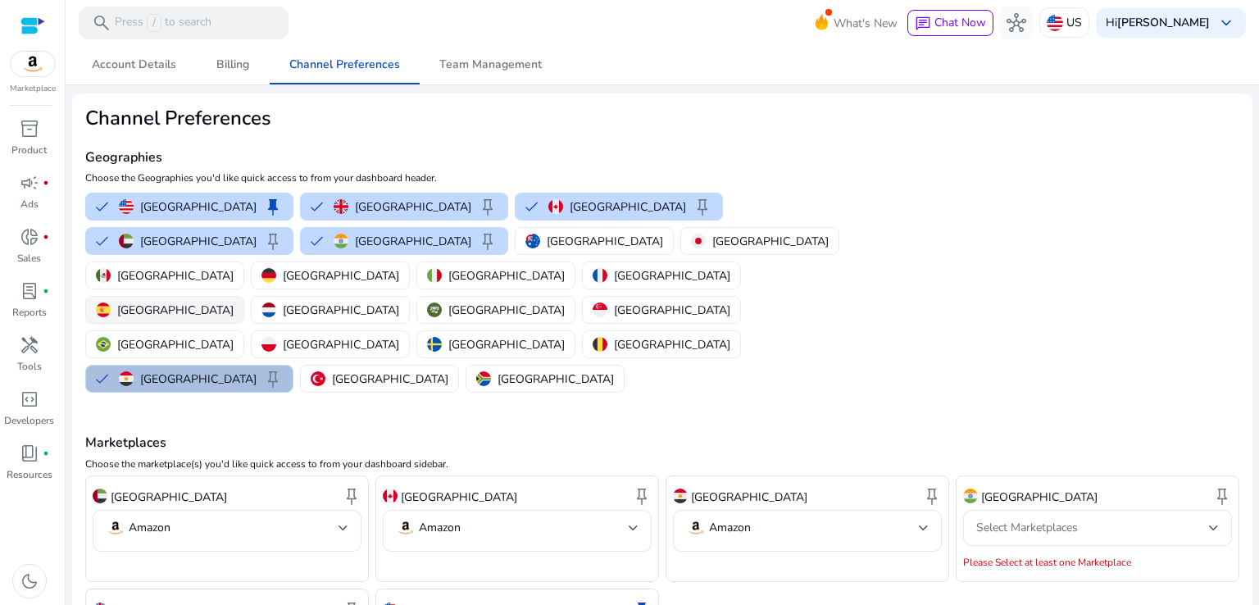
click at [243, 297] on button "[GEOGRAPHIC_DATA]" at bounding box center [164, 310] width 157 height 26
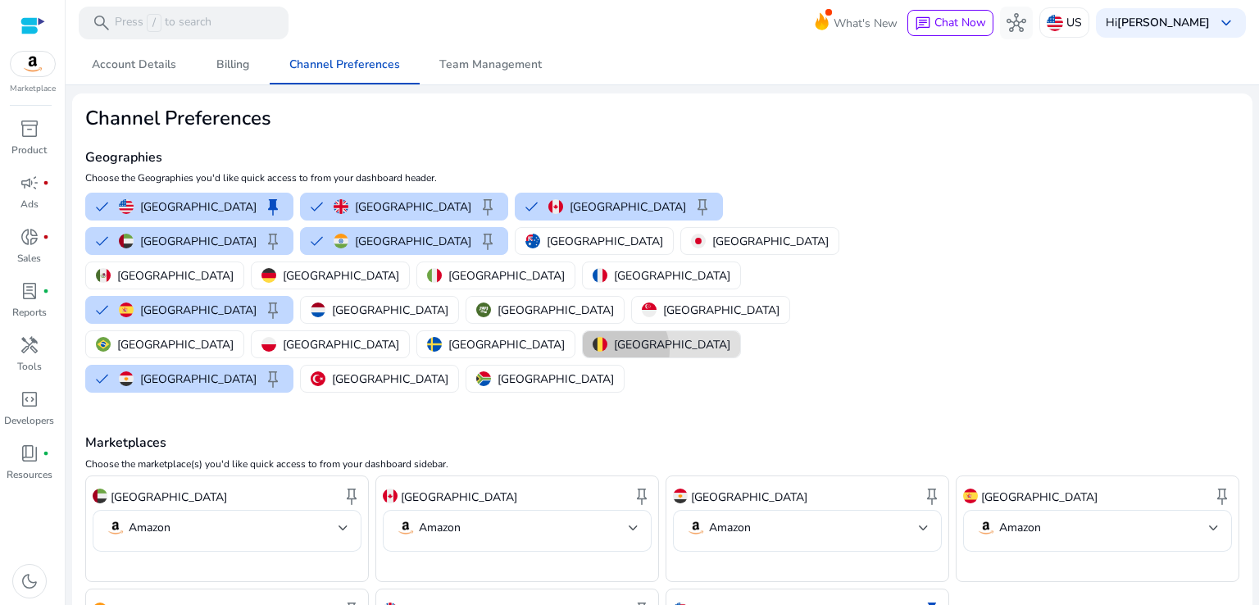
click at [701, 336] on p "[GEOGRAPHIC_DATA]" at bounding box center [672, 344] width 116 height 17
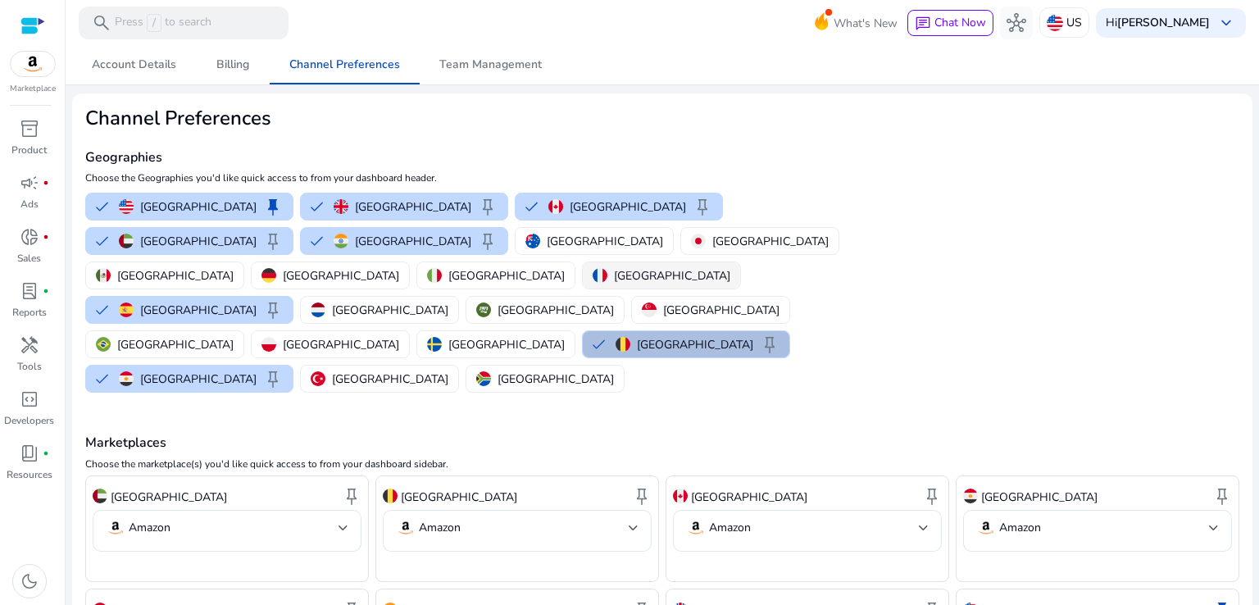
click at [675, 267] on p "[GEOGRAPHIC_DATA]" at bounding box center [672, 275] width 116 height 17
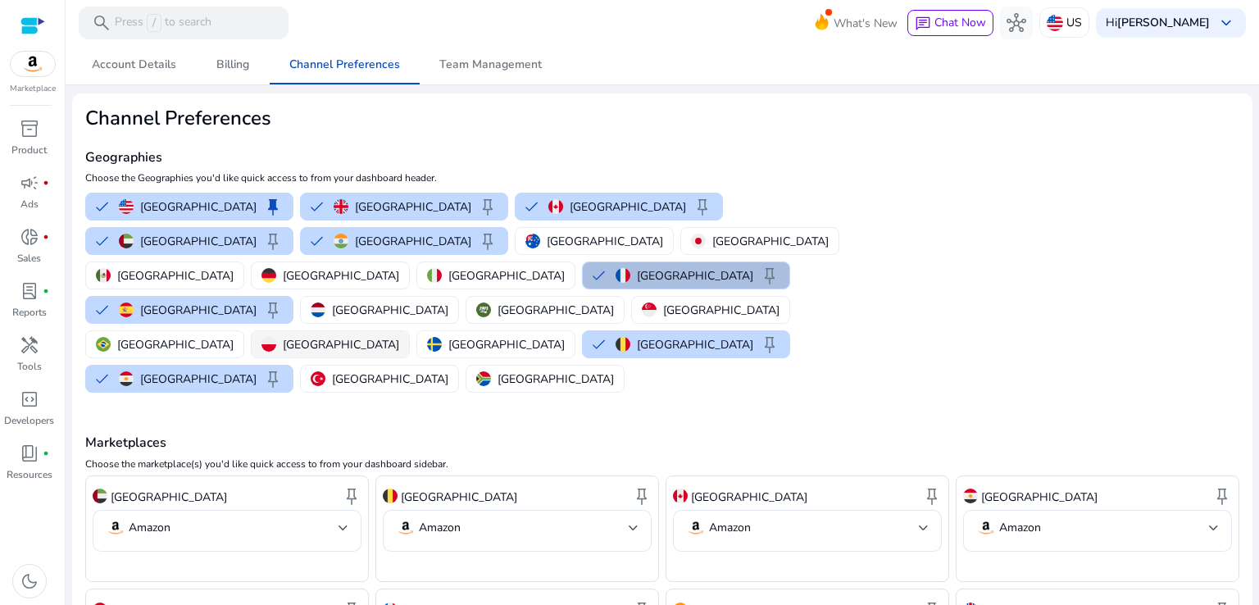
click at [409, 331] on button "[GEOGRAPHIC_DATA]" at bounding box center [330, 344] width 157 height 26
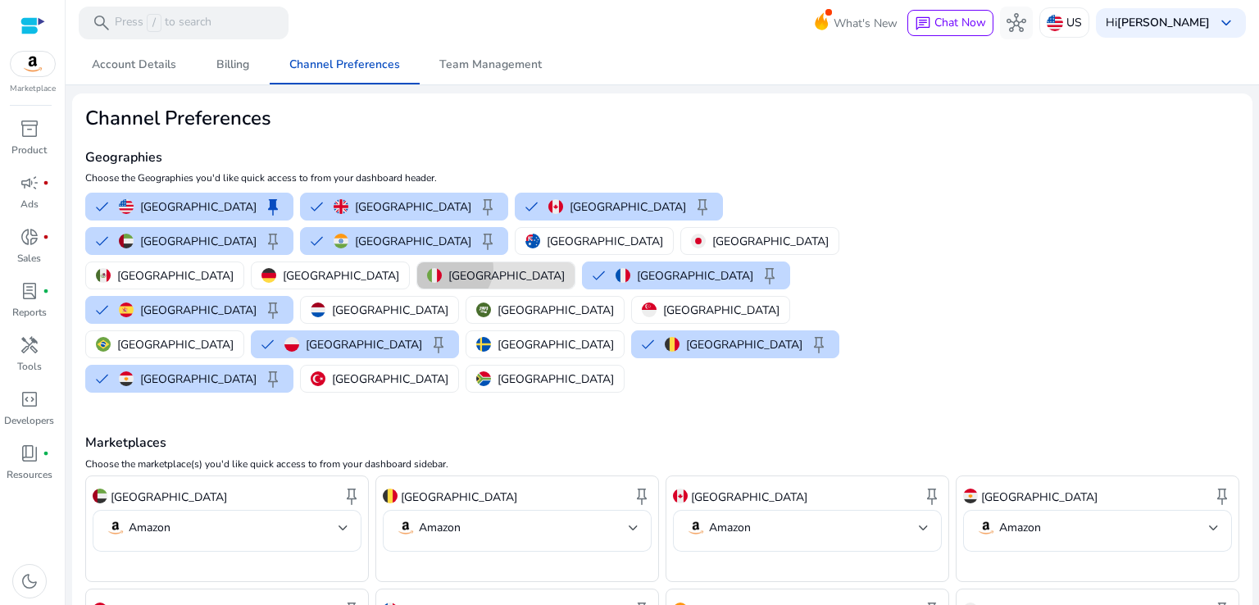
drag, startPoint x: 623, startPoint y: 270, endPoint x: 561, endPoint y: 238, distance: 69.6
click at [565, 267] on p "[GEOGRAPHIC_DATA]" at bounding box center [506, 275] width 116 height 17
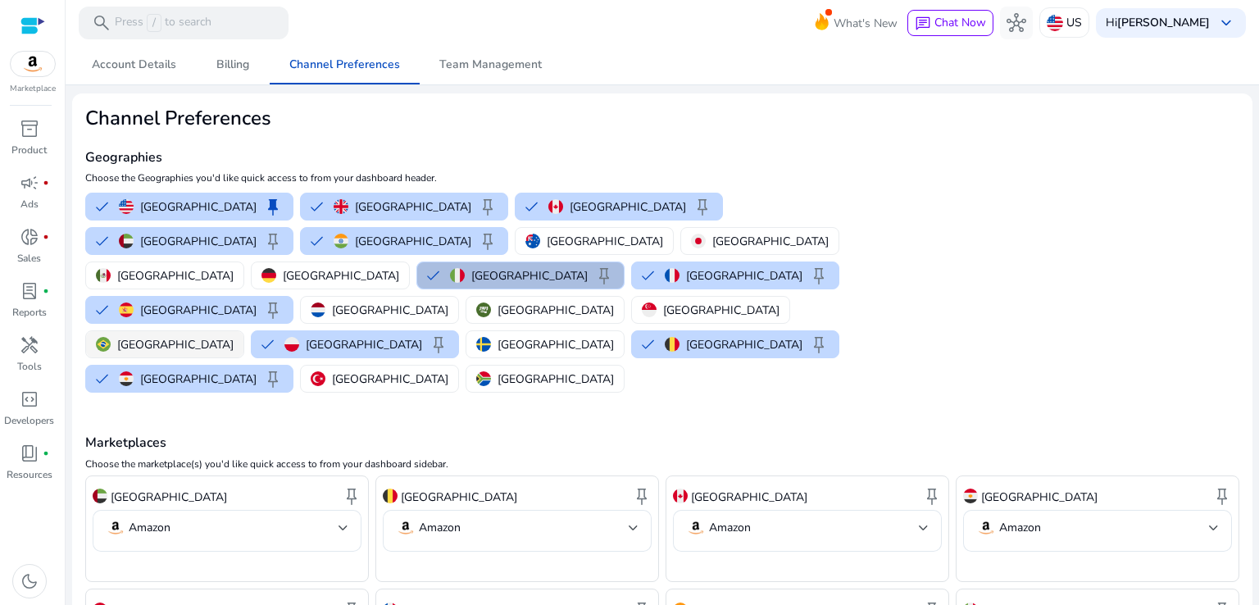
drag, startPoint x: 557, startPoint y: 265, endPoint x: 547, endPoint y: 270, distance: 11.0
click at [243, 331] on button "[GEOGRAPHIC_DATA]" at bounding box center [164, 344] width 157 height 26
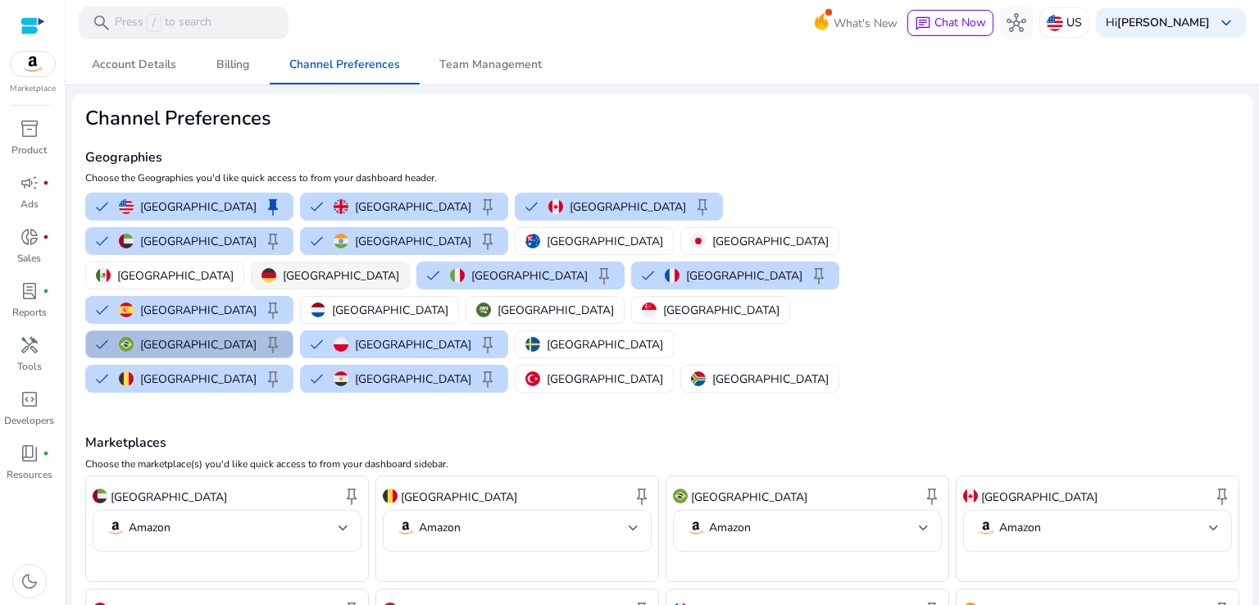
drag, startPoint x: 521, startPoint y: 240, endPoint x: 497, endPoint y: 262, distance: 32.5
click at [399, 267] on p "[GEOGRAPHIC_DATA]" at bounding box center [341, 275] width 116 height 17
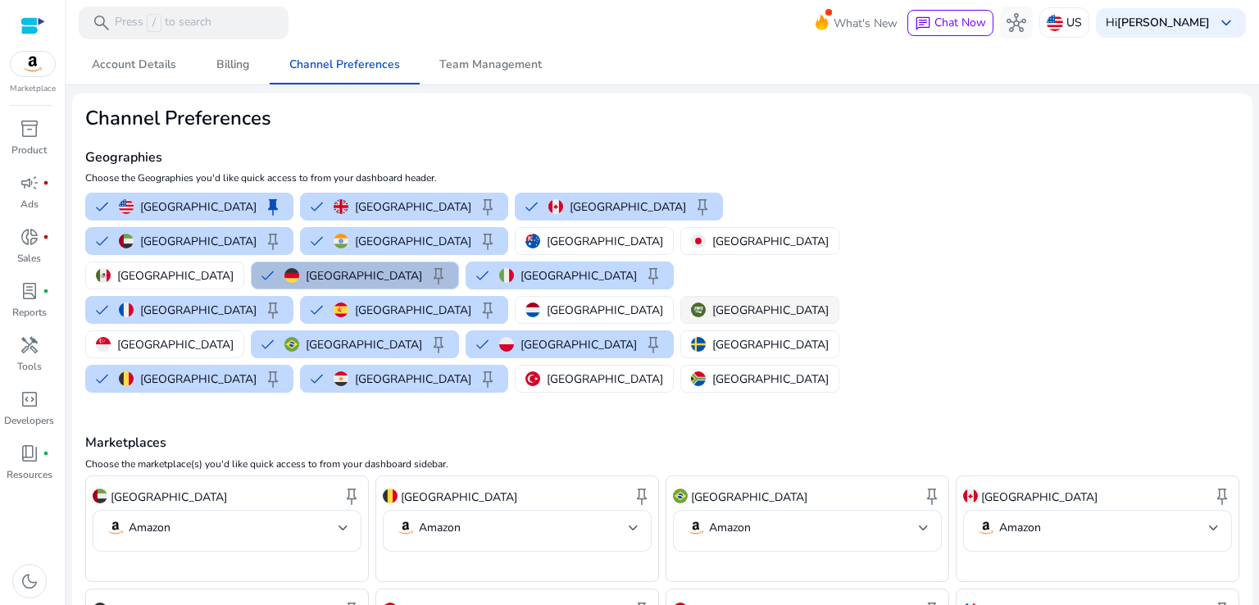
click at [681, 297] on button "[GEOGRAPHIC_DATA]" at bounding box center [759, 310] width 157 height 26
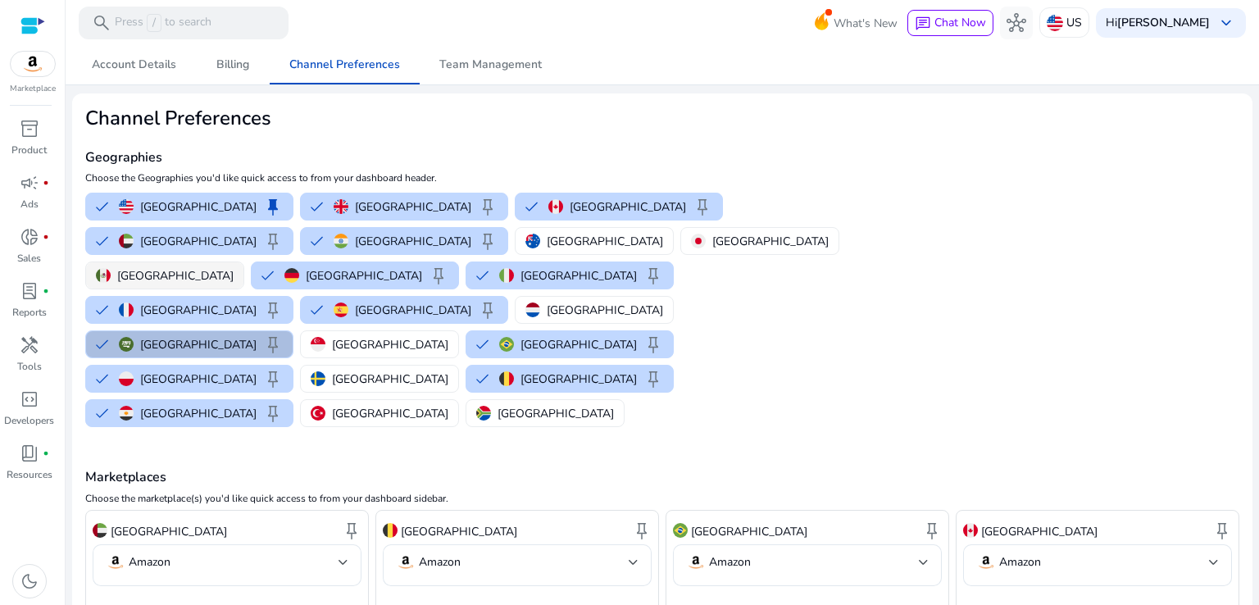
click at [234, 267] on p "[GEOGRAPHIC_DATA]" at bounding box center [175, 275] width 116 height 17
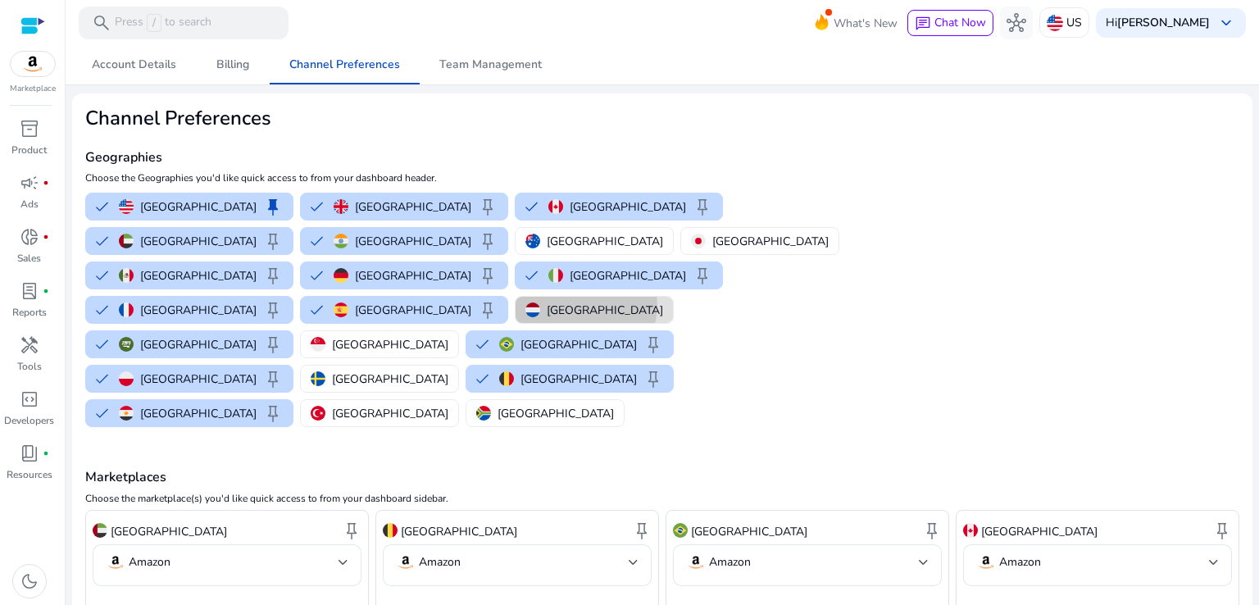
click at [547, 302] on p "[GEOGRAPHIC_DATA]" at bounding box center [605, 310] width 116 height 17
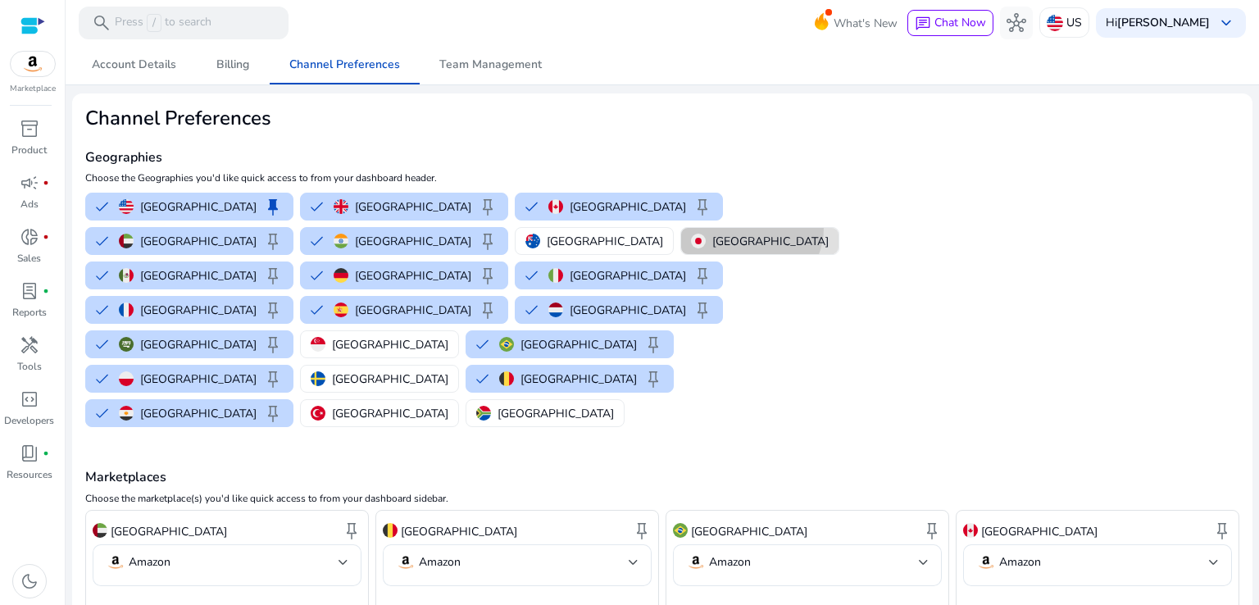
drag, startPoint x: 372, startPoint y: 228, endPoint x: 320, endPoint y: 240, distance: 53.1
click at [681, 234] on button "[GEOGRAPHIC_DATA]" at bounding box center [759, 241] width 157 height 26
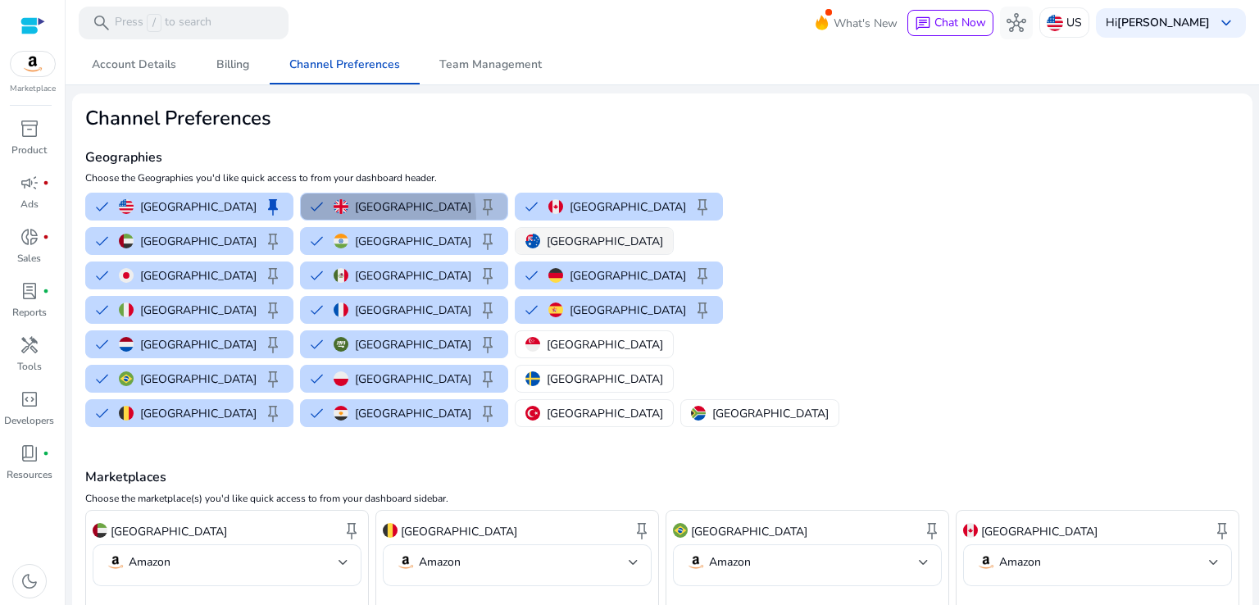
drag, startPoint x: 258, startPoint y: 217, endPoint x: 257, endPoint y: 243, distance: 26.3
click at [301, 217] on button "United Kingdom keep" at bounding box center [404, 206] width 207 height 26
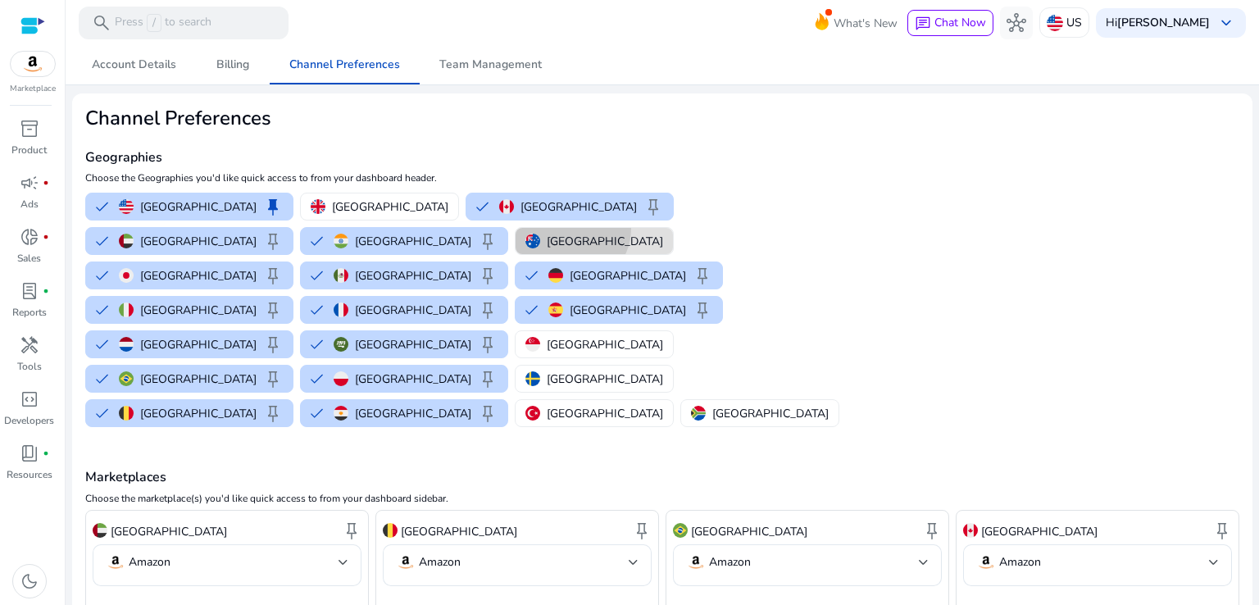
click at [515, 228] on button "[GEOGRAPHIC_DATA]" at bounding box center [593, 241] width 157 height 26
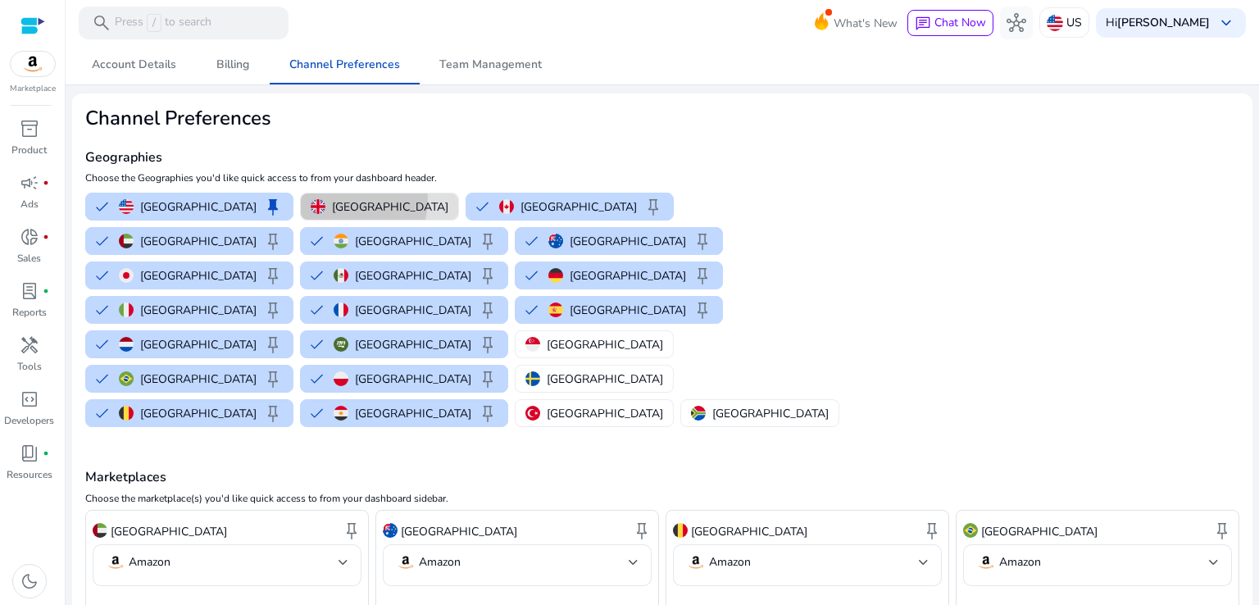
drag, startPoint x: 298, startPoint y: 200, endPoint x: 298, endPoint y: 211, distance: 10.7
click at [332, 202] on p "[GEOGRAPHIC_DATA]" at bounding box center [390, 206] width 116 height 17
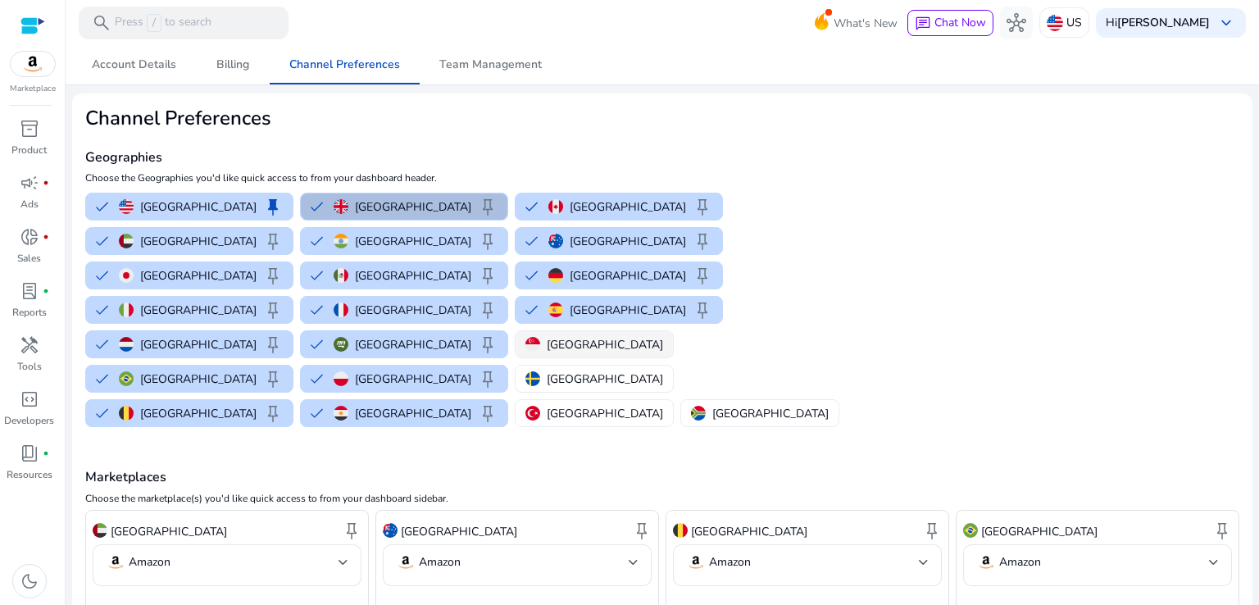
click at [515, 331] on button "[GEOGRAPHIC_DATA]" at bounding box center [593, 344] width 157 height 26
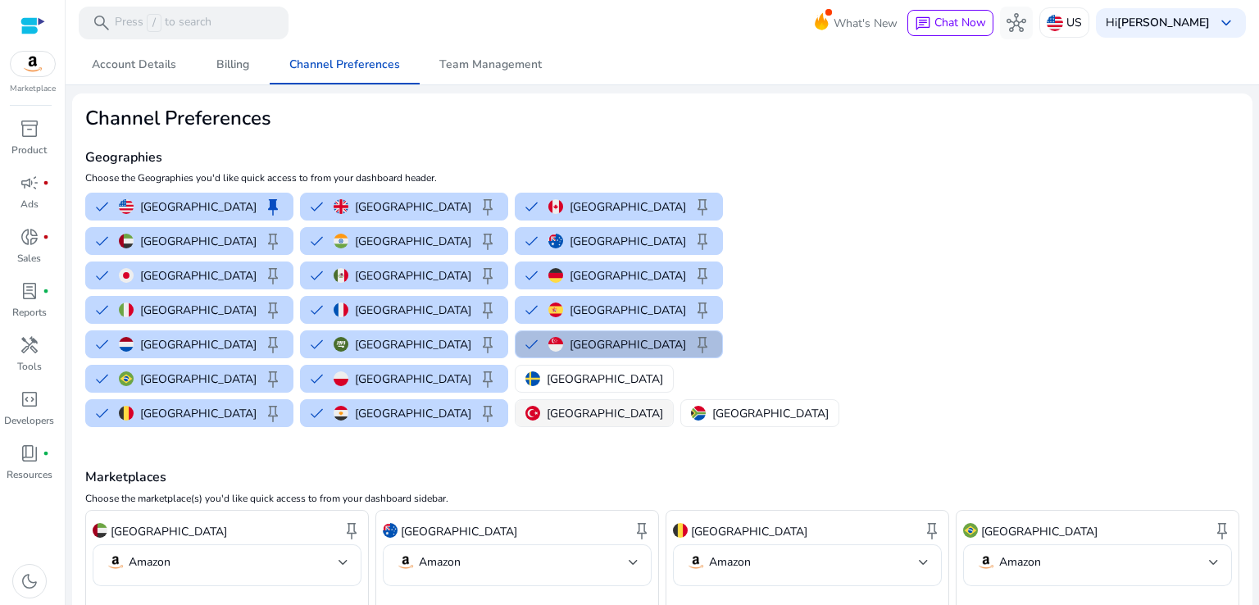
drag, startPoint x: 128, startPoint y: 338, endPoint x: 137, endPoint y: 342, distance: 9.9
click at [547, 405] on p "[GEOGRAPHIC_DATA]" at bounding box center [605, 413] width 116 height 17
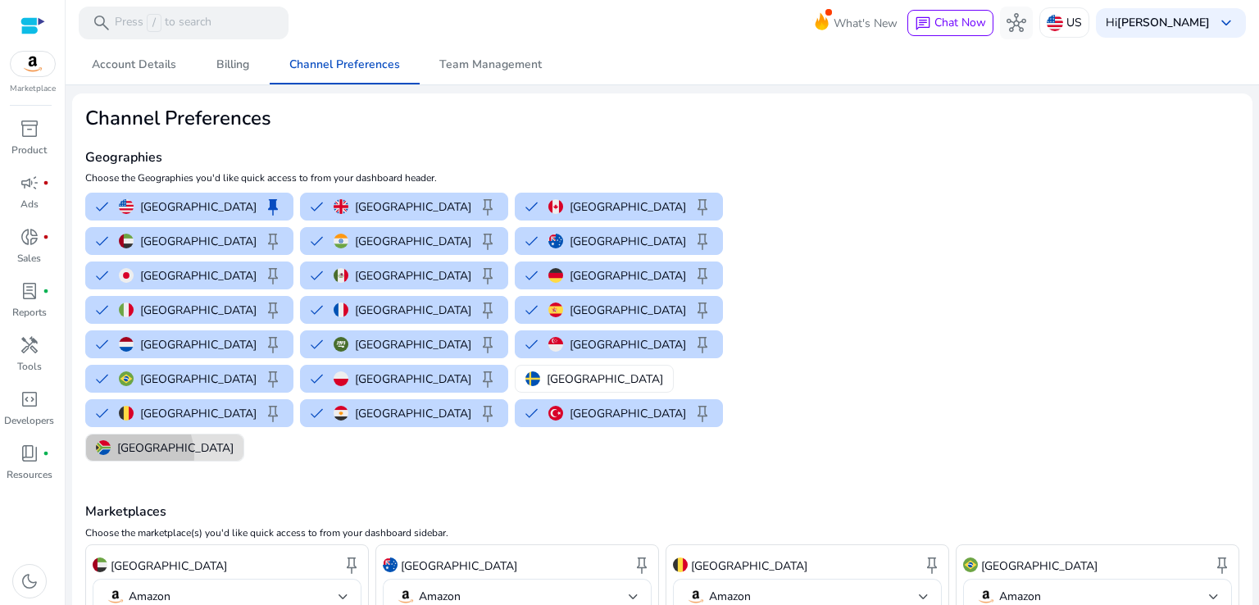
click at [234, 439] on p "[GEOGRAPHIC_DATA]" at bounding box center [175, 447] width 116 height 17
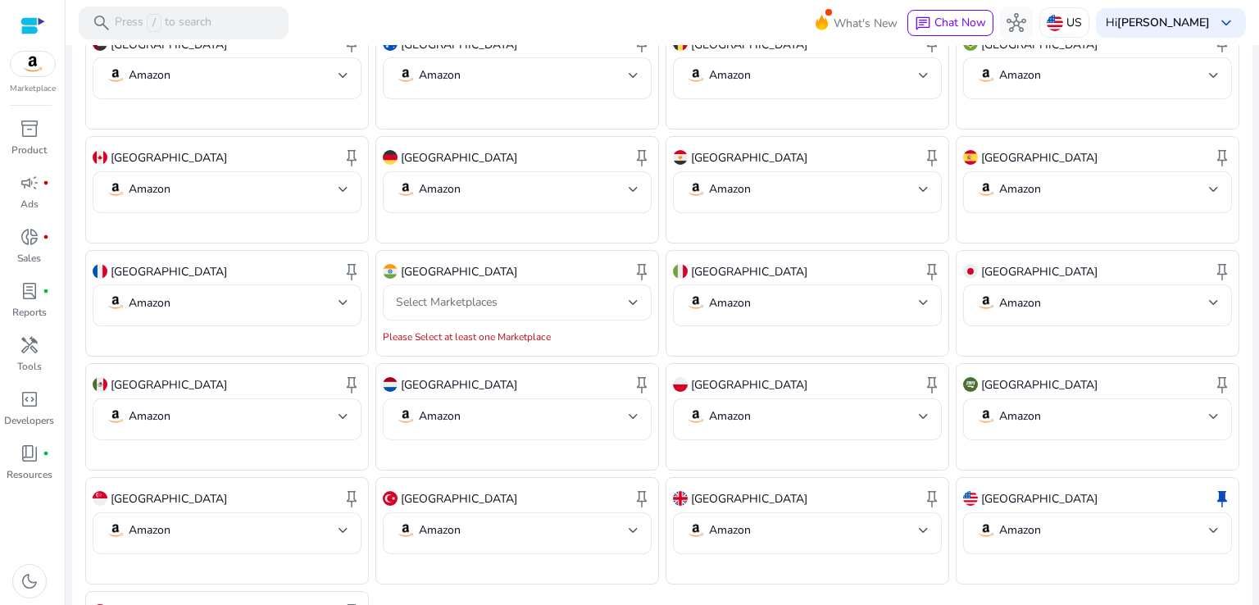
scroll to position [570, 0]
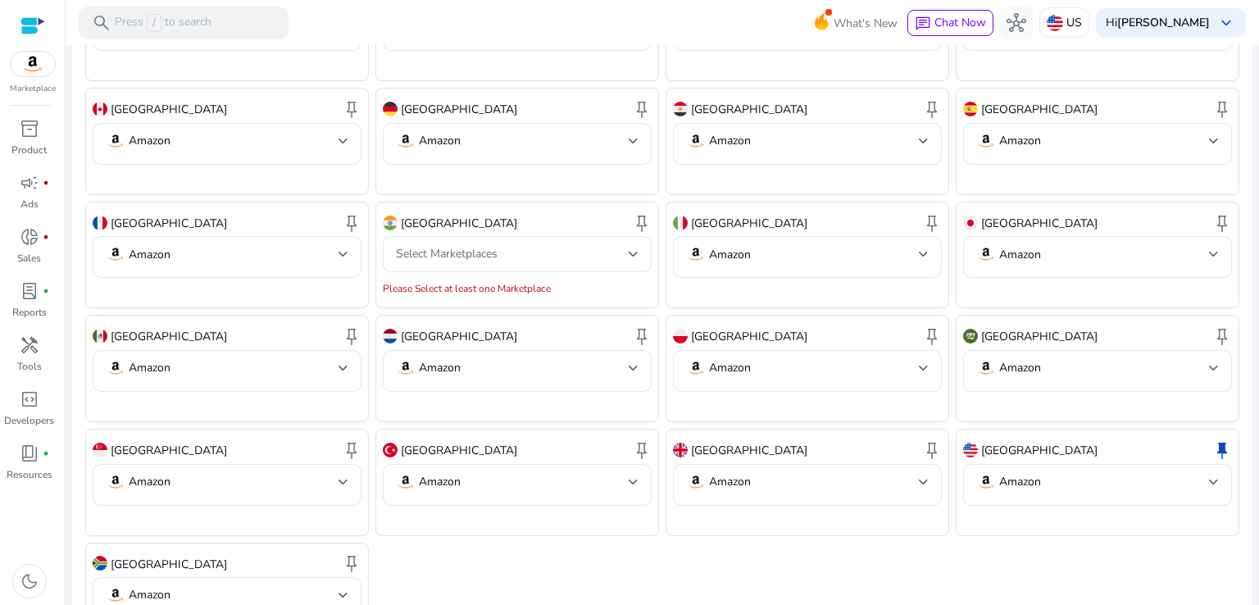
click at [302, 585] on mat-select "Amazon" at bounding box center [227, 597] width 243 height 25
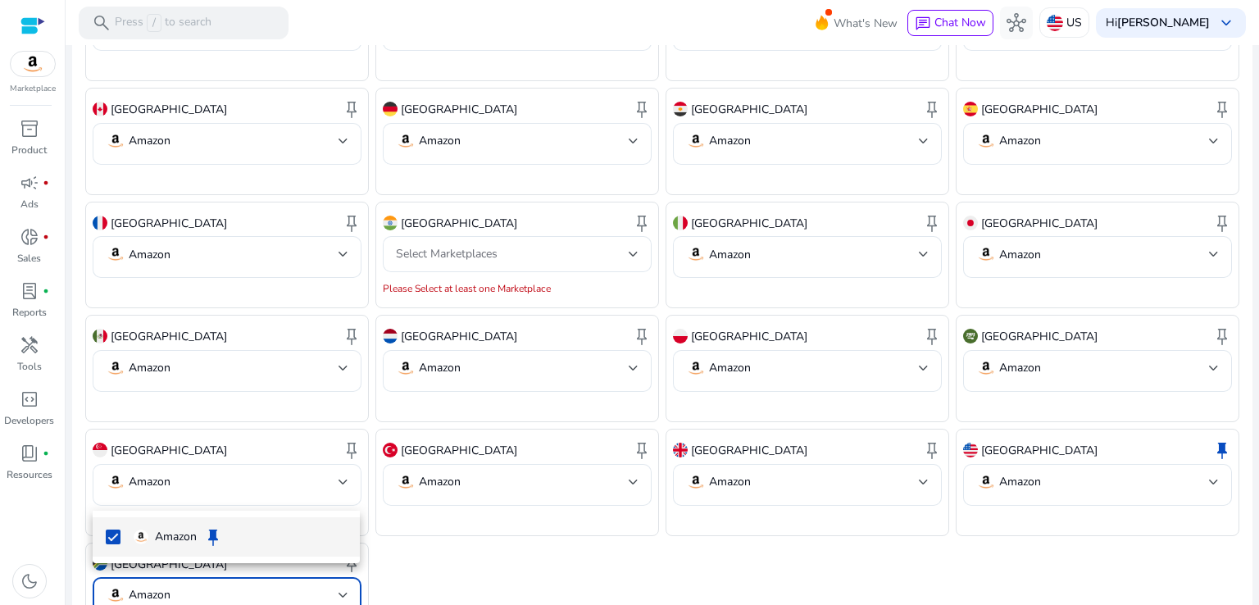
click at [481, 533] on div at bounding box center [629, 302] width 1259 height 605
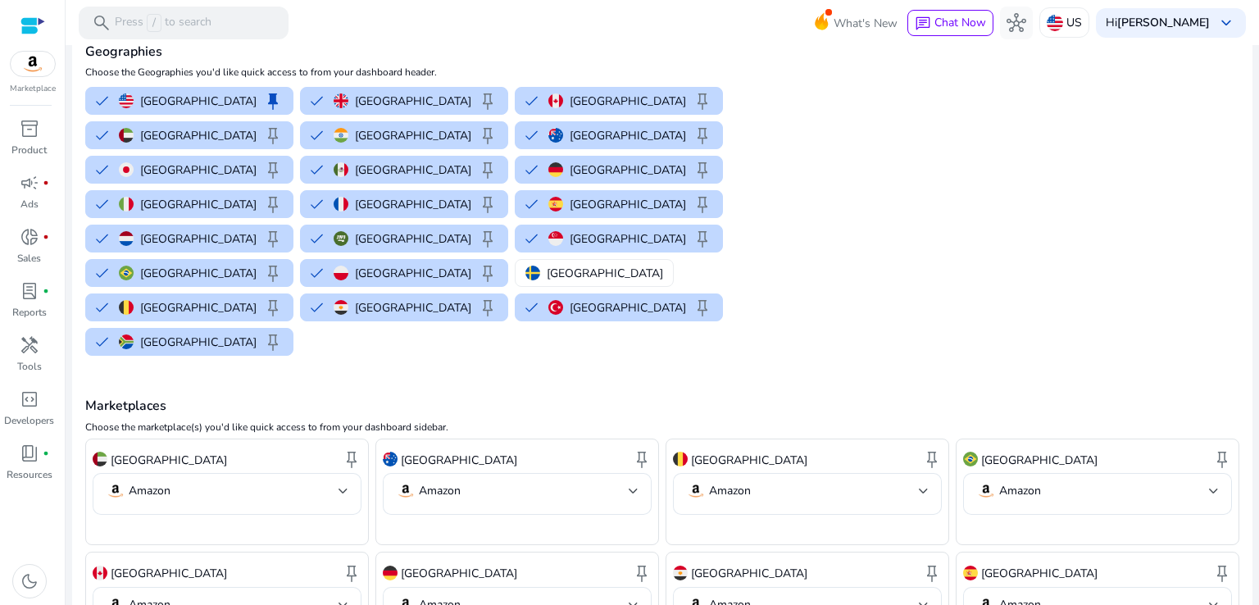
scroll to position [105, 0]
click at [42, 62] on img at bounding box center [33, 64] width 44 height 25
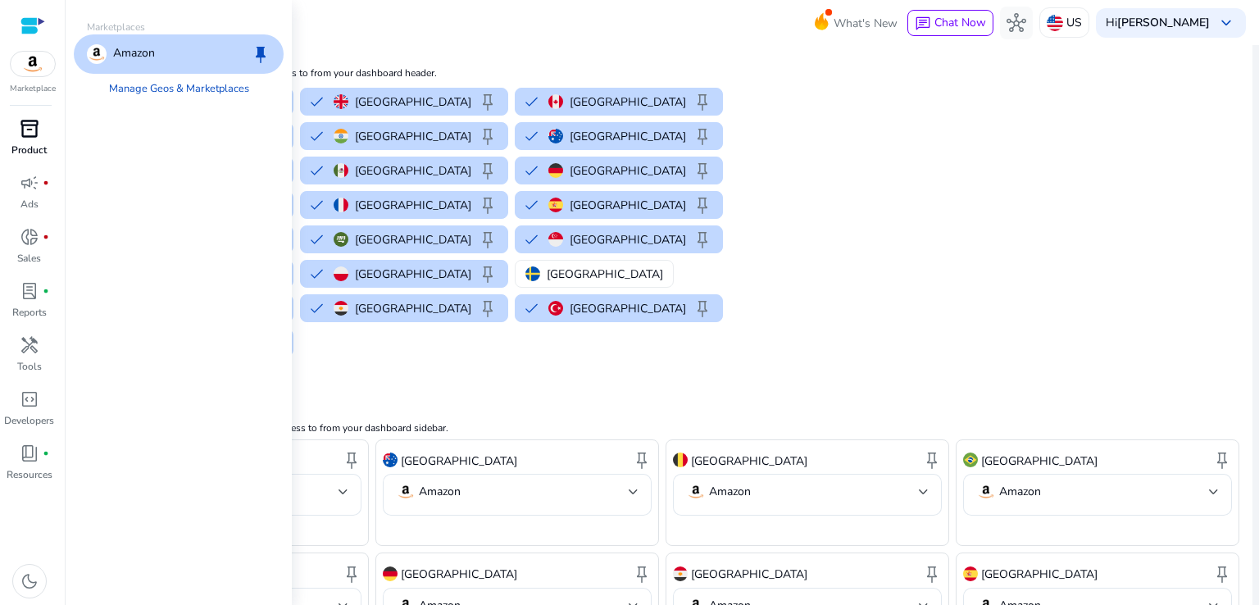
click at [16, 151] on p "Product" at bounding box center [28, 150] width 35 height 15
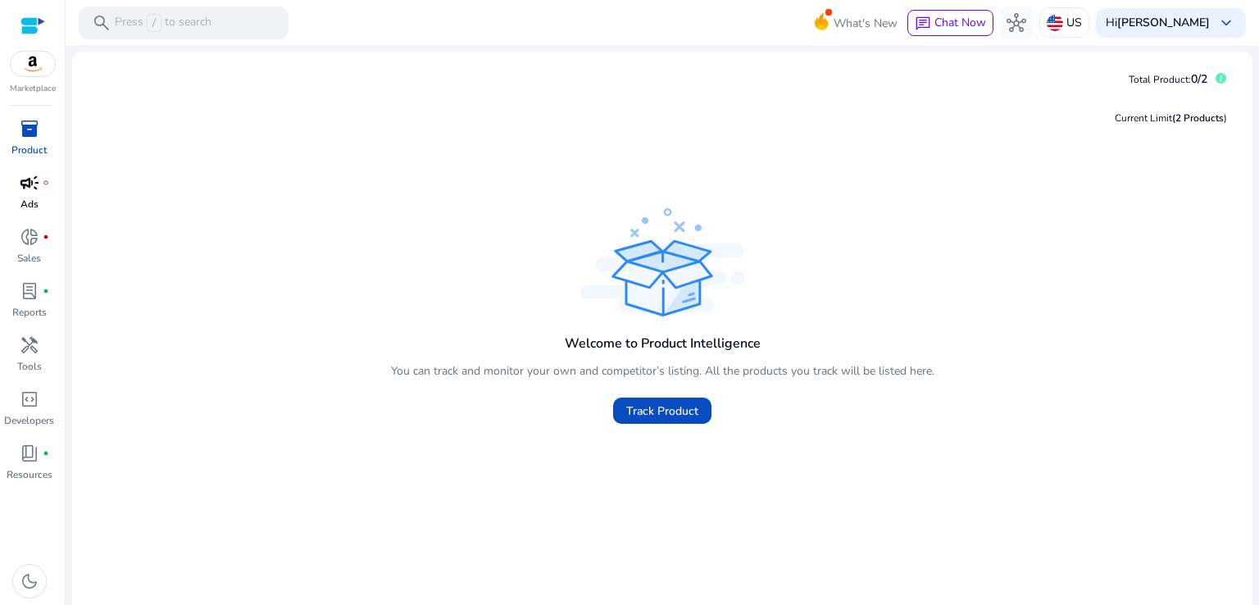
click at [30, 204] on p "Ads" at bounding box center [29, 204] width 18 height 15
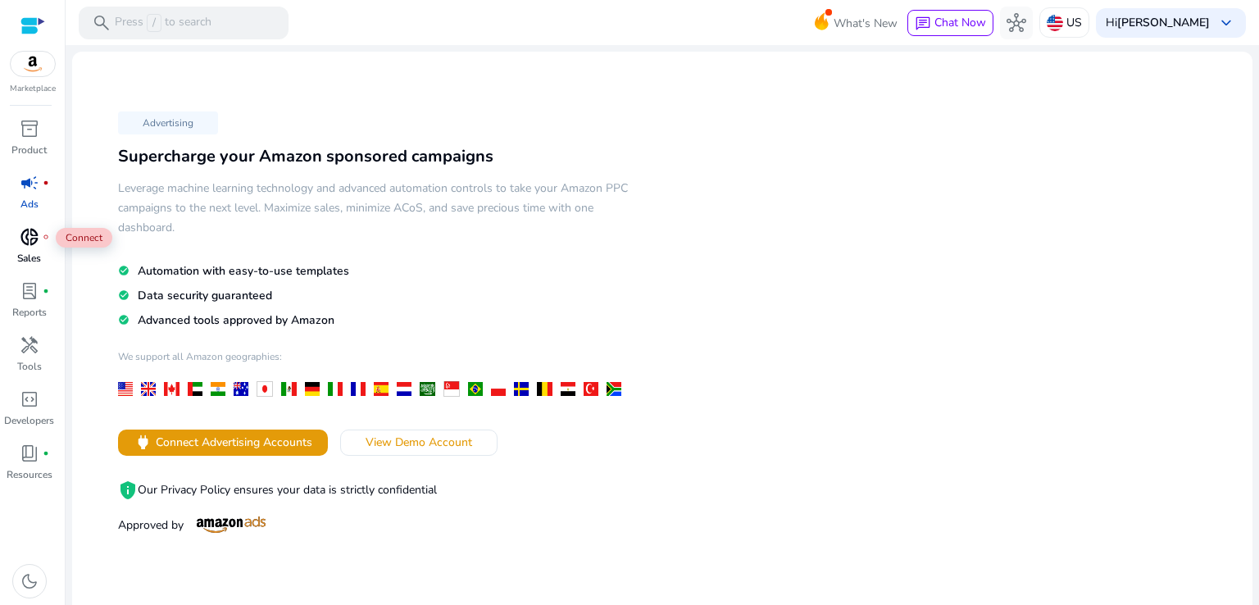
click at [30, 234] on span "donut_small" at bounding box center [30, 237] width 20 height 20
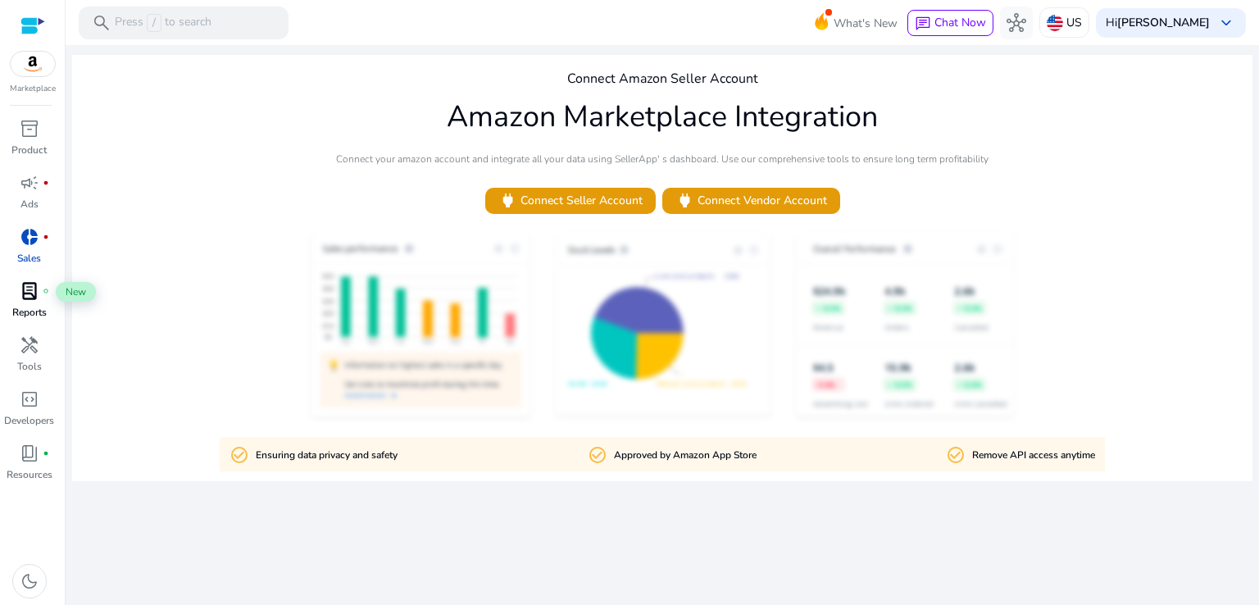
click at [24, 291] on span "lab_profile" at bounding box center [30, 291] width 20 height 20
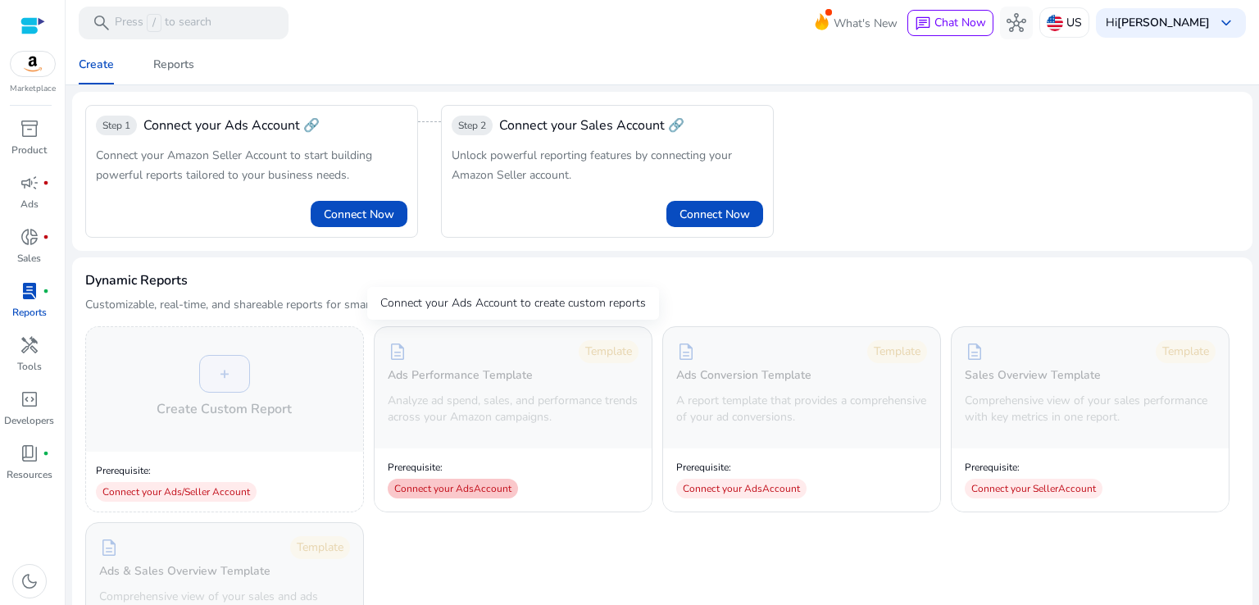
click at [460, 491] on div "Connect your Ads Account" at bounding box center [453, 489] width 130 height 20
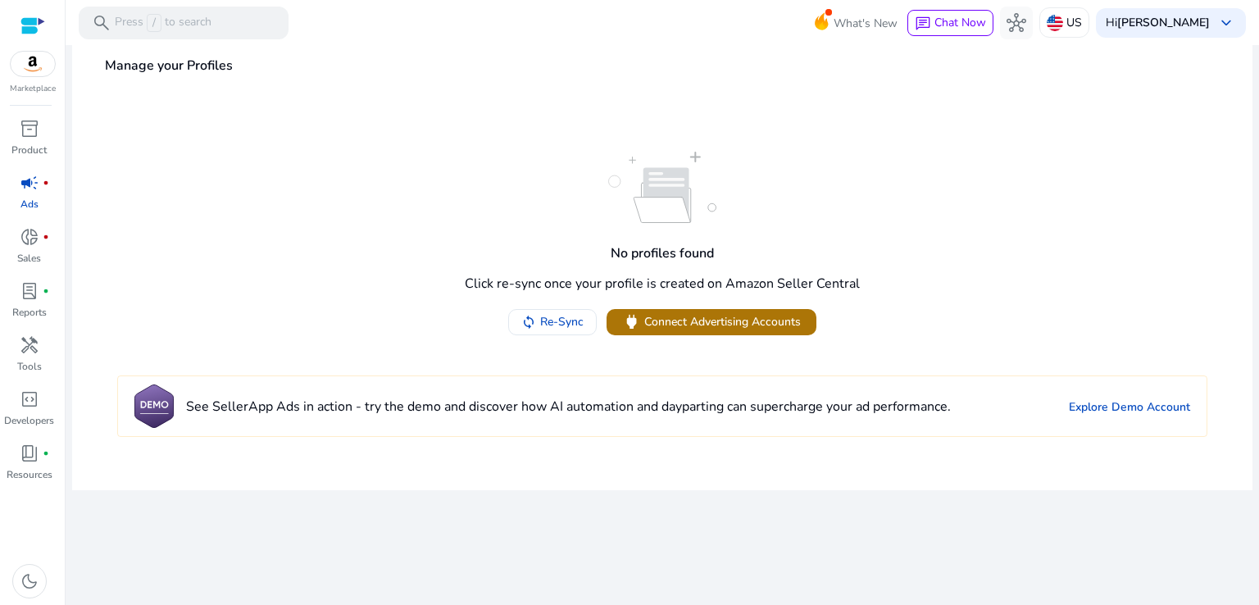
click at [668, 325] on span "Connect Advertising Accounts" at bounding box center [722, 321] width 157 height 17
click at [27, 416] on p "Developers" at bounding box center [29, 420] width 50 height 15
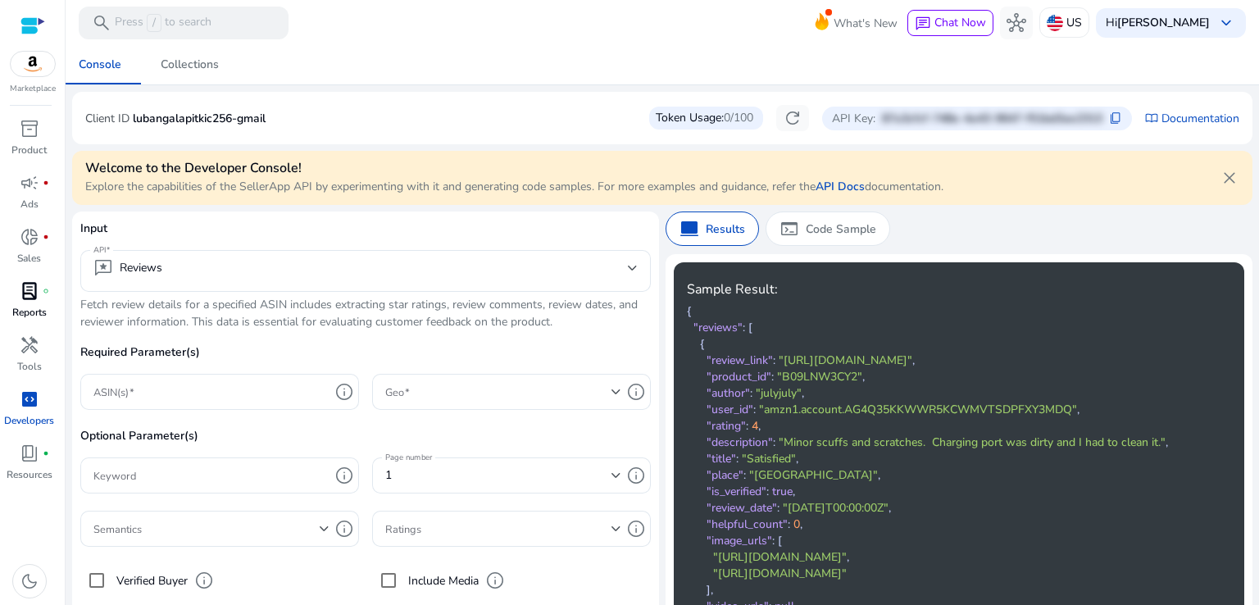
click at [41, 308] on p "Reports" at bounding box center [29, 312] width 34 height 15
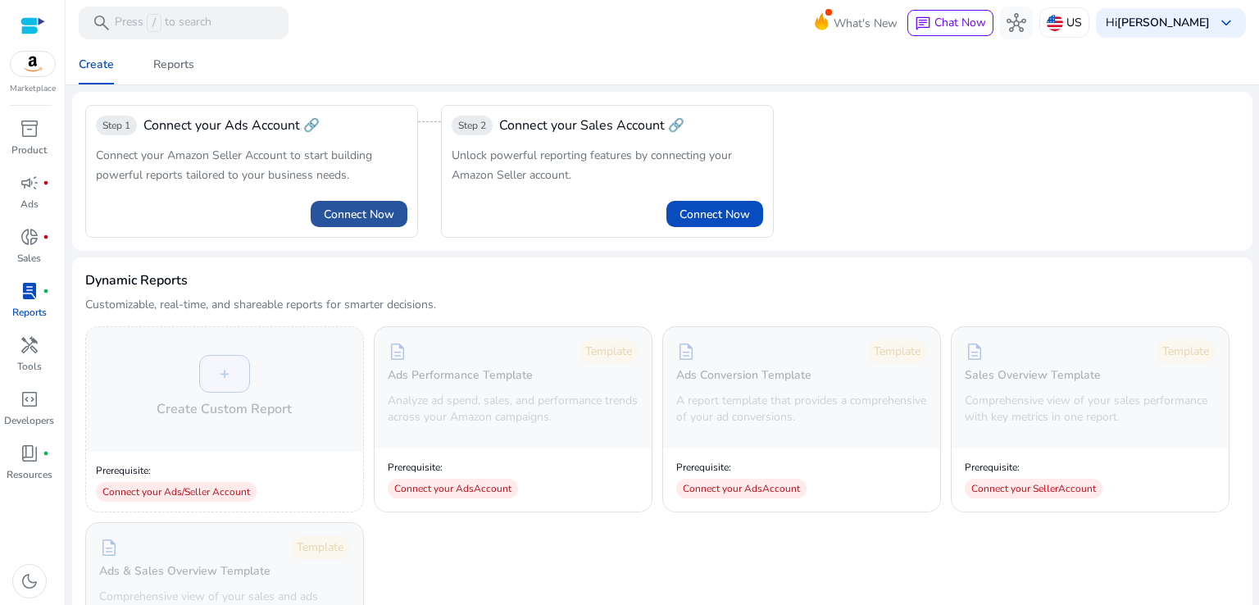
click at [378, 209] on span "Connect Now" at bounding box center [359, 214] width 70 height 17
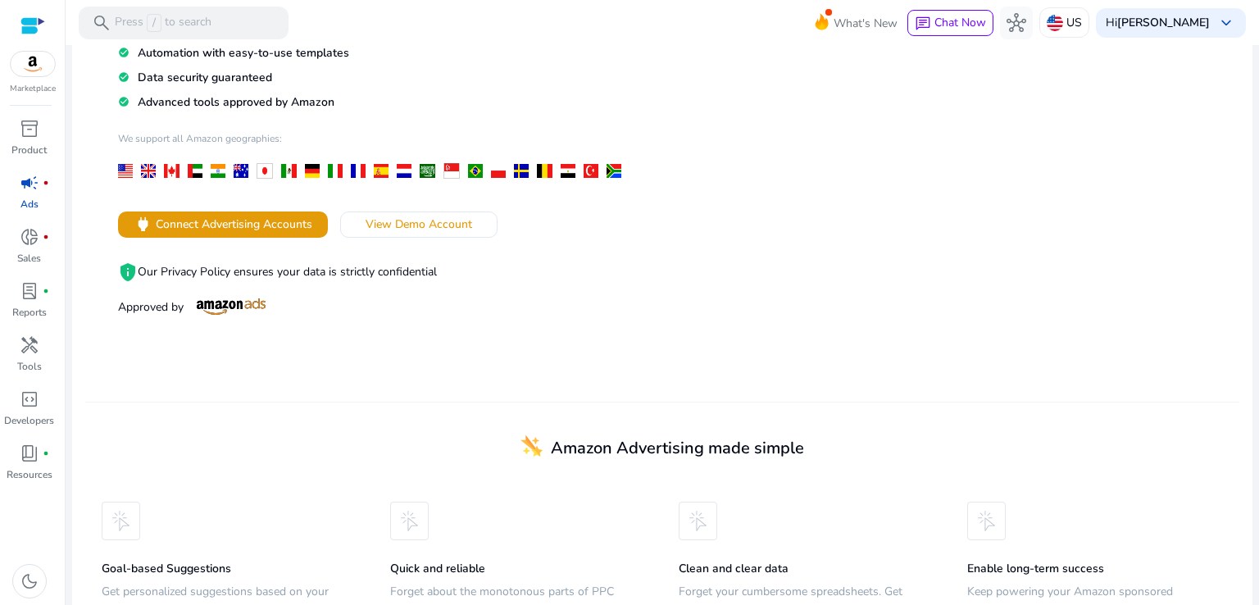
scroll to position [306, 0]
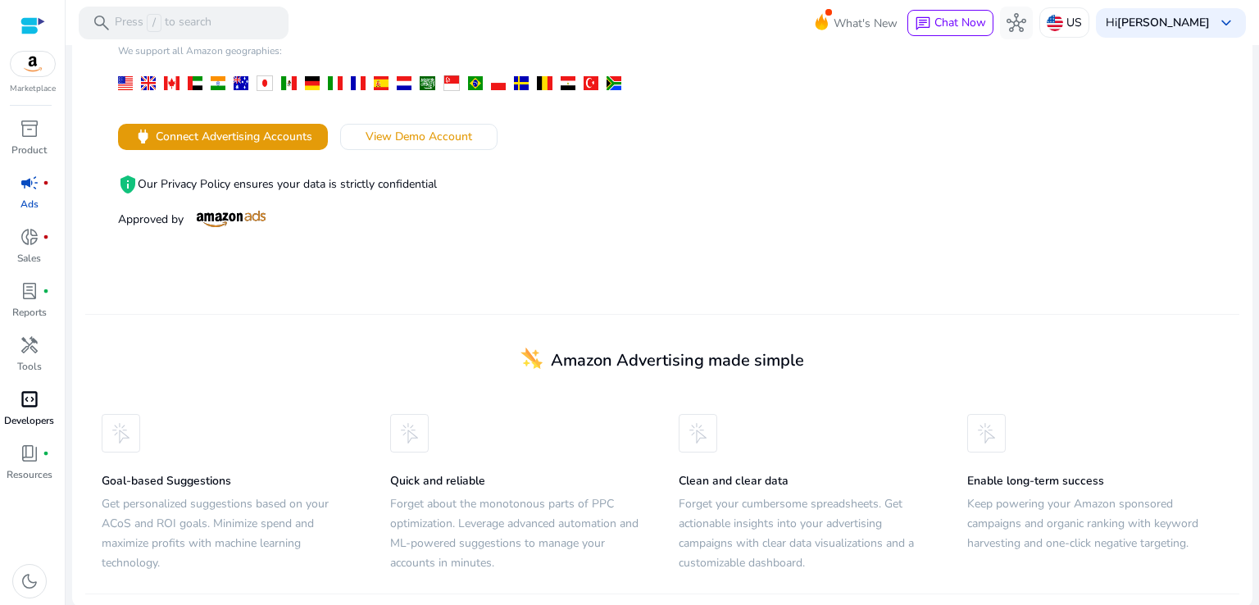
click at [30, 407] on span "code_blocks" at bounding box center [30, 399] width 20 height 20
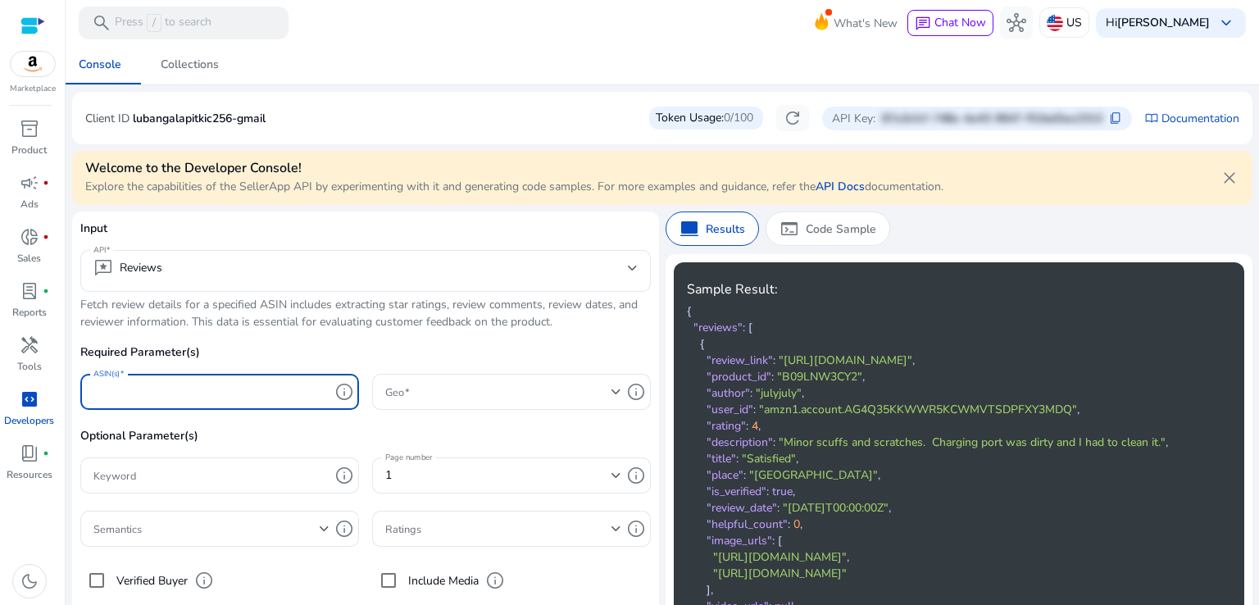
click at [195, 387] on input "ASIN(s)" at bounding box center [211, 392] width 236 height 18
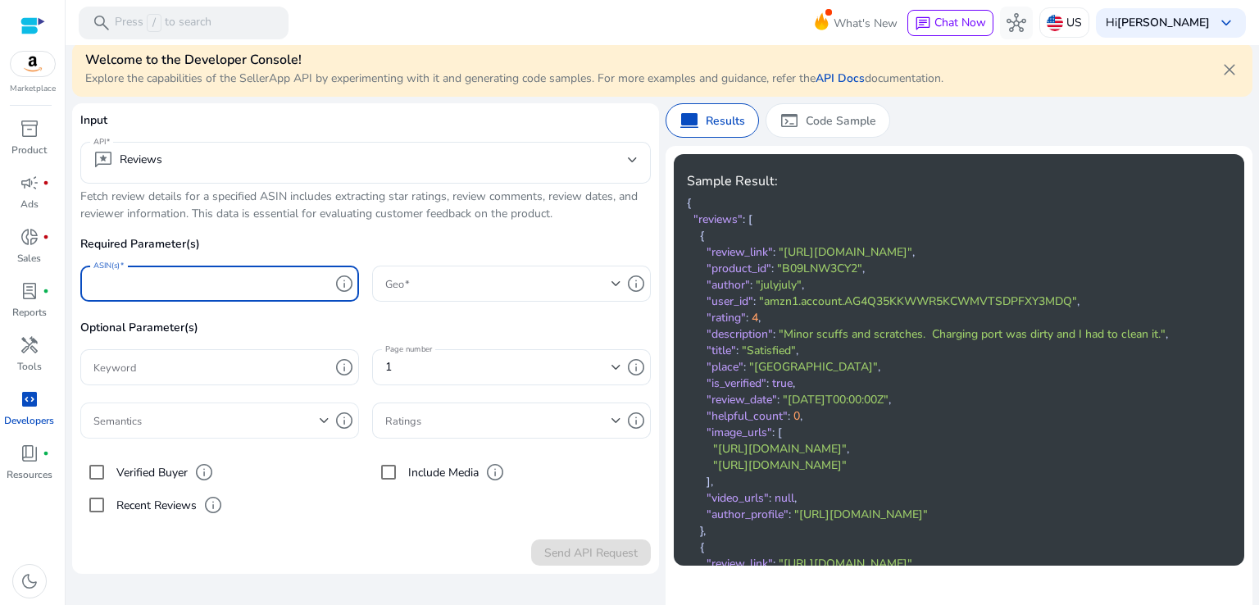
scroll to position [119, 0]
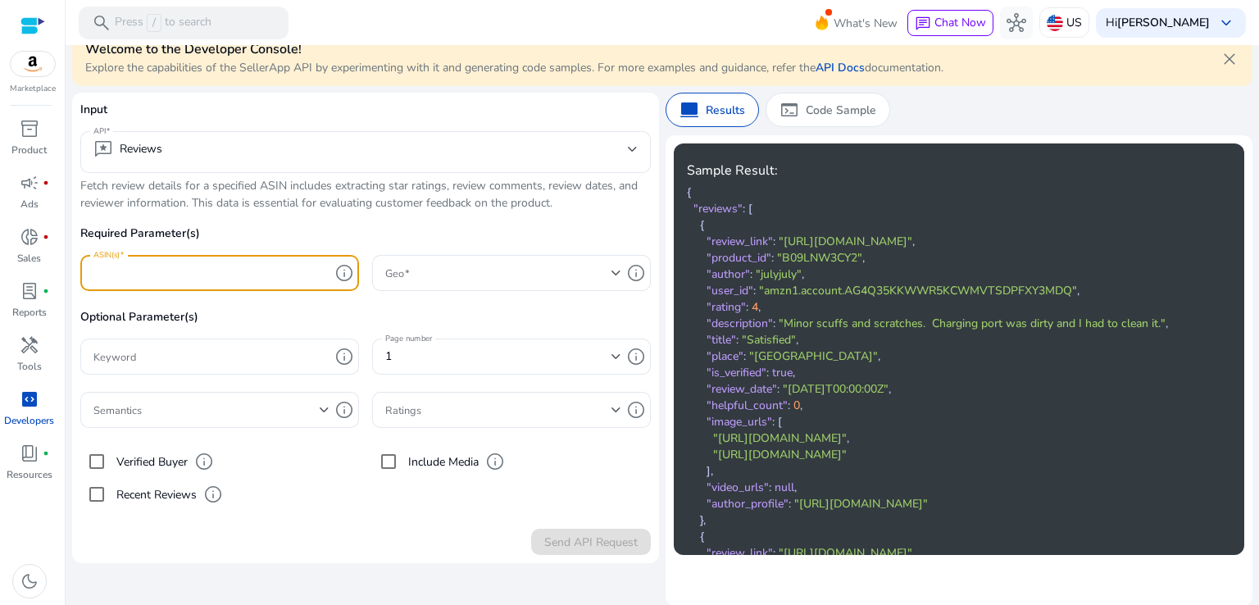
click at [210, 266] on input "ASIN(s)" at bounding box center [211, 273] width 236 height 18
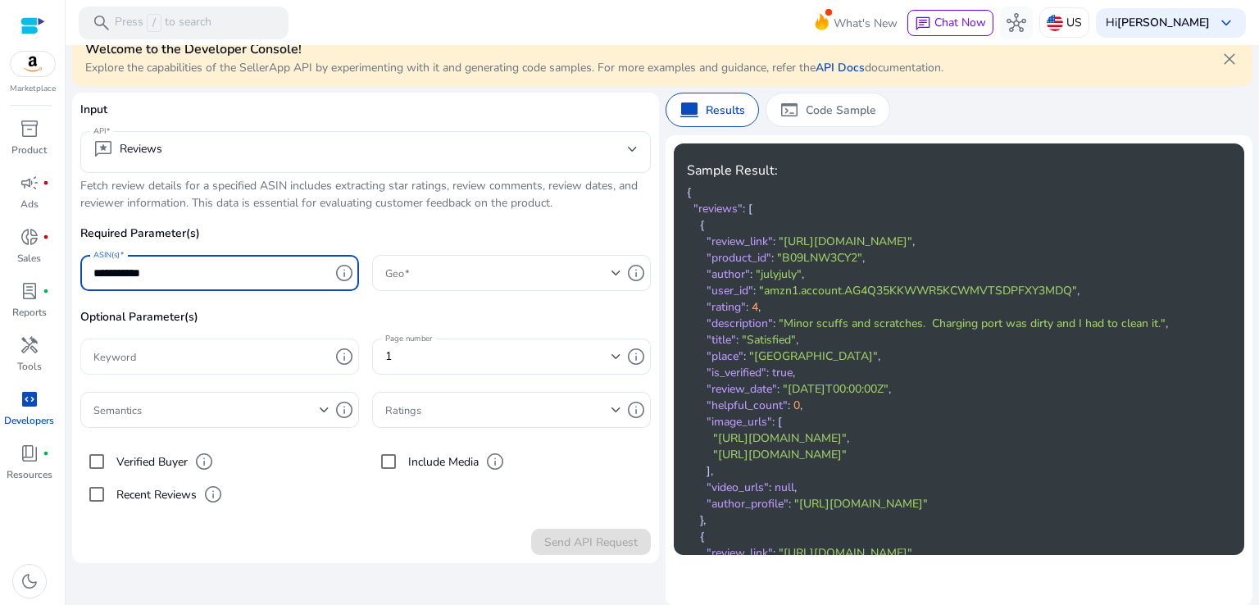
type input "**********"
click at [141, 360] on input "Keyword" at bounding box center [211, 356] width 236 height 18
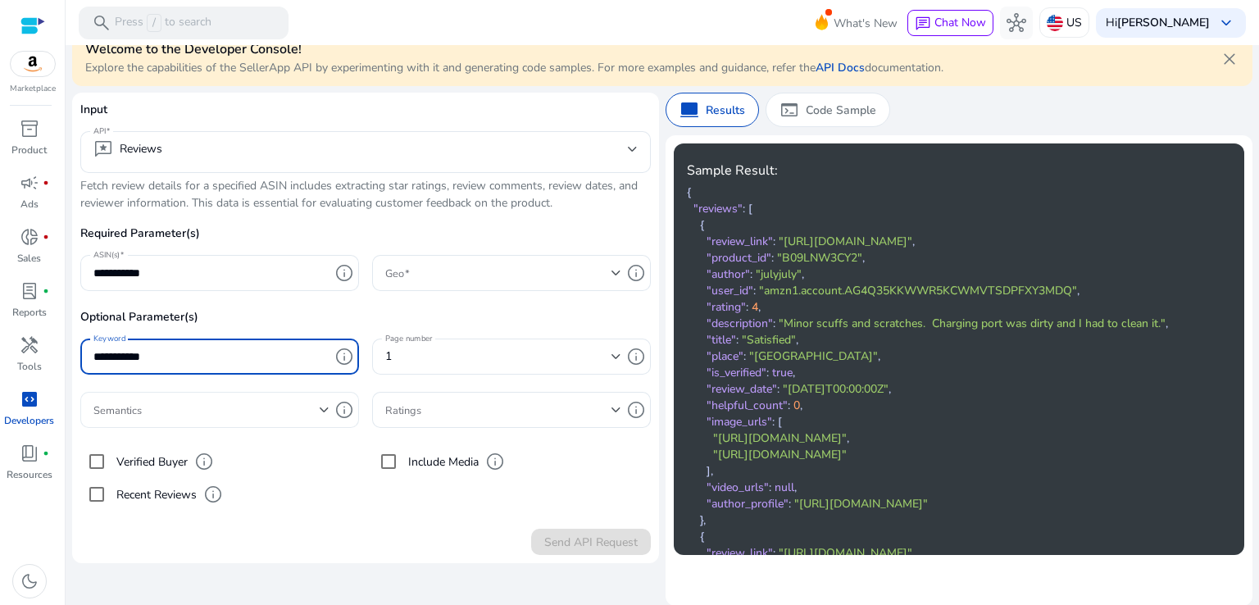
type input "**********"
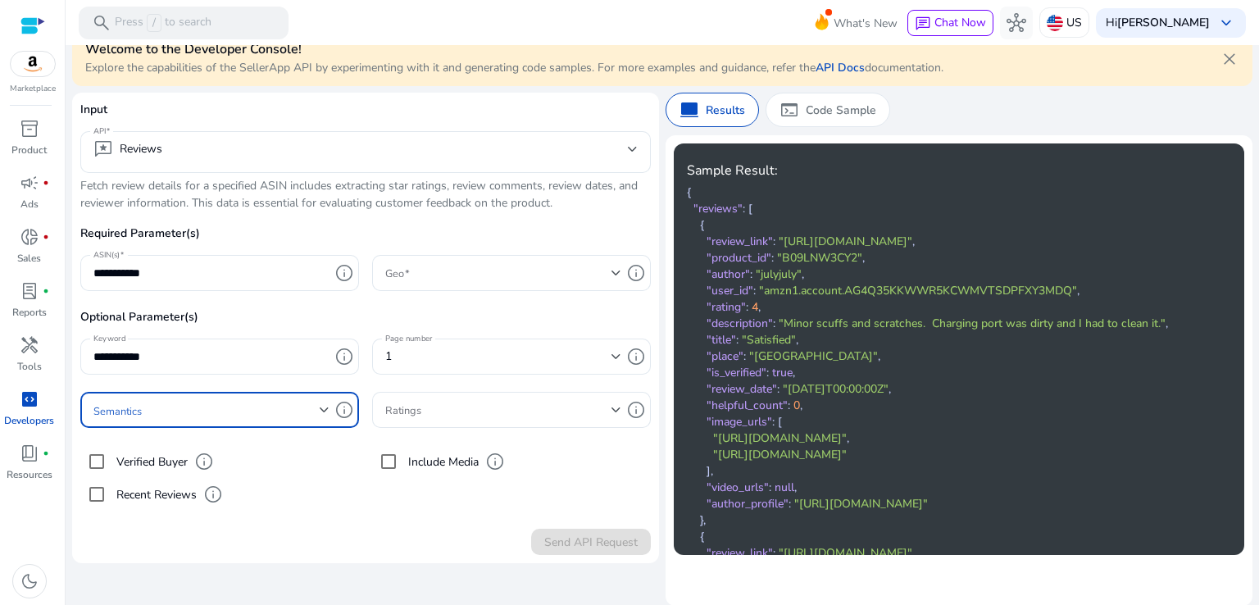
click at [166, 401] on span at bounding box center [206, 410] width 226 height 18
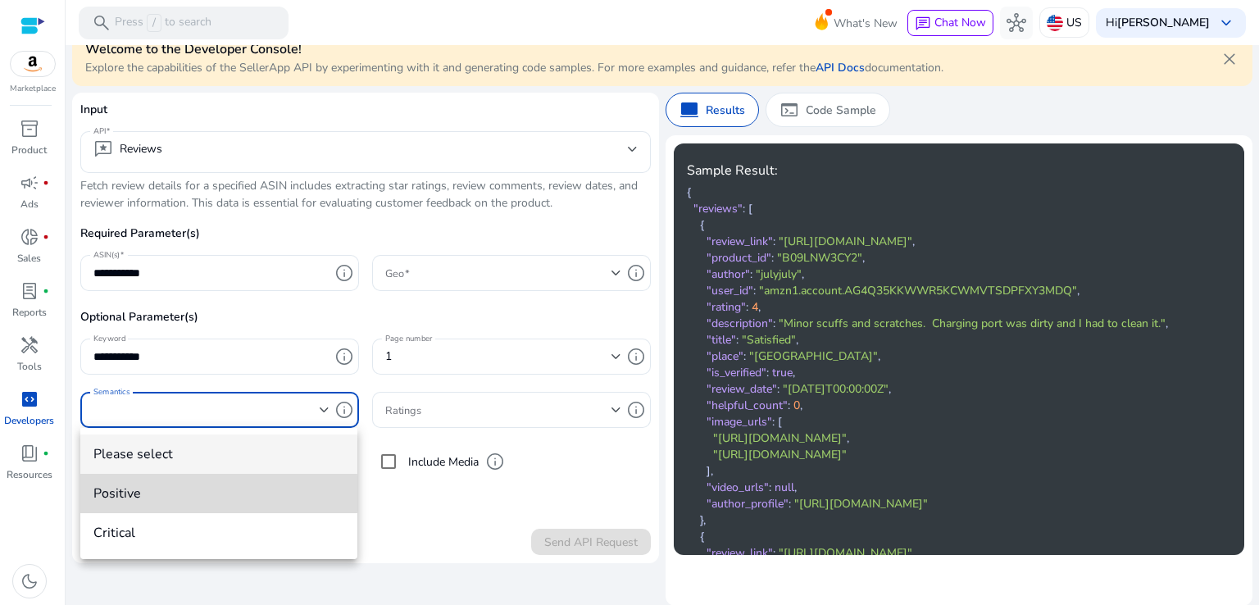
click at [160, 493] on span "positive" at bounding box center [218, 493] width 251 height 18
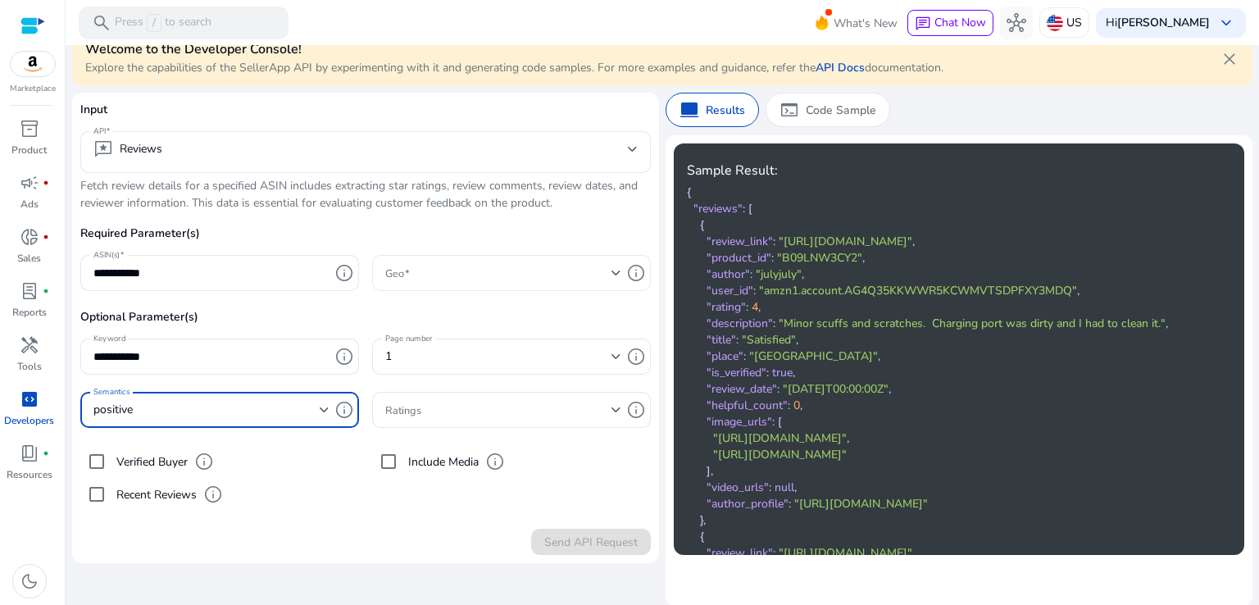
click at [486, 266] on span at bounding box center [498, 273] width 226 height 18
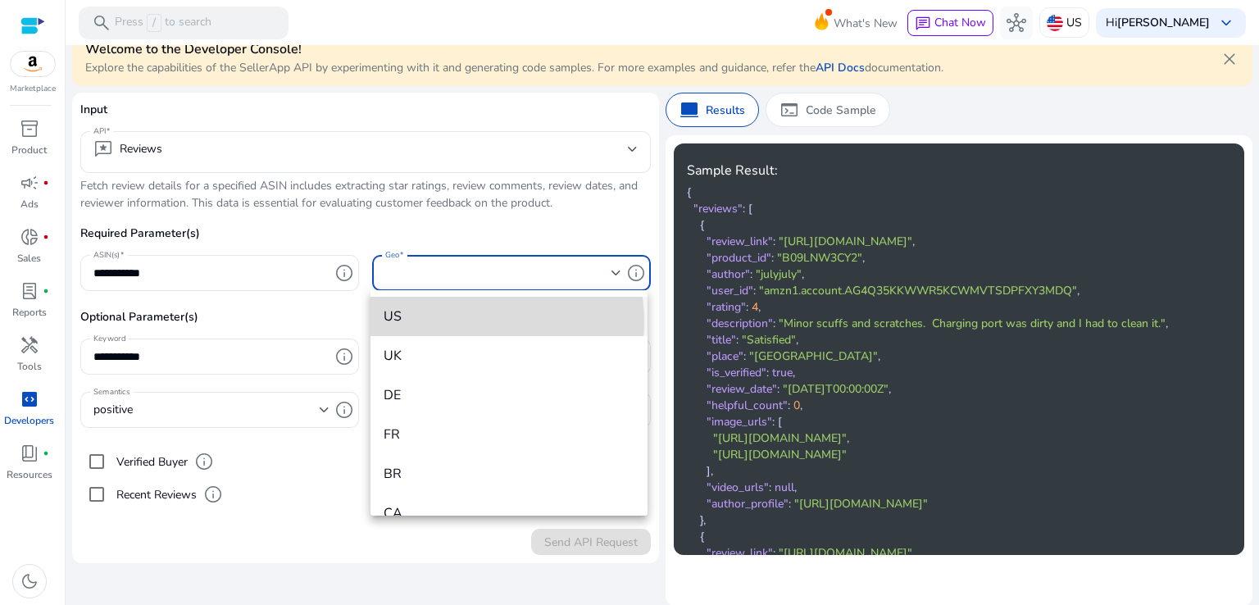
click at [475, 321] on span "US" at bounding box center [509, 316] width 251 height 18
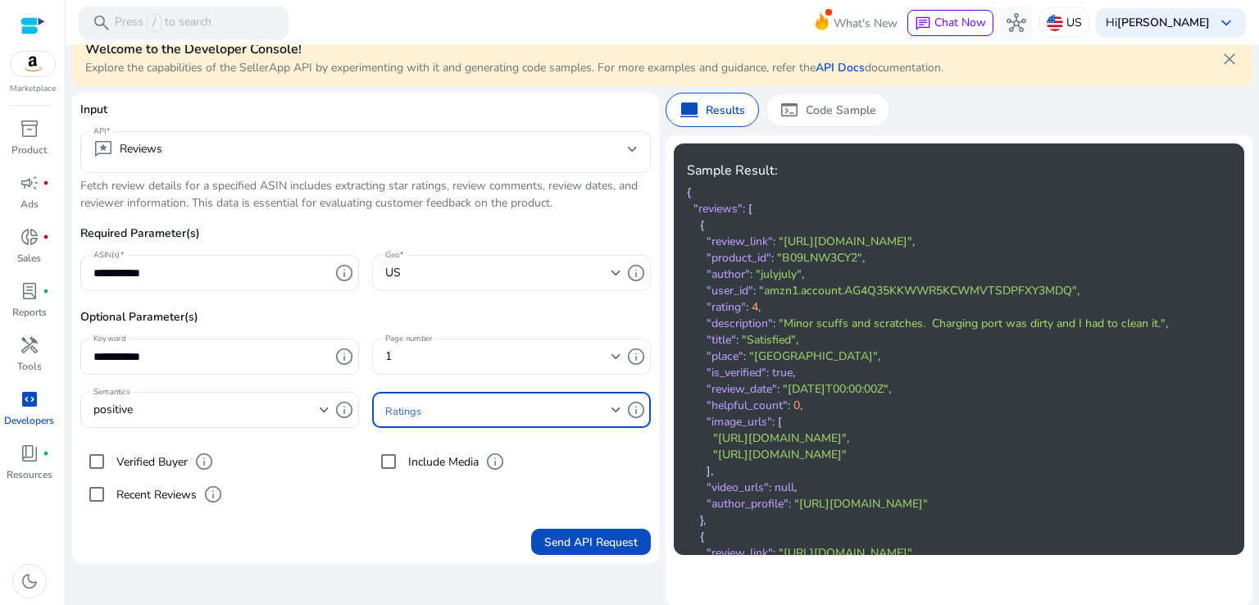
click at [556, 401] on span at bounding box center [498, 410] width 226 height 18
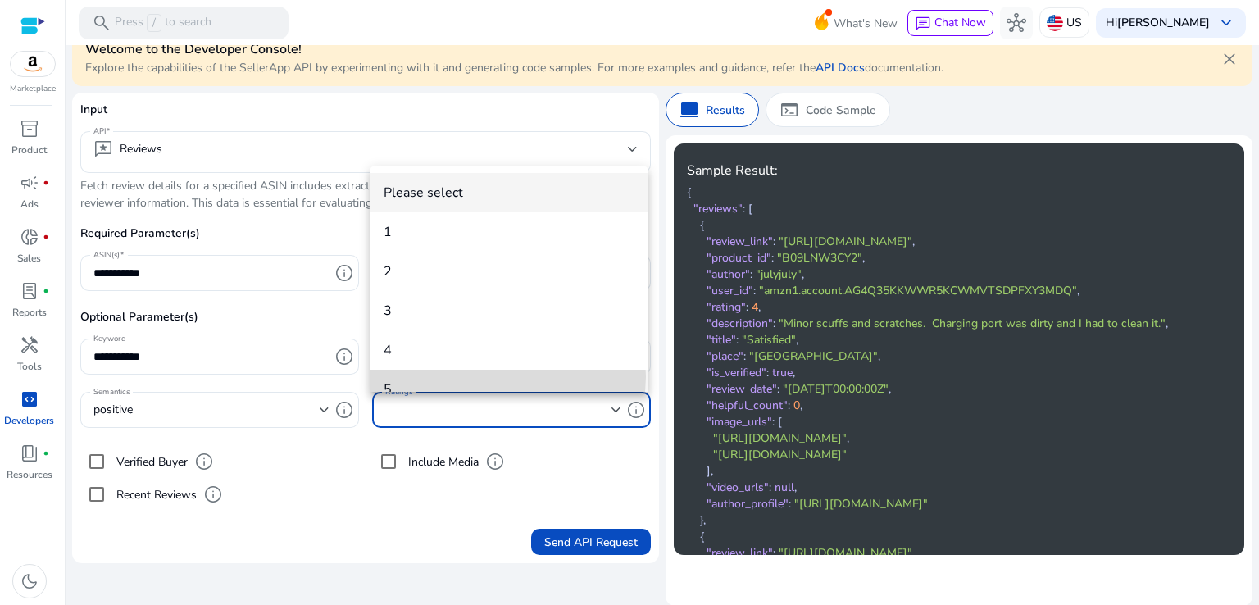
click at [495, 376] on mat-option "5" at bounding box center [508, 389] width 277 height 39
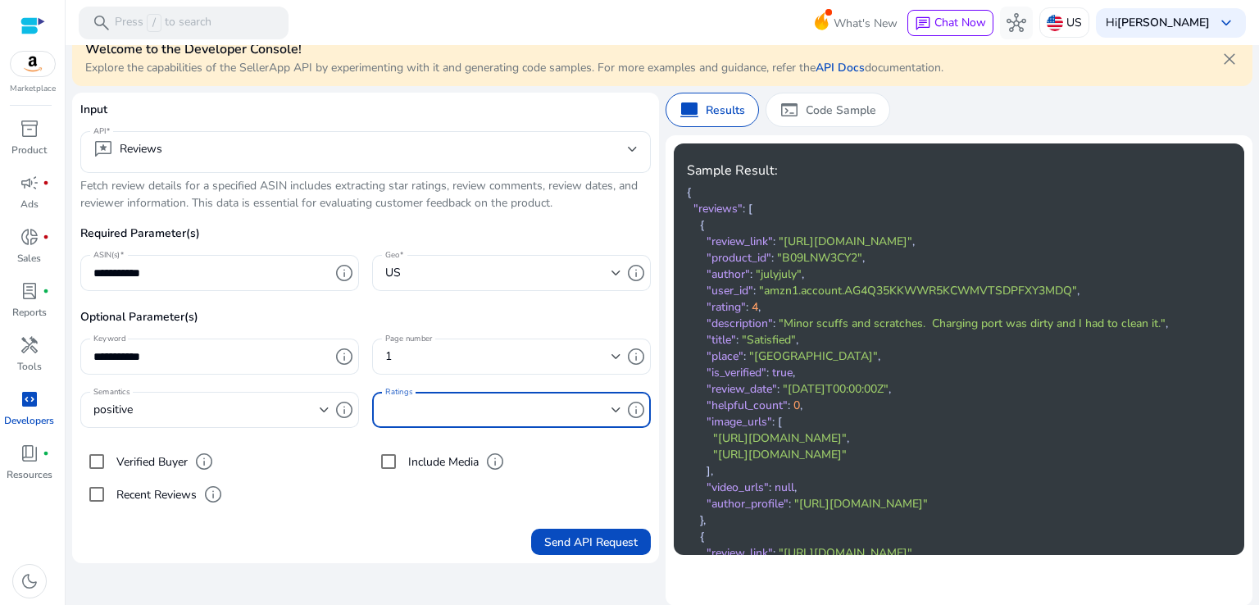
scroll to position [16, 0]
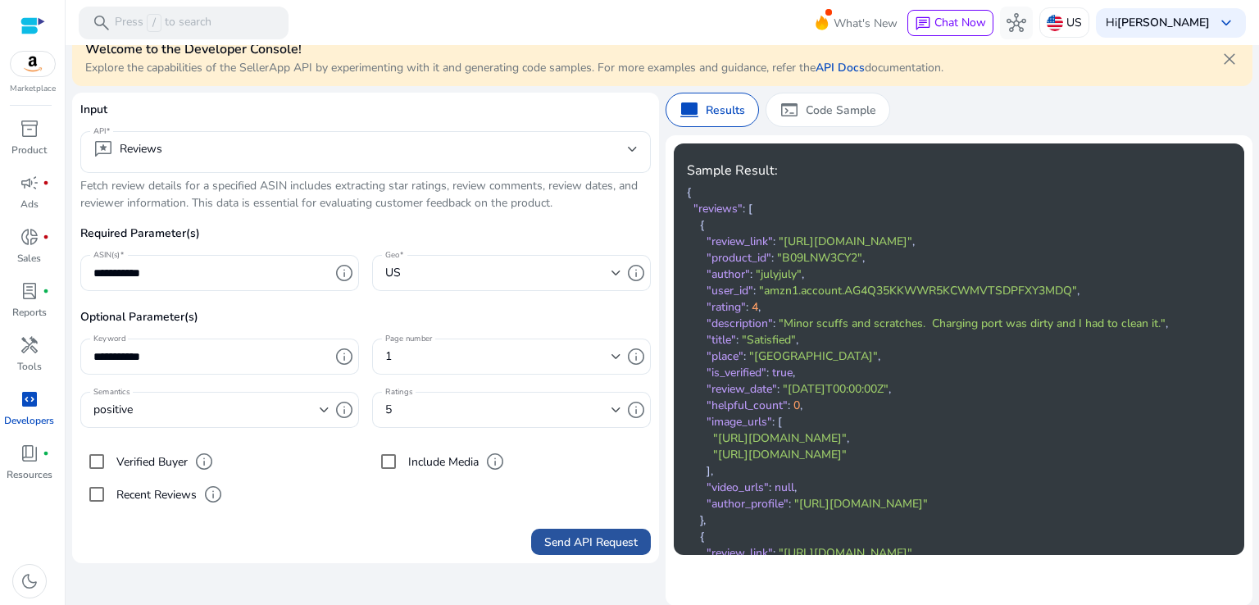
click at [590, 544] on span "Send API Request" at bounding box center [590, 541] width 93 height 17
